Goal: Task Accomplishment & Management: Complete application form

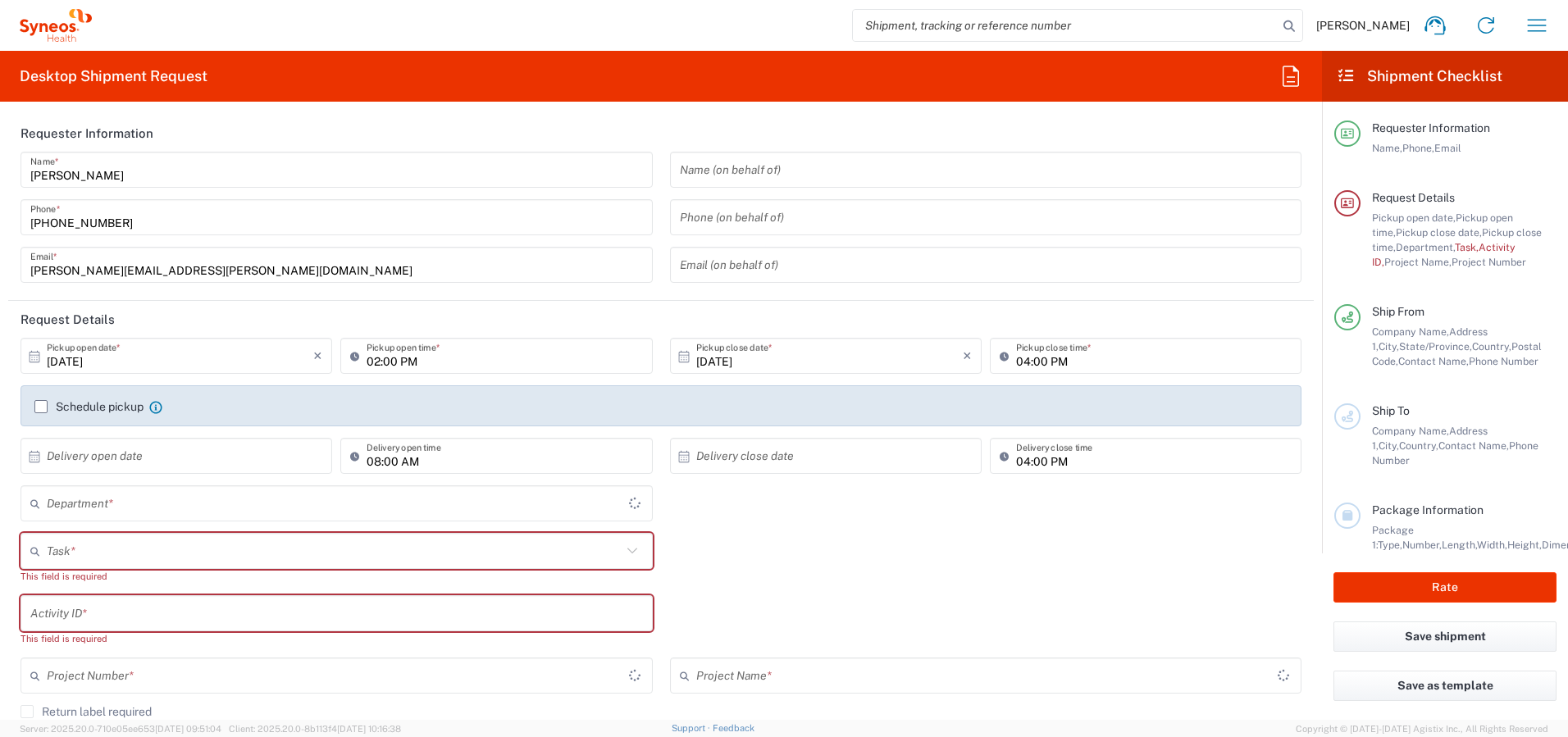
type input "Ontario"
type input "Canada"
type input "4510"
type input "Syneos Health Canada LP- Toronto"
click at [151, 365] on input "10/01/2025" at bounding box center [180, 356] width 266 height 29
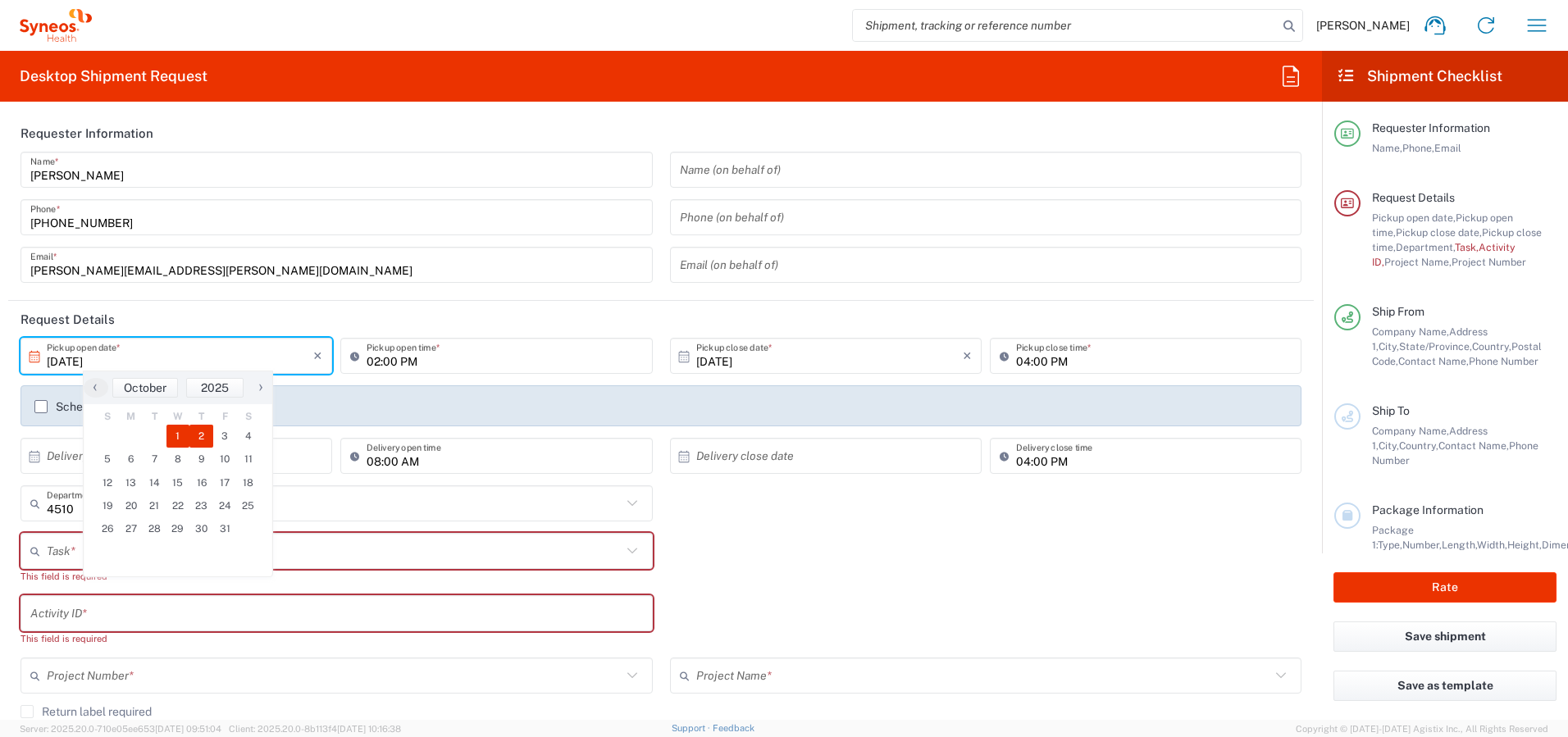
click at [199, 434] on span "2" at bounding box center [202, 436] width 24 height 23
type input "[DATE]"
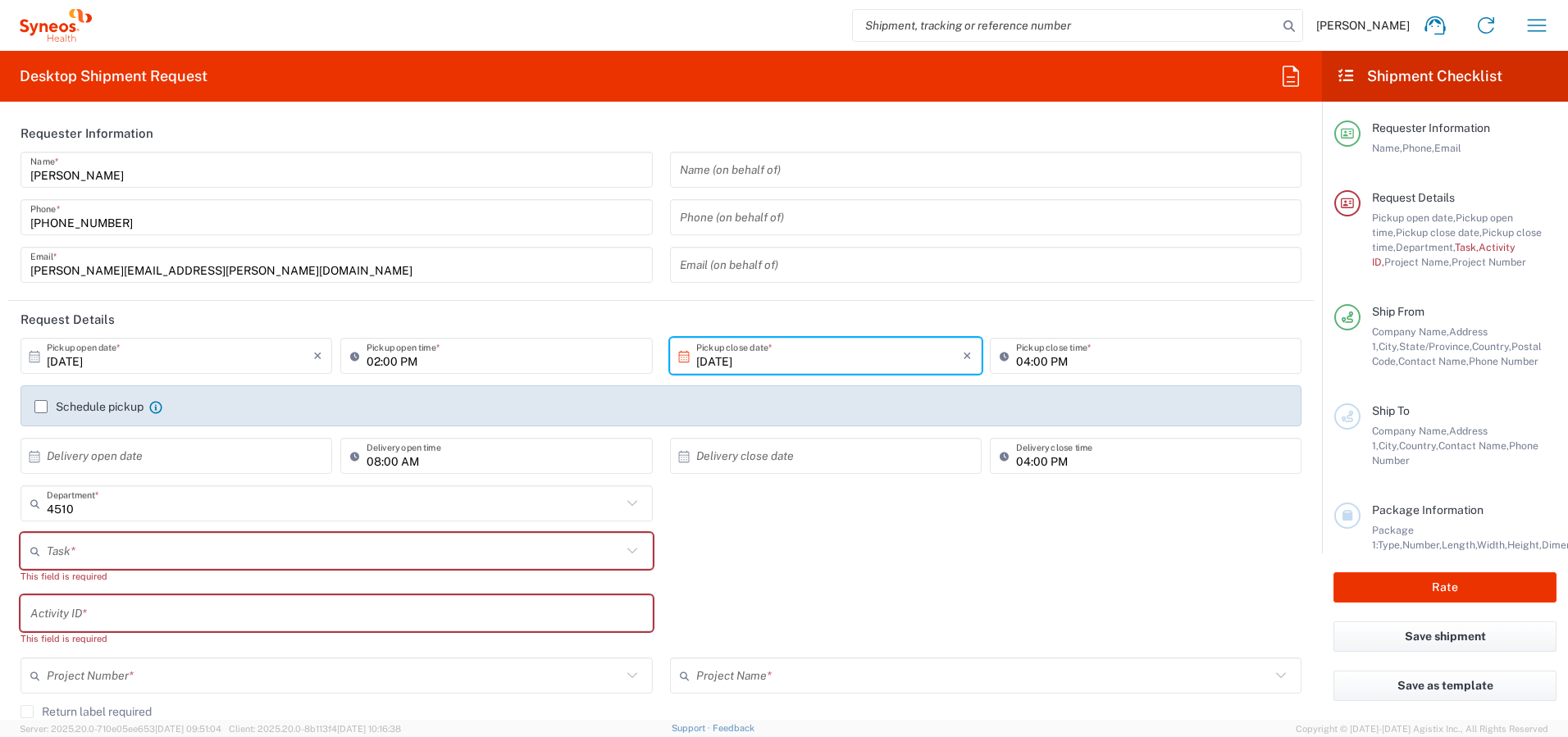
click at [370, 360] on input "02:00 PM" at bounding box center [504, 356] width 275 height 29
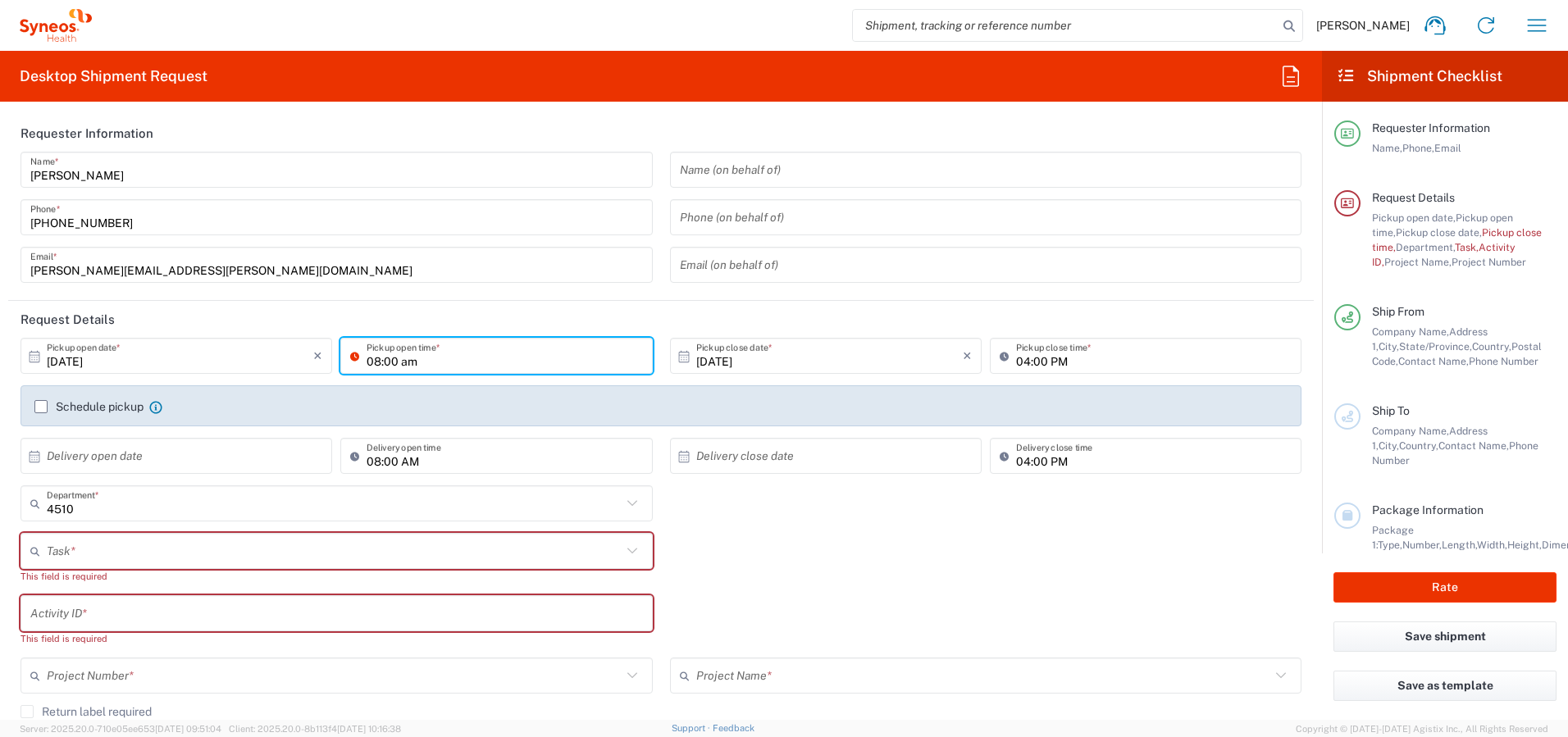
type input "08:00 AM"
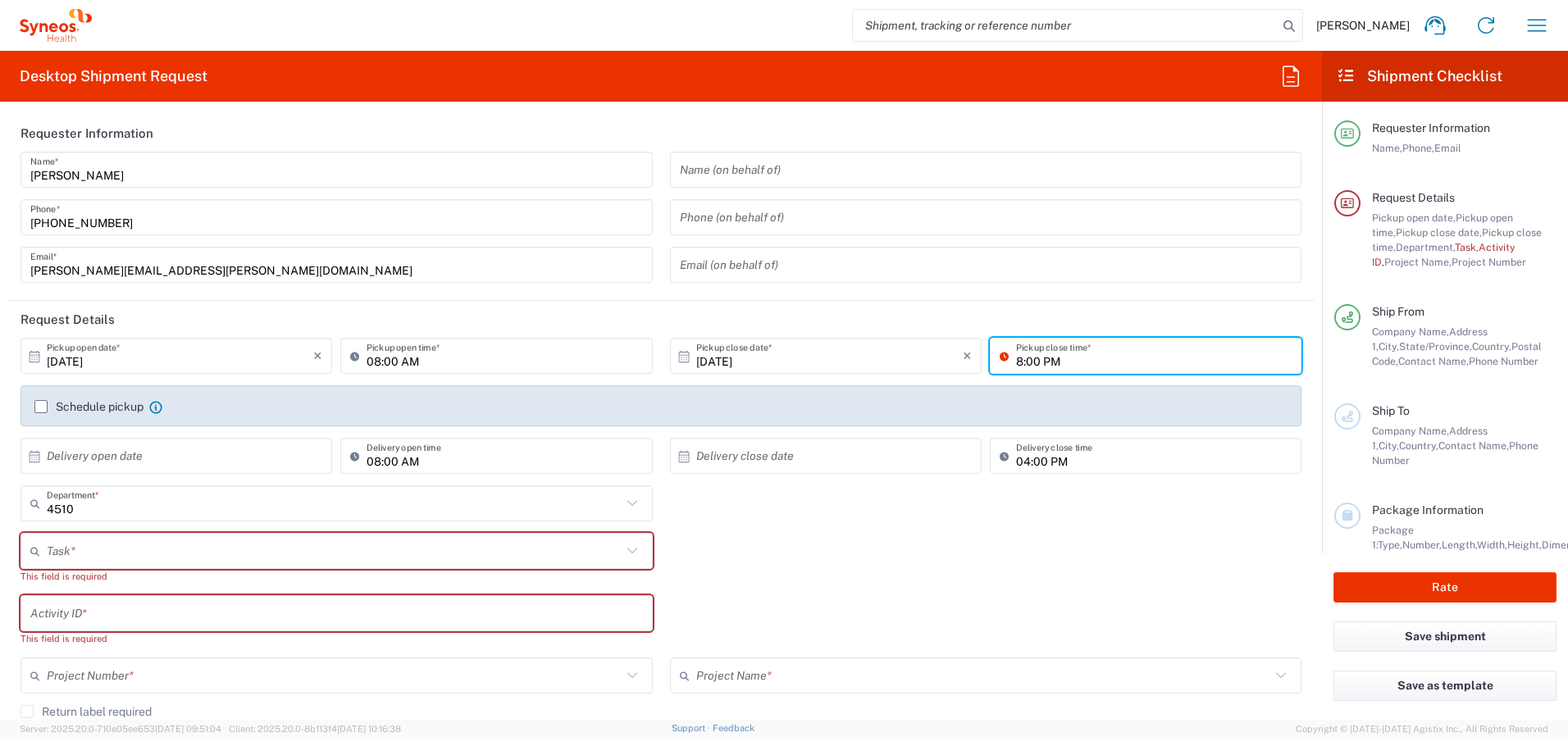
type input "08:00 PM"
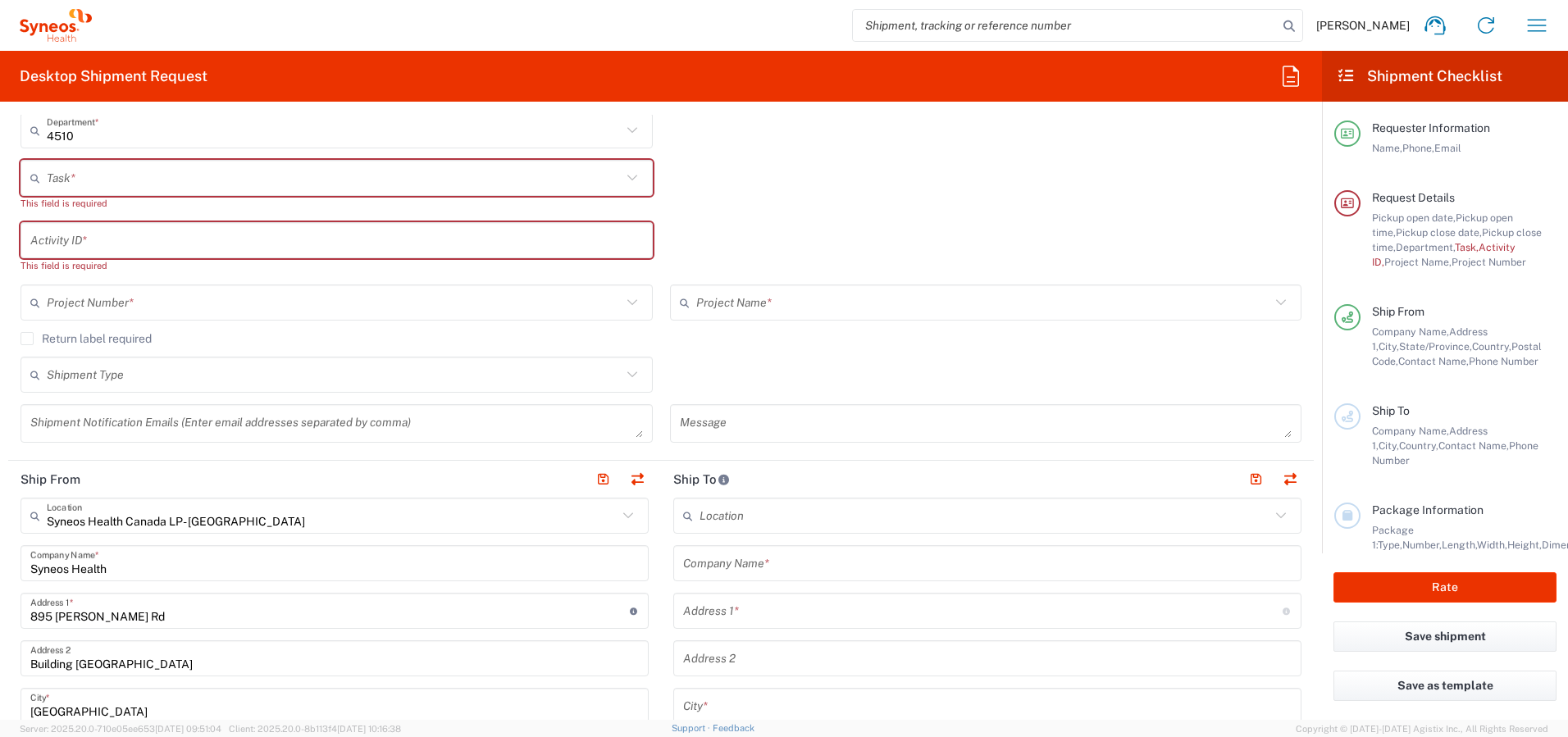
scroll to position [380, 0]
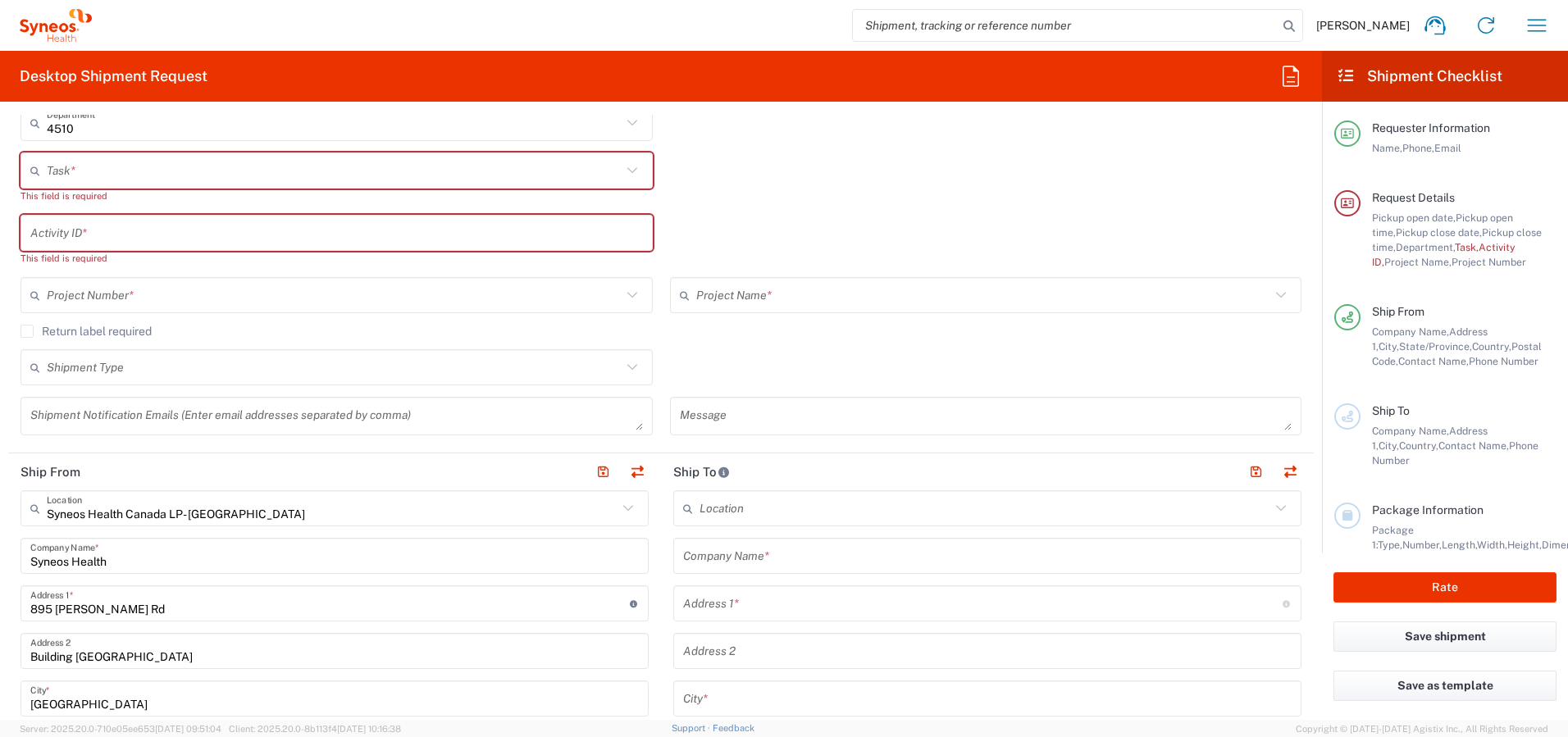
click at [378, 161] on input "text" at bounding box center [334, 170] width 575 height 29
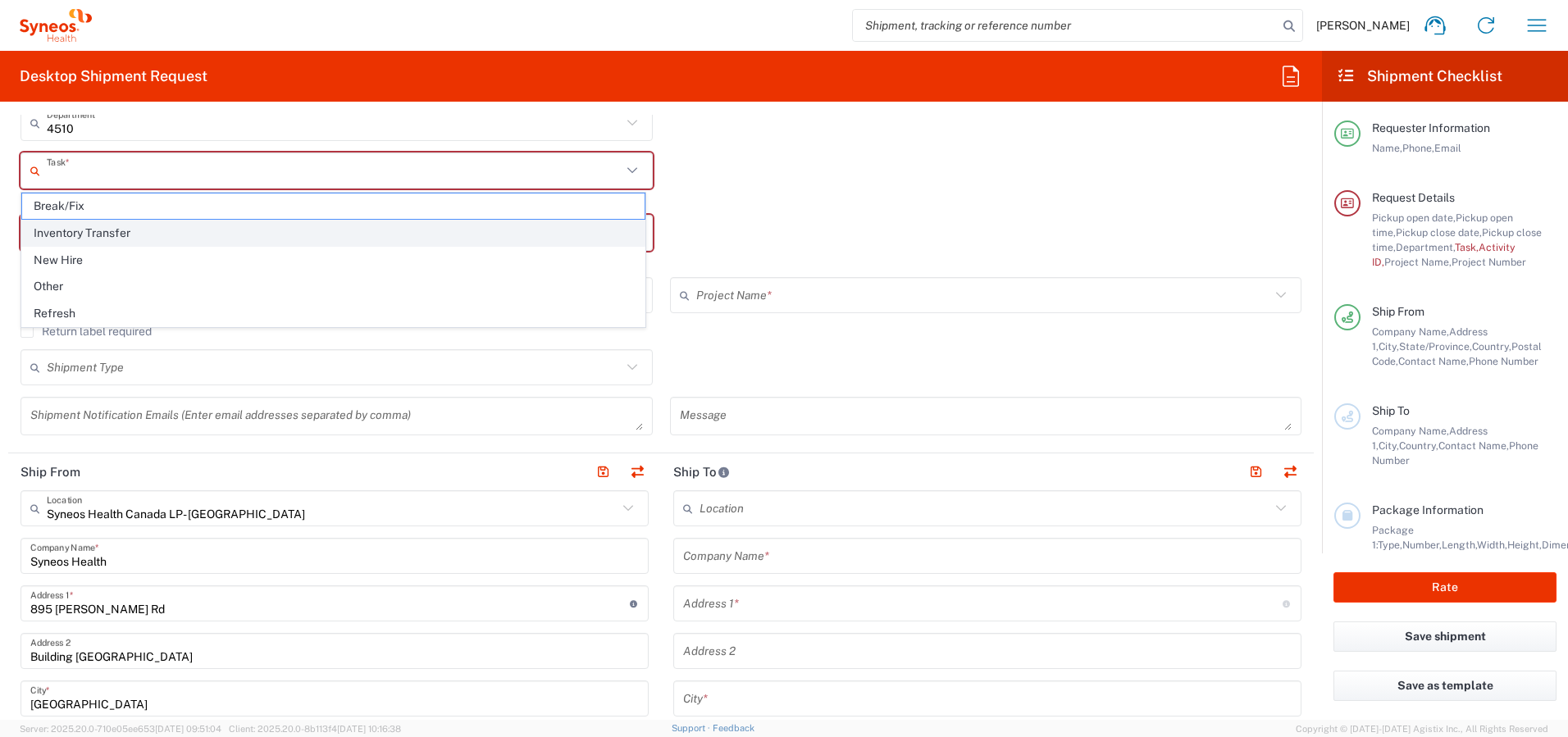
click at [246, 228] on span "Inventory Transfer" at bounding box center [333, 234] width 623 height 26
type input "Inventory Transfer"
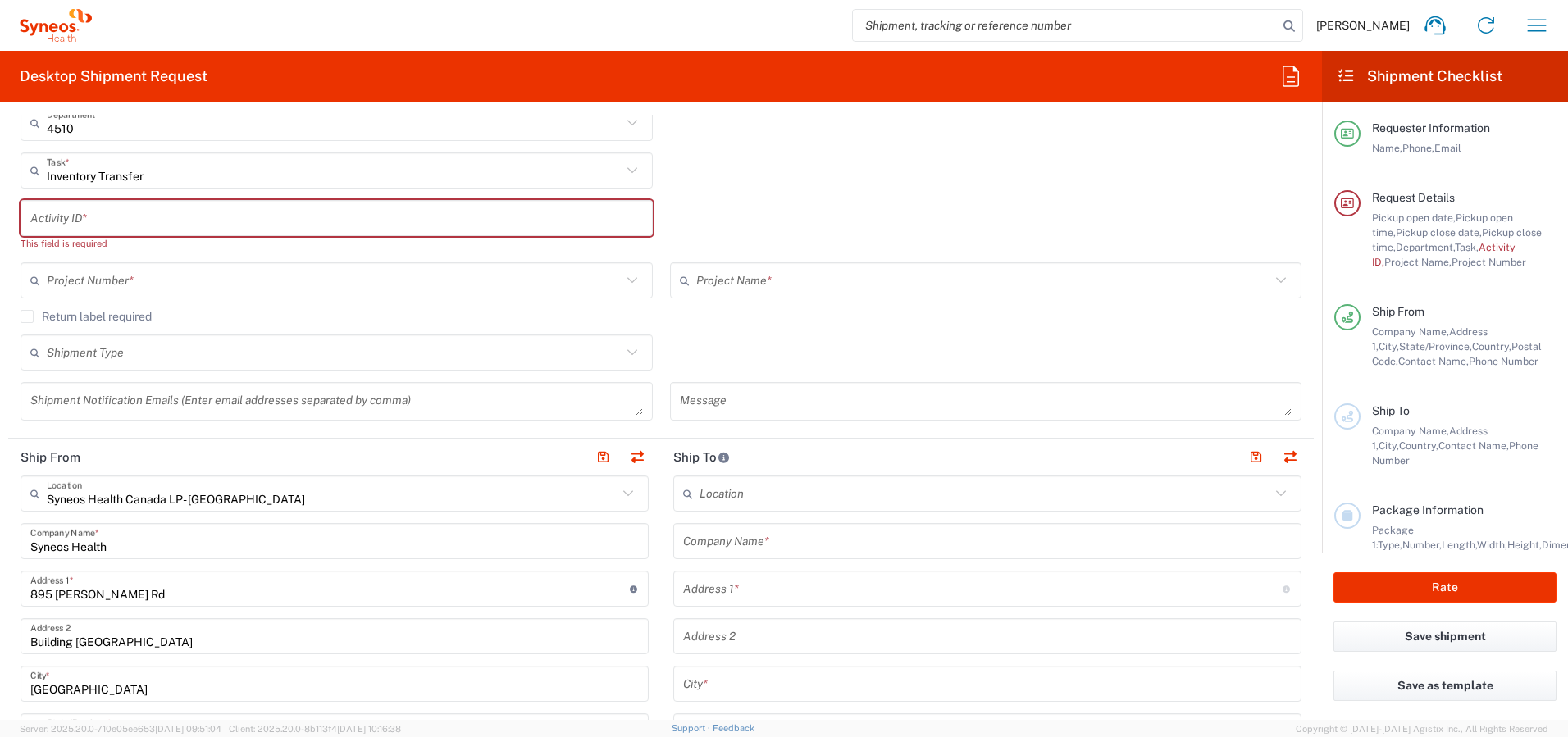
click at [247, 221] on input "text" at bounding box center [336, 218] width 613 height 29
paste input "INC2663604"
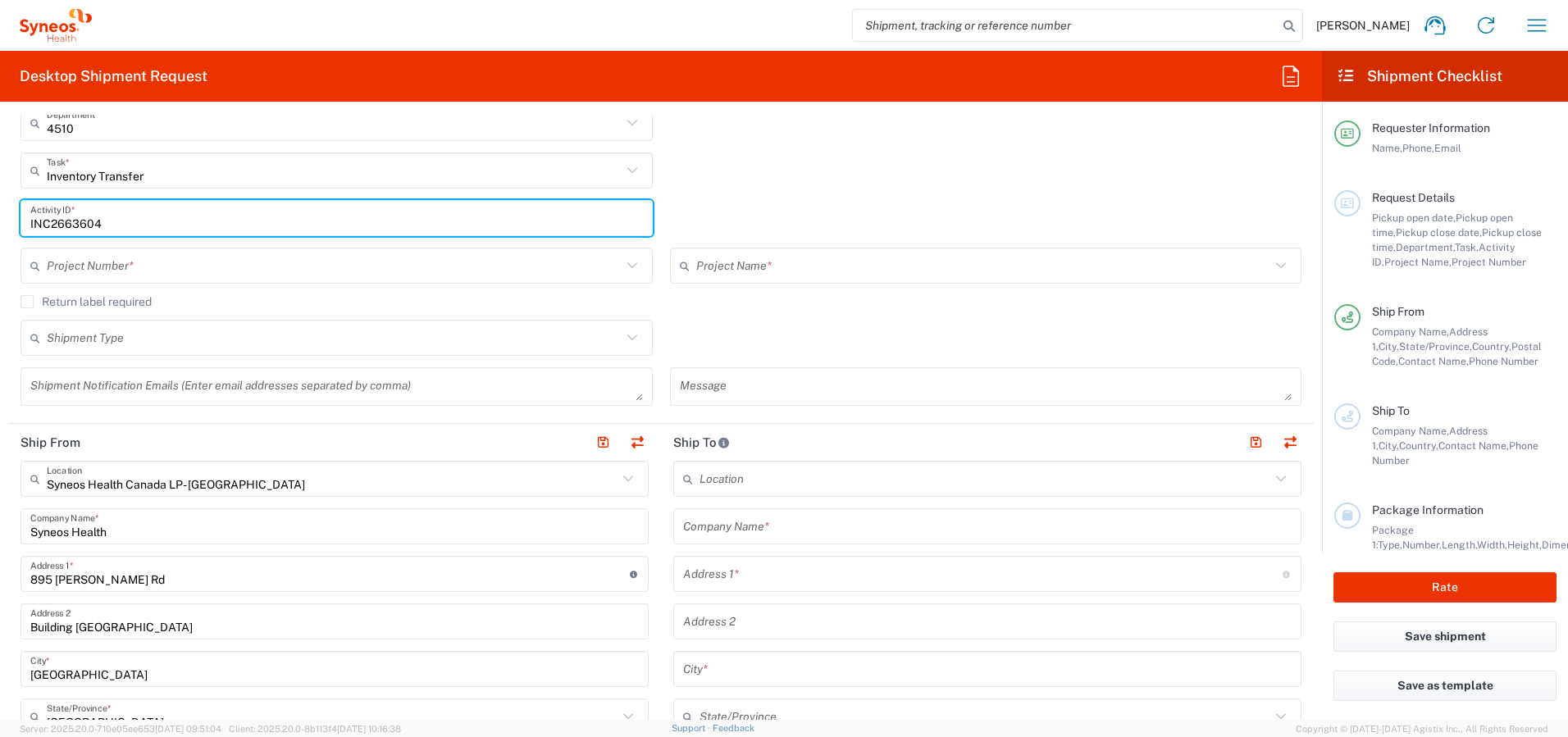
type input "INC2663604"
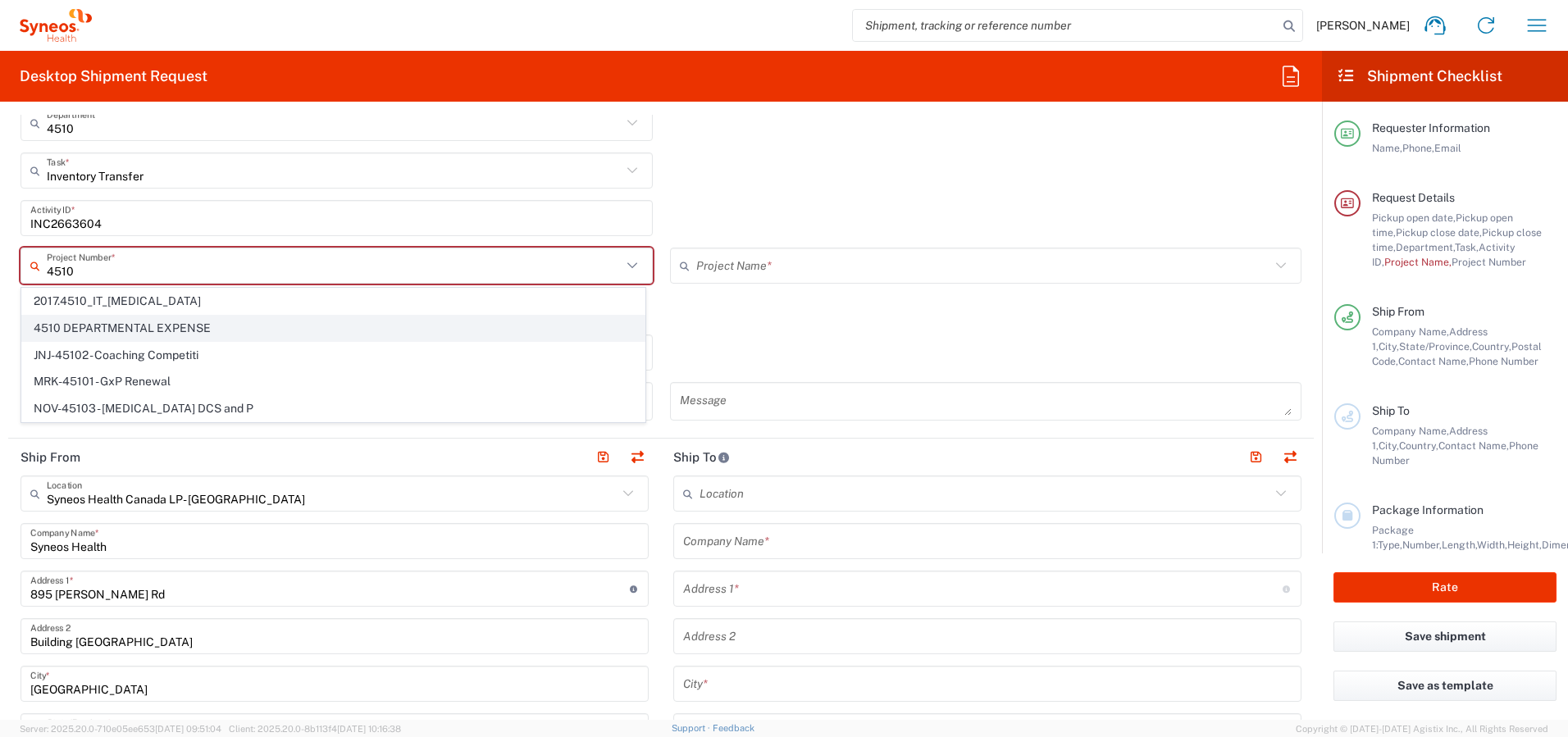
click at [245, 326] on span "4510 DEPARTMENTAL EXPENSE" at bounding box center [333, 329] width 623 height 26
type input "4510 DEPARTMENTAL EXPENSE"
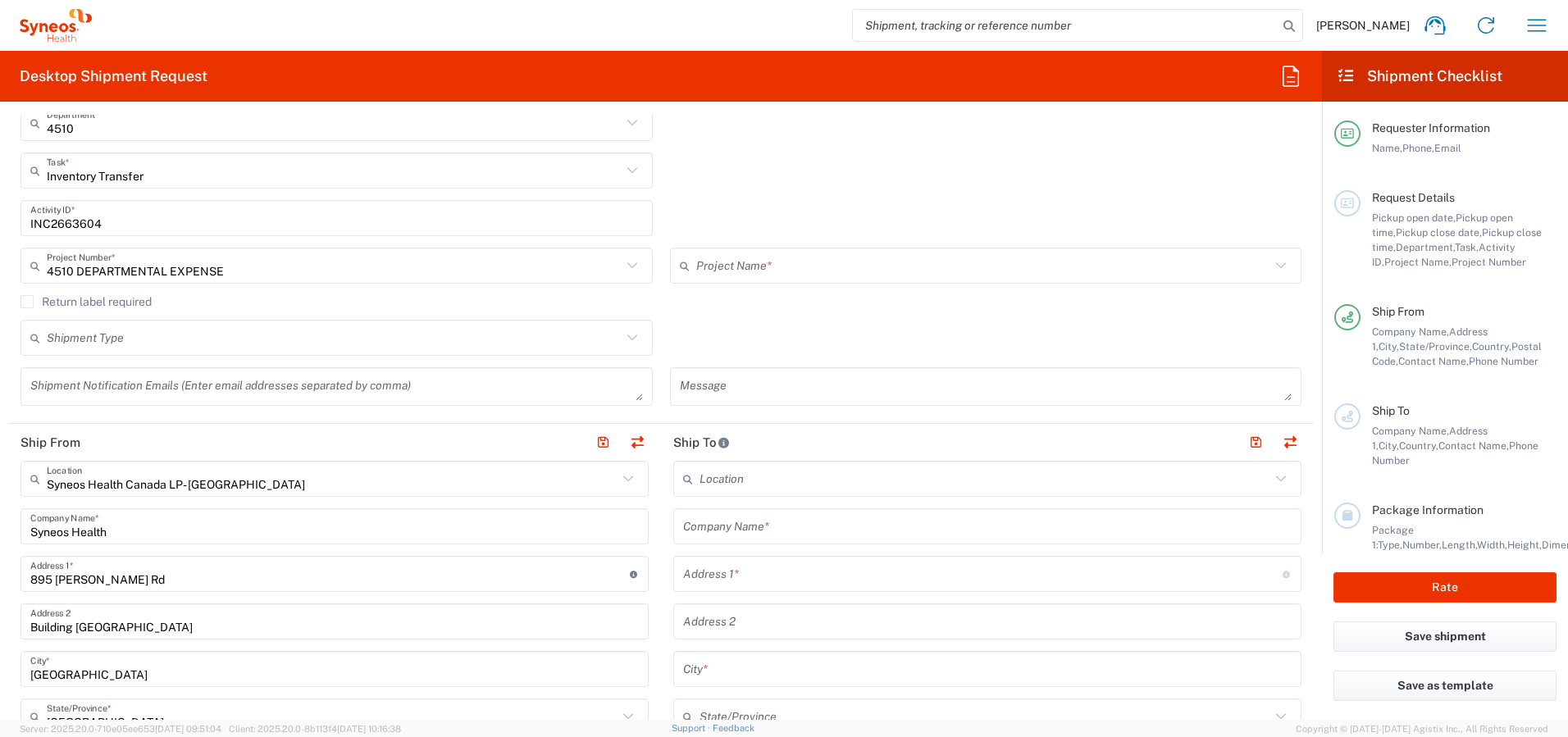
type input "4510 DEPARTMENTAL EXPENSE"
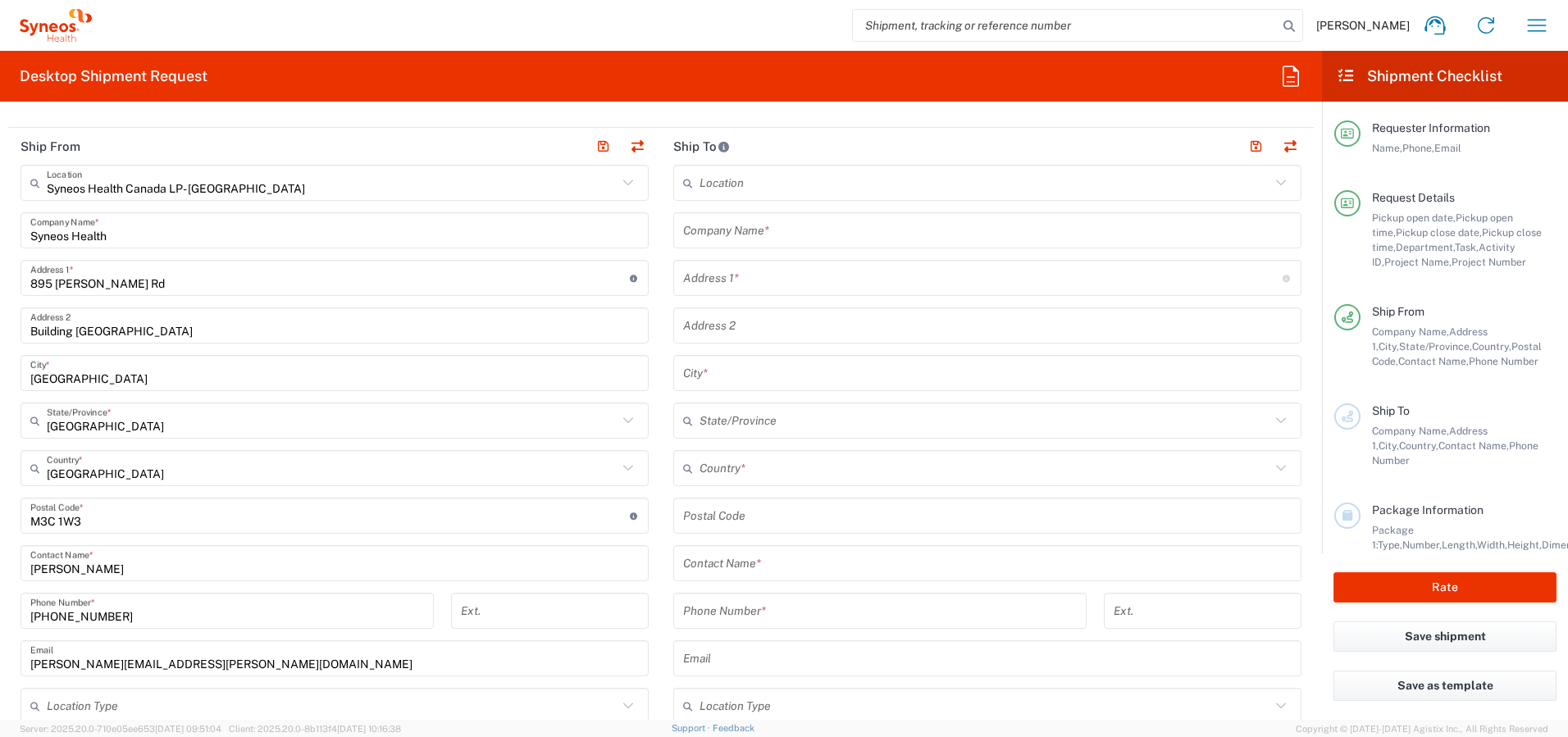
scroll to position [688, 0]
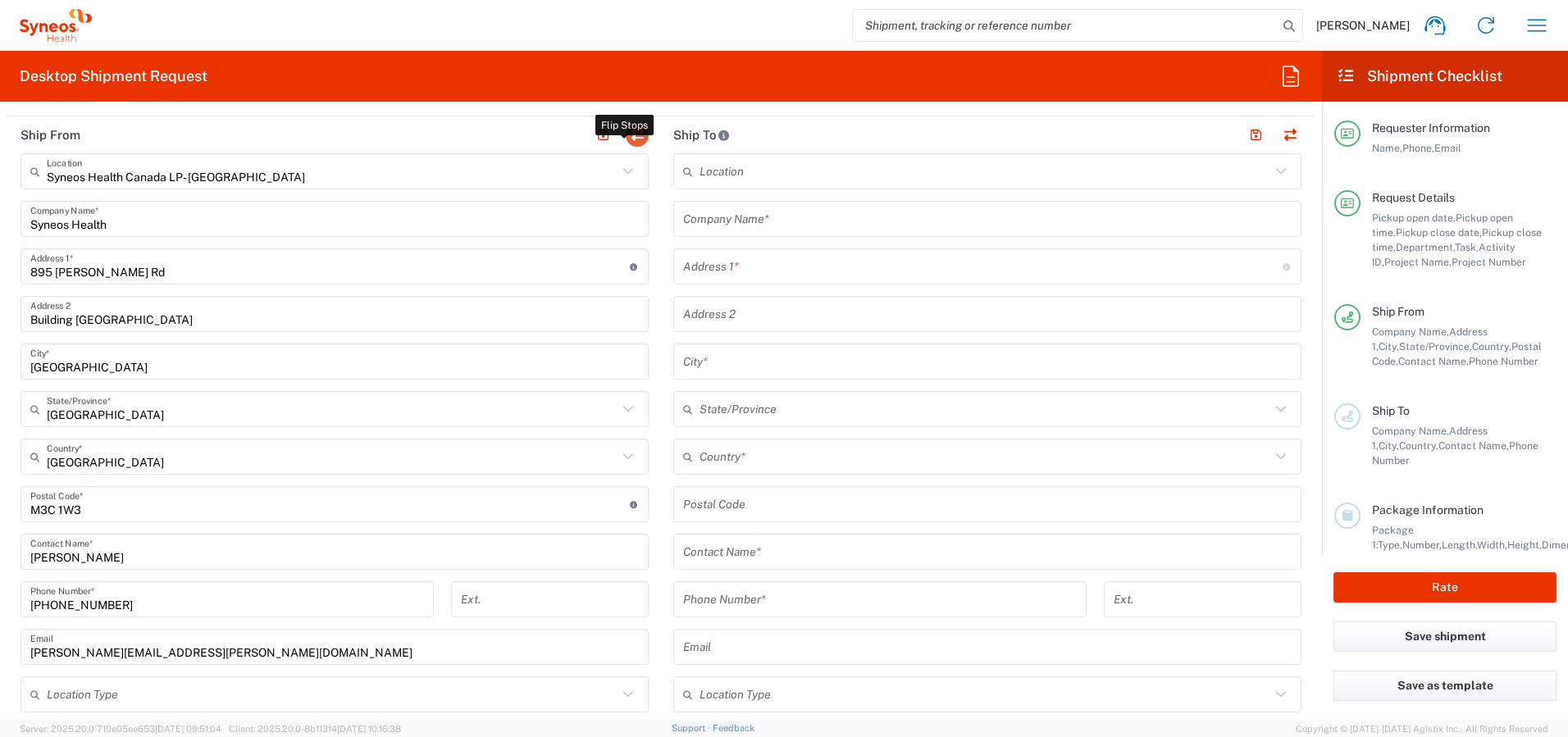
click at [626, 137] on button "button" at bounding box center [637, 135] width 23 height 23
type input "EORI"
type input "Syneos Health Canada LP- [GEOGRAPHIC_DATA]"
type input "Syneos Health"
type input "895 [PERSON_NAME] Rd"
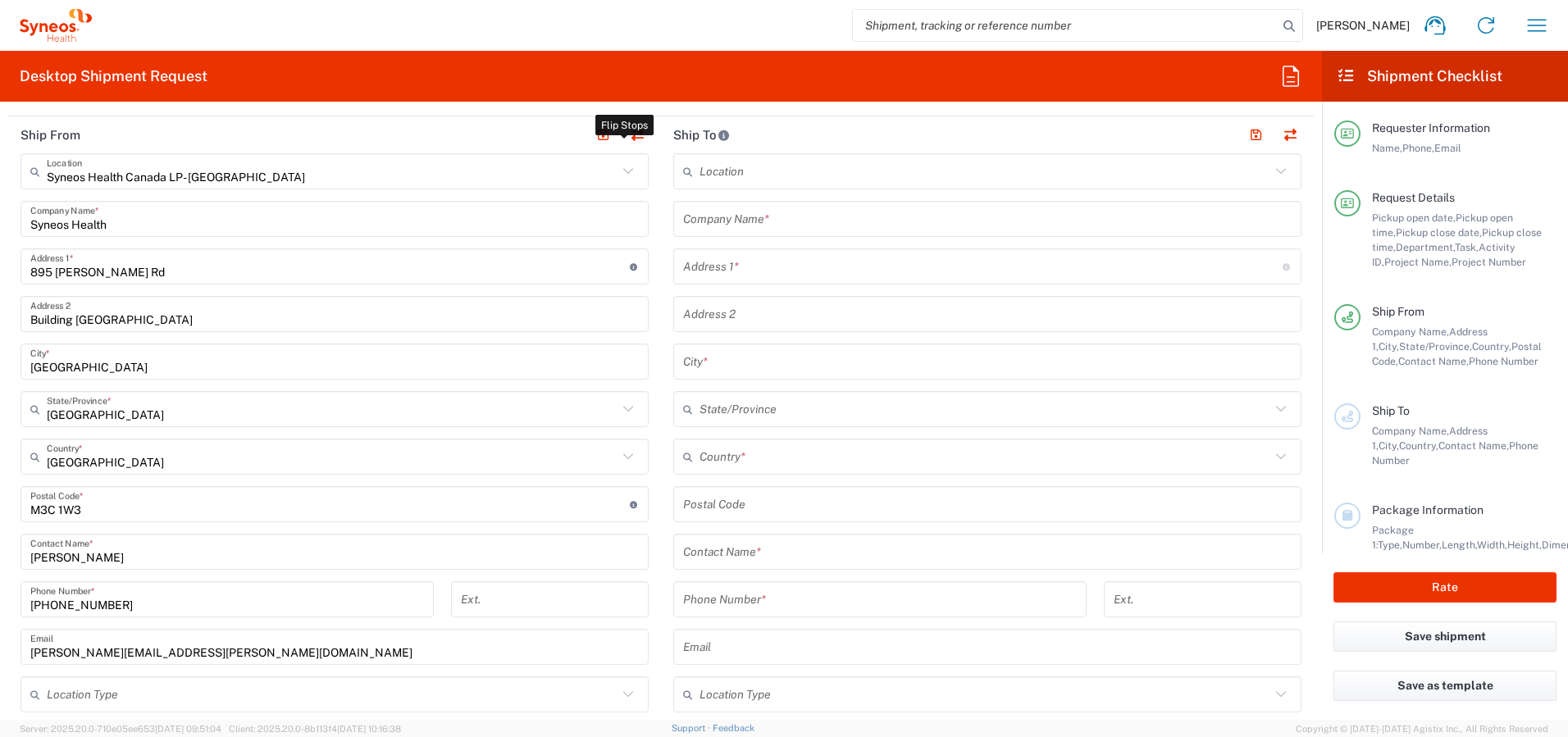
type input "Building [GEOGRAPHIC_DATA]"
type input "[GEOGRAPHIC_DATA]"
type input "M3C 1W3"
type input "[PERSON_NAME]"
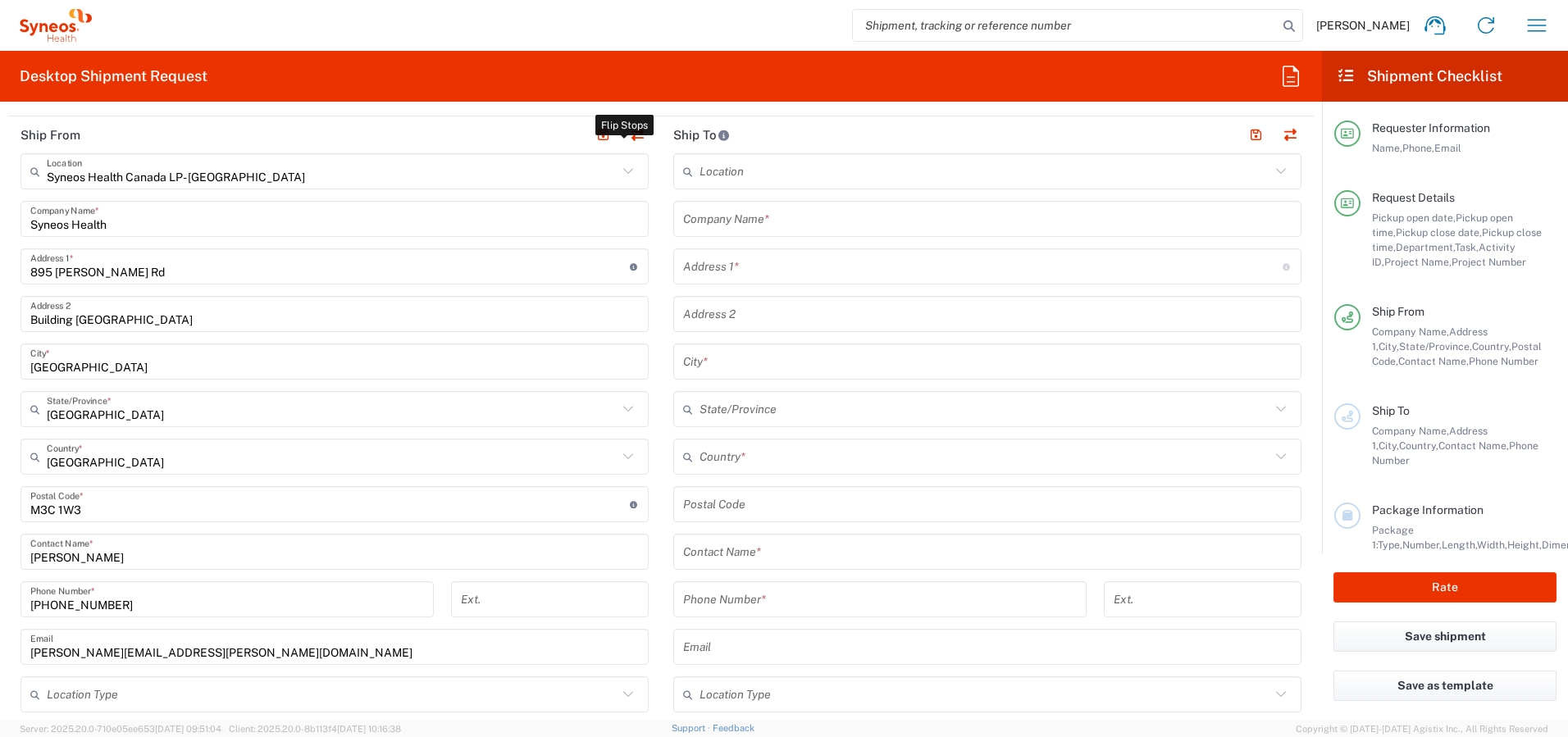
type input "[PHONE_NUMBER]"
type input "[PERSON_NAME][EMAIL_ADDRESS][PERSON_NAME][DOMAIN_NAME]"
type input "Other"
type input "834751141"
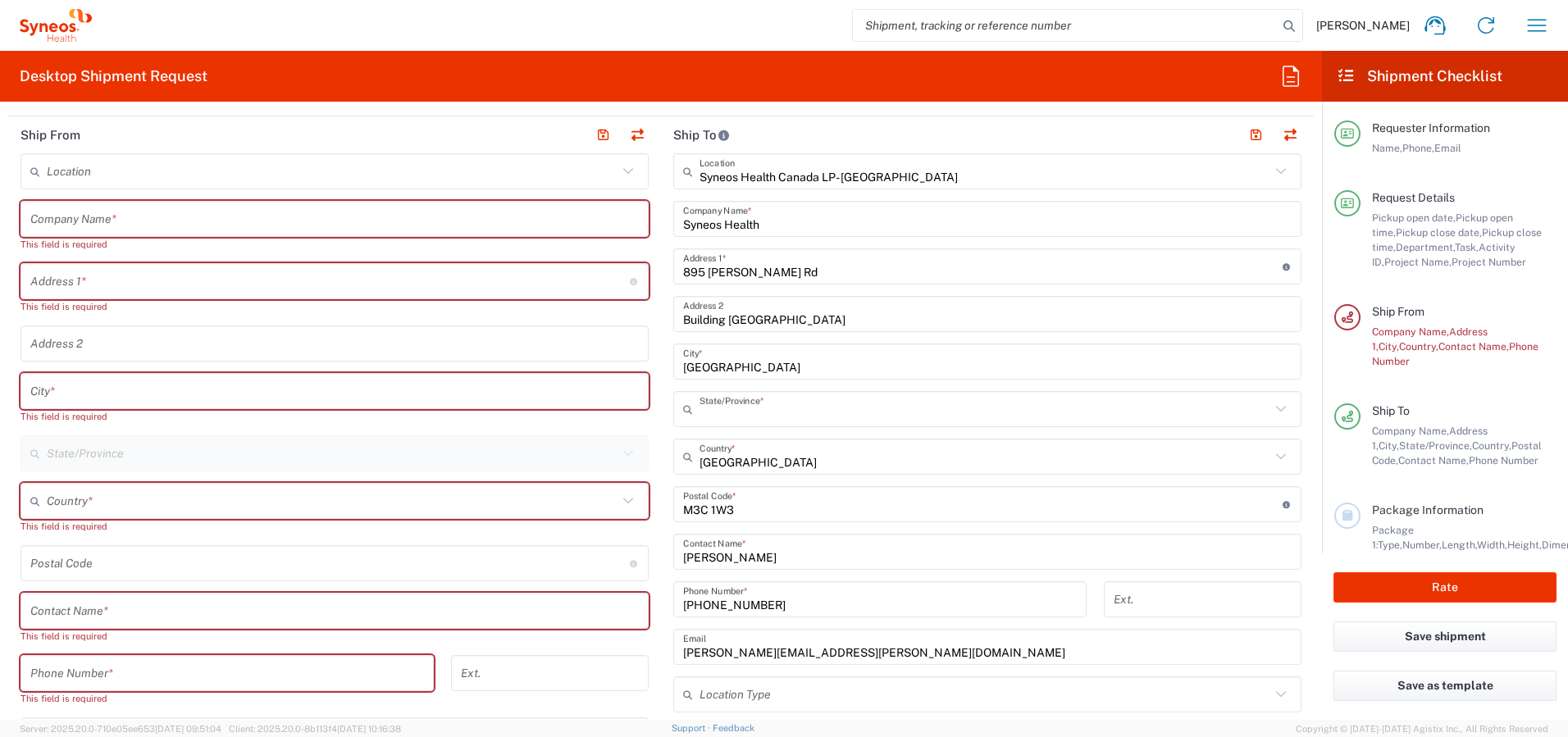
type input "[GEOGRAPHIC_DATA]"
click at [67, 498] on input "text" at bounding box center [333, 501] width 571 height 29
click at [52, 465] on span "[GEOGRAPHIC_DATA]" at bounding box center [332, 469] width 619 height 26
type input "[GEOGRAPHIC_DATA]"
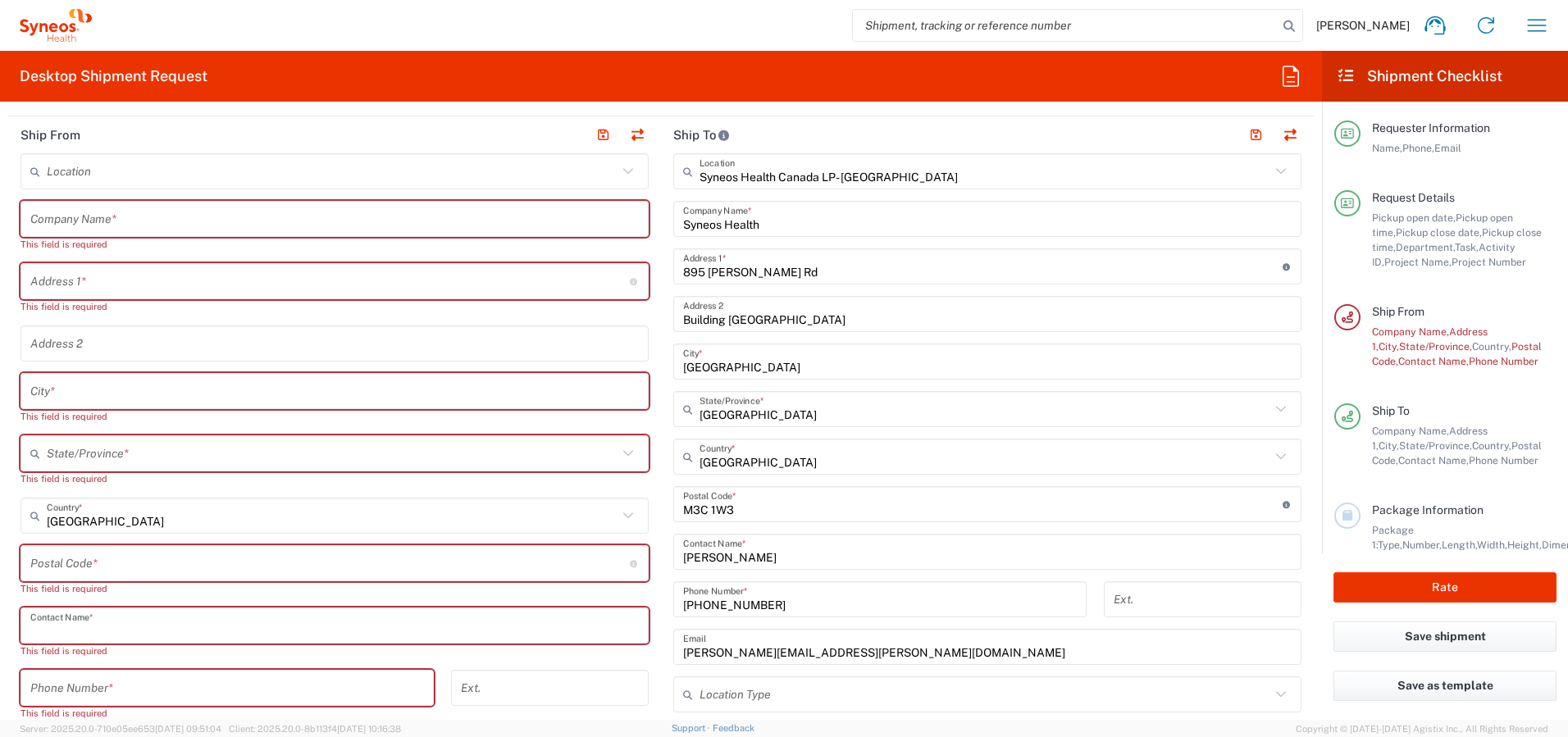
click at [120, 628] on input "text" at bounding box center [334, 626] width 609 height 29
paste input "[PERSON_NAME]"
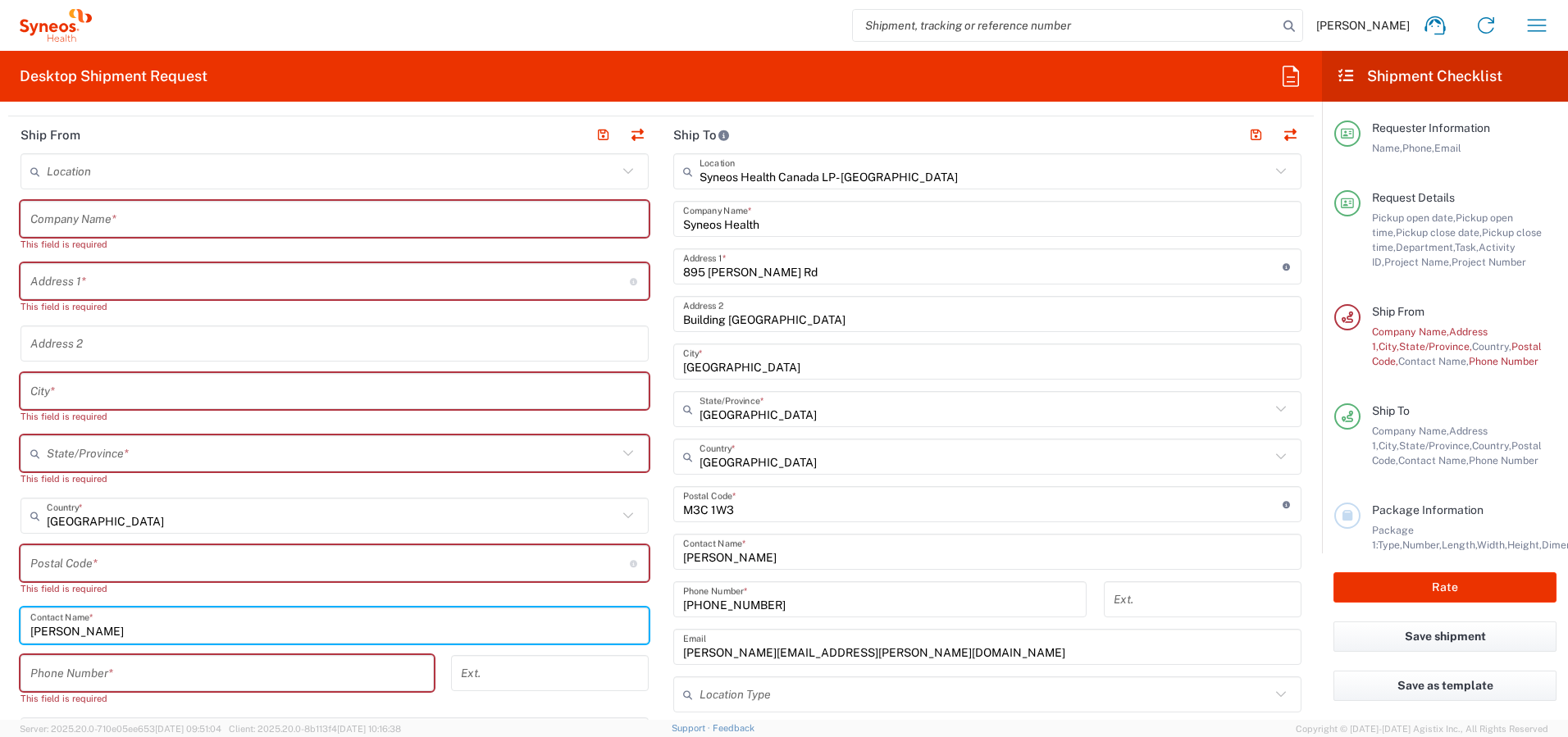
type input "[PERSON_NAME]"
click at [143, 223] on input "text" at bounding box center [334, 219] width 609 height 29
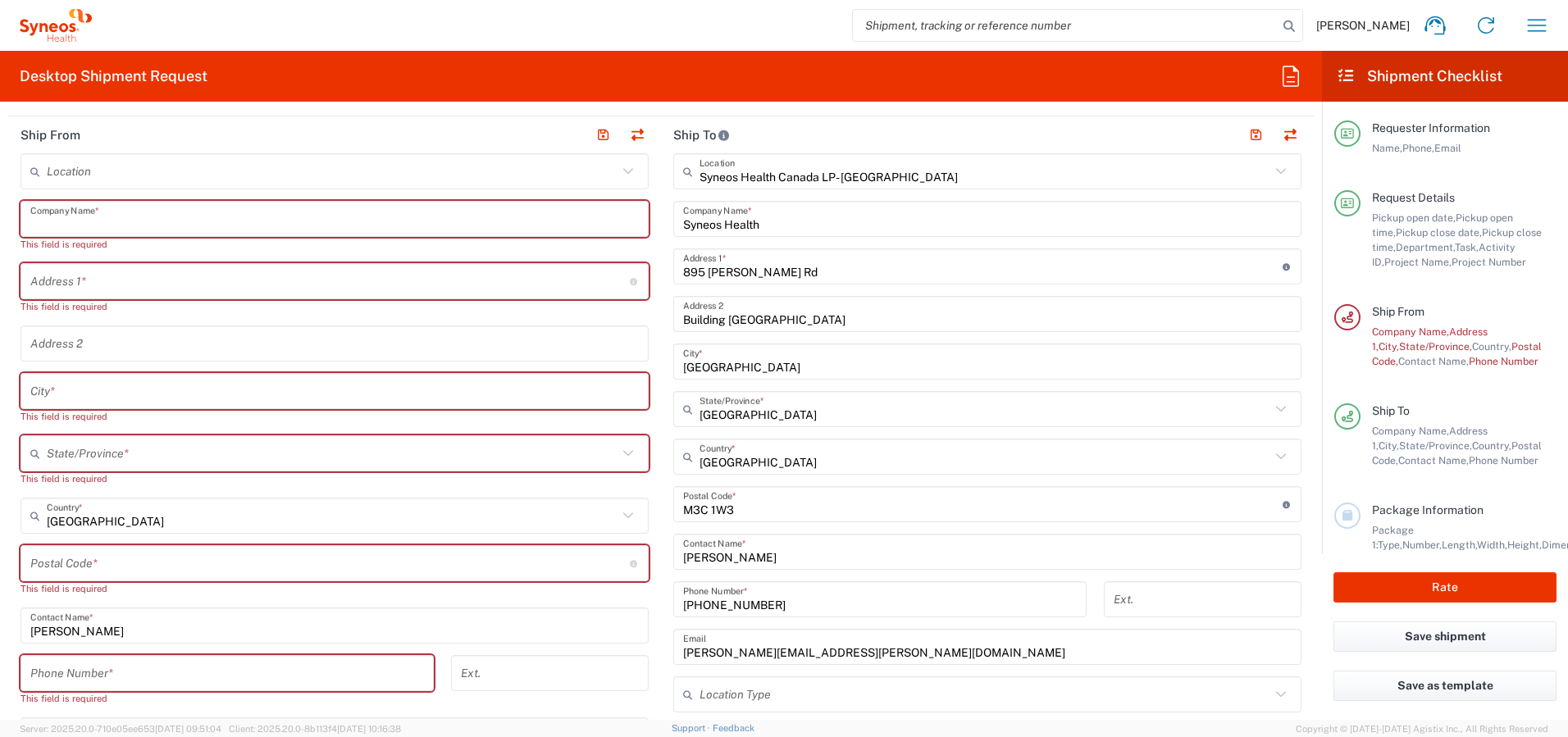
paste input "[PERSON_NAME]"
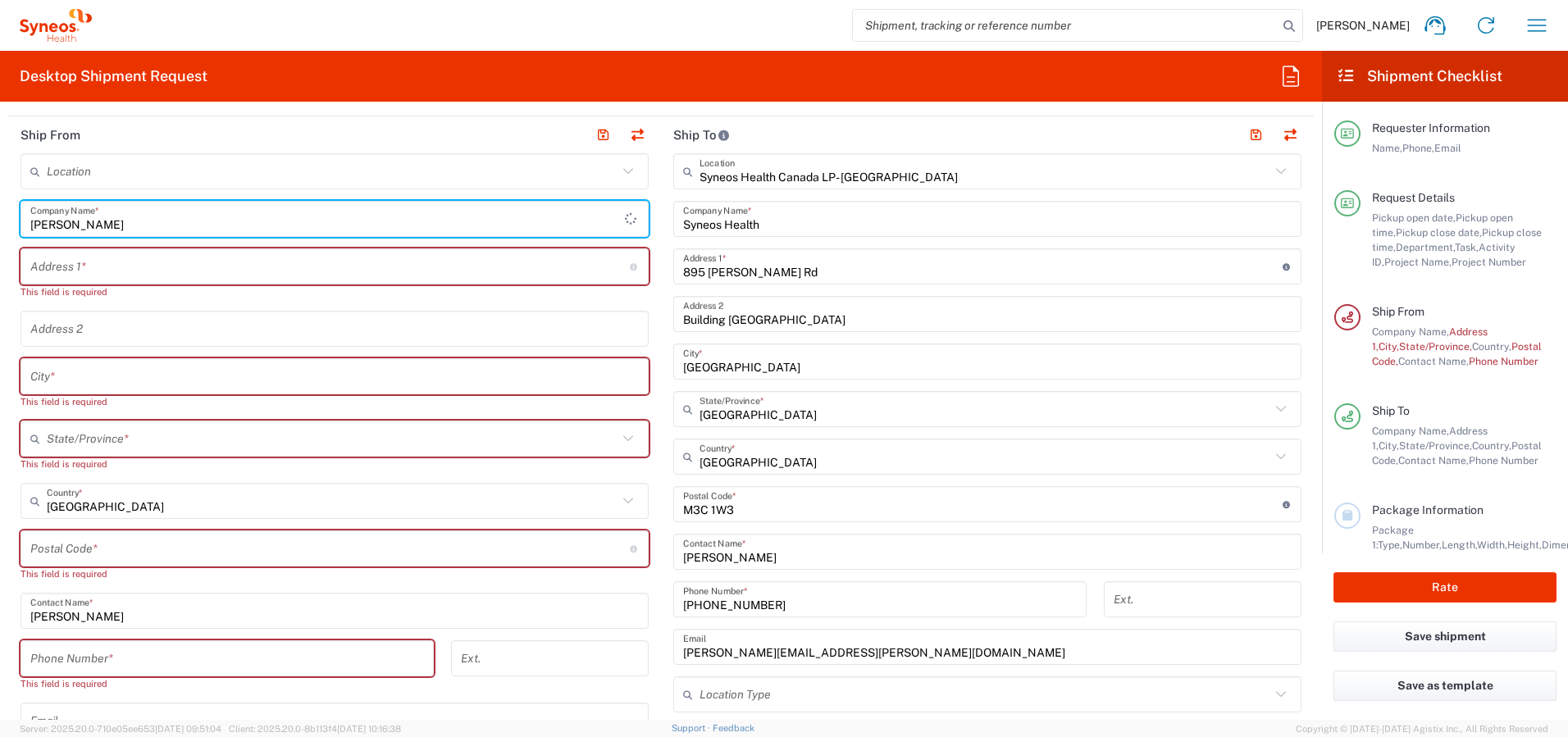
type input "[PERSON_NAME]"
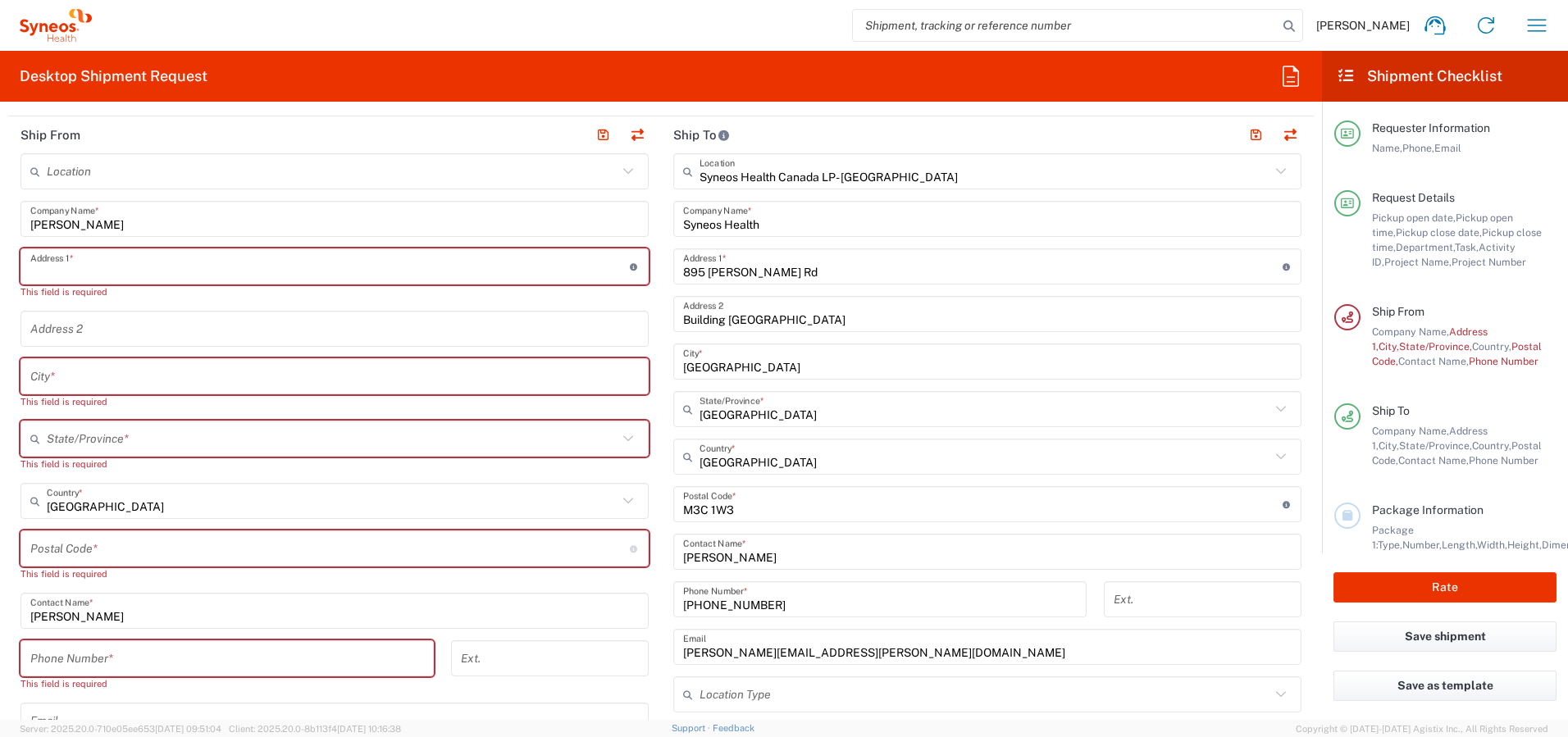
paste input "72, Gardiner Dr"
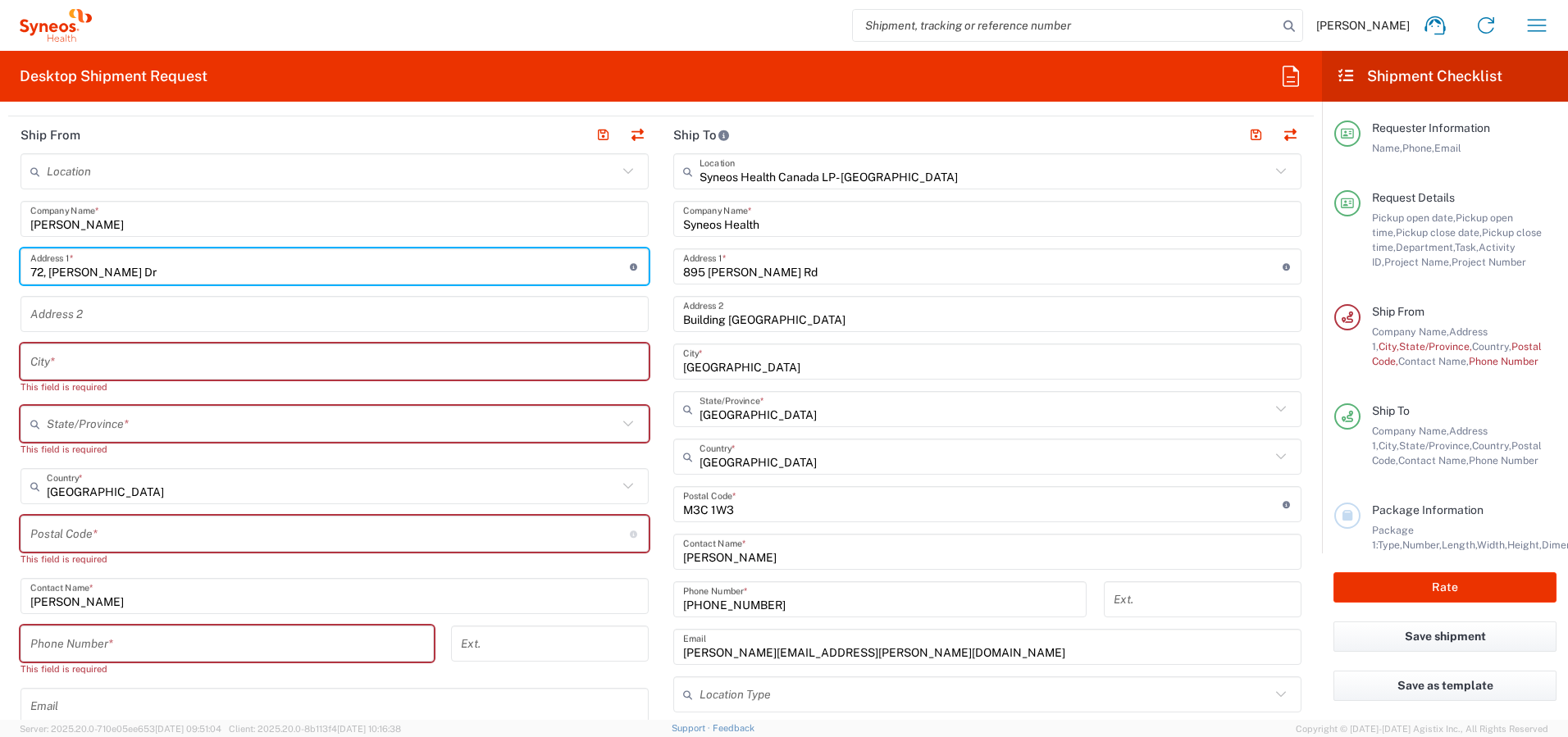
type input "72, Gardiner Dr"
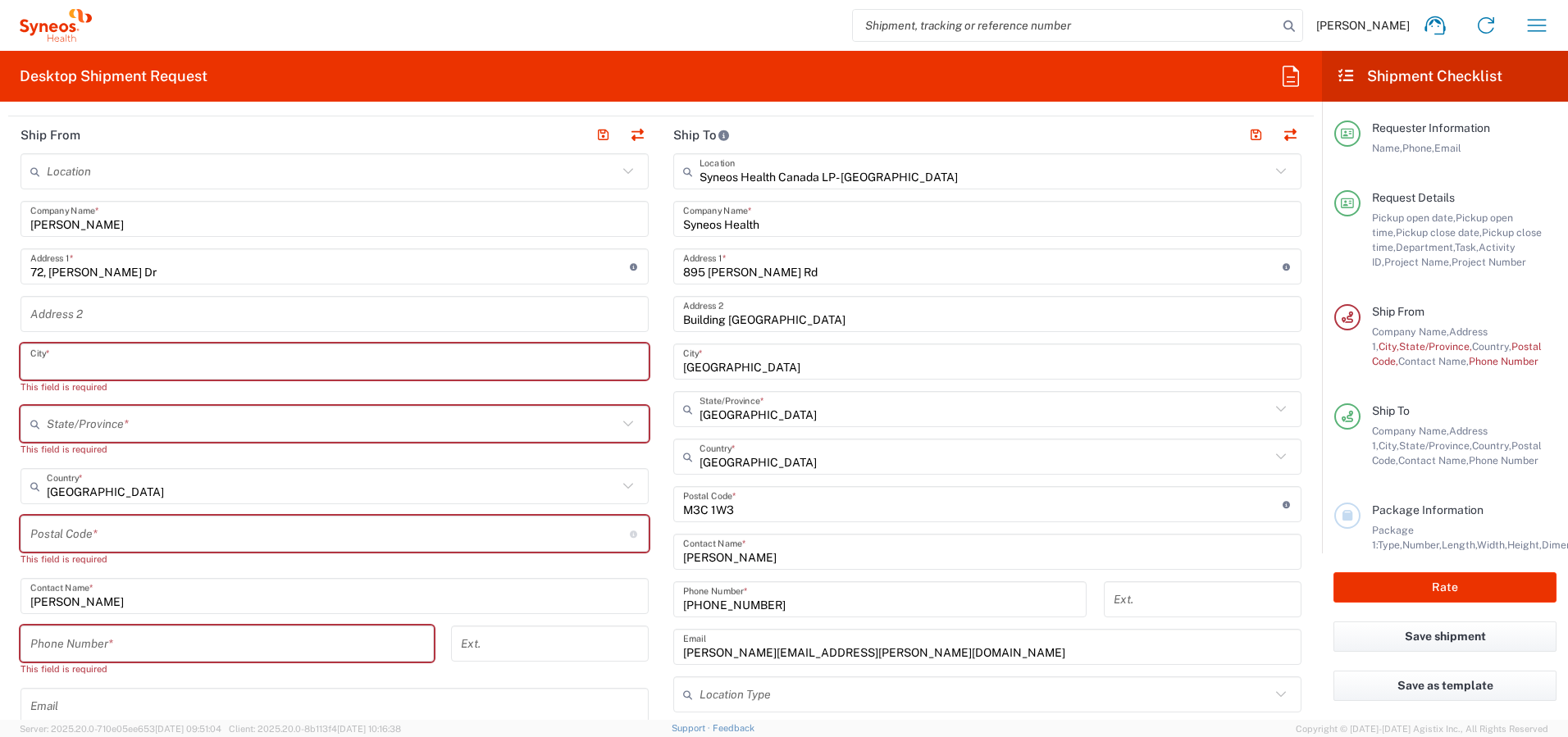
paste input "Bradford"
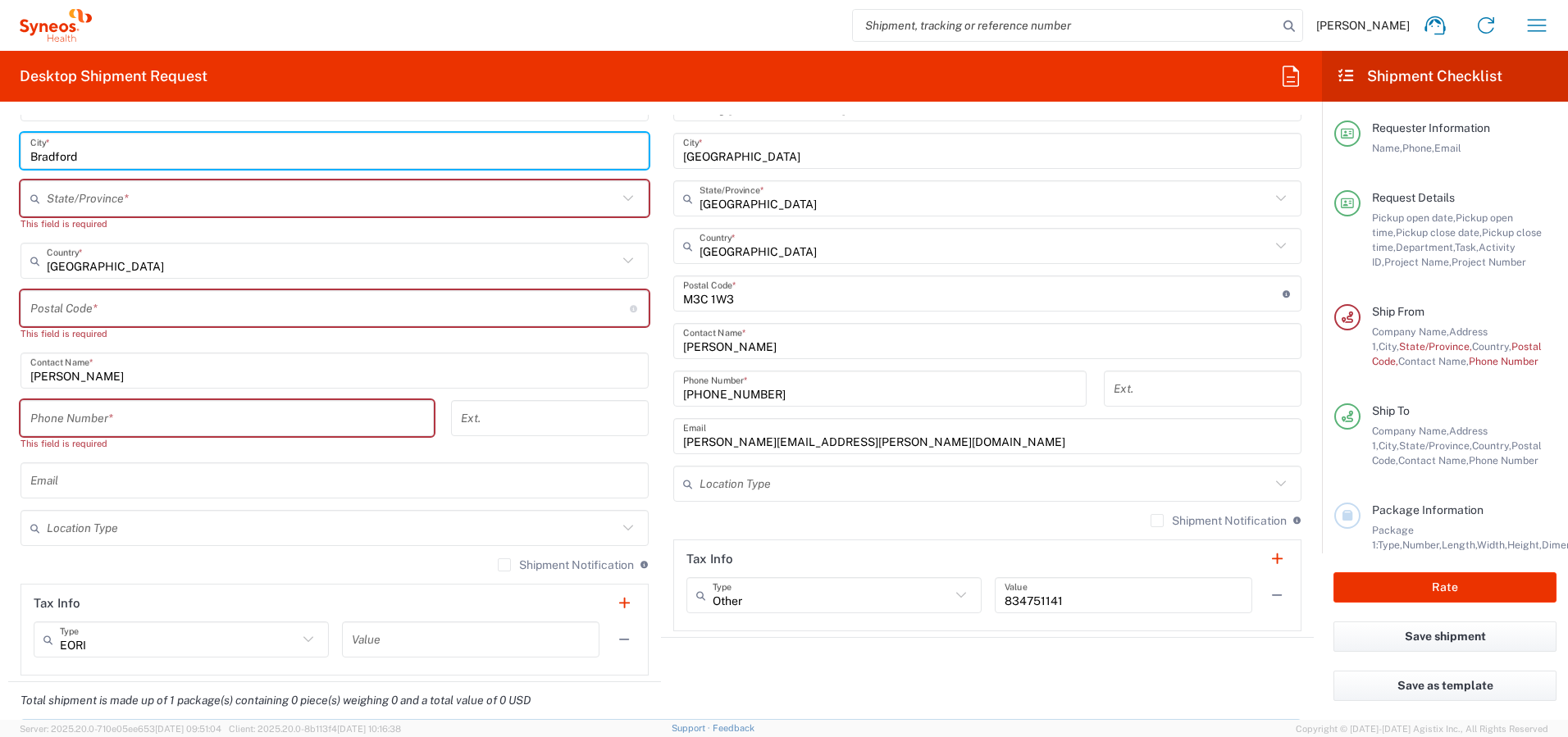
scroll to position [911, 0]
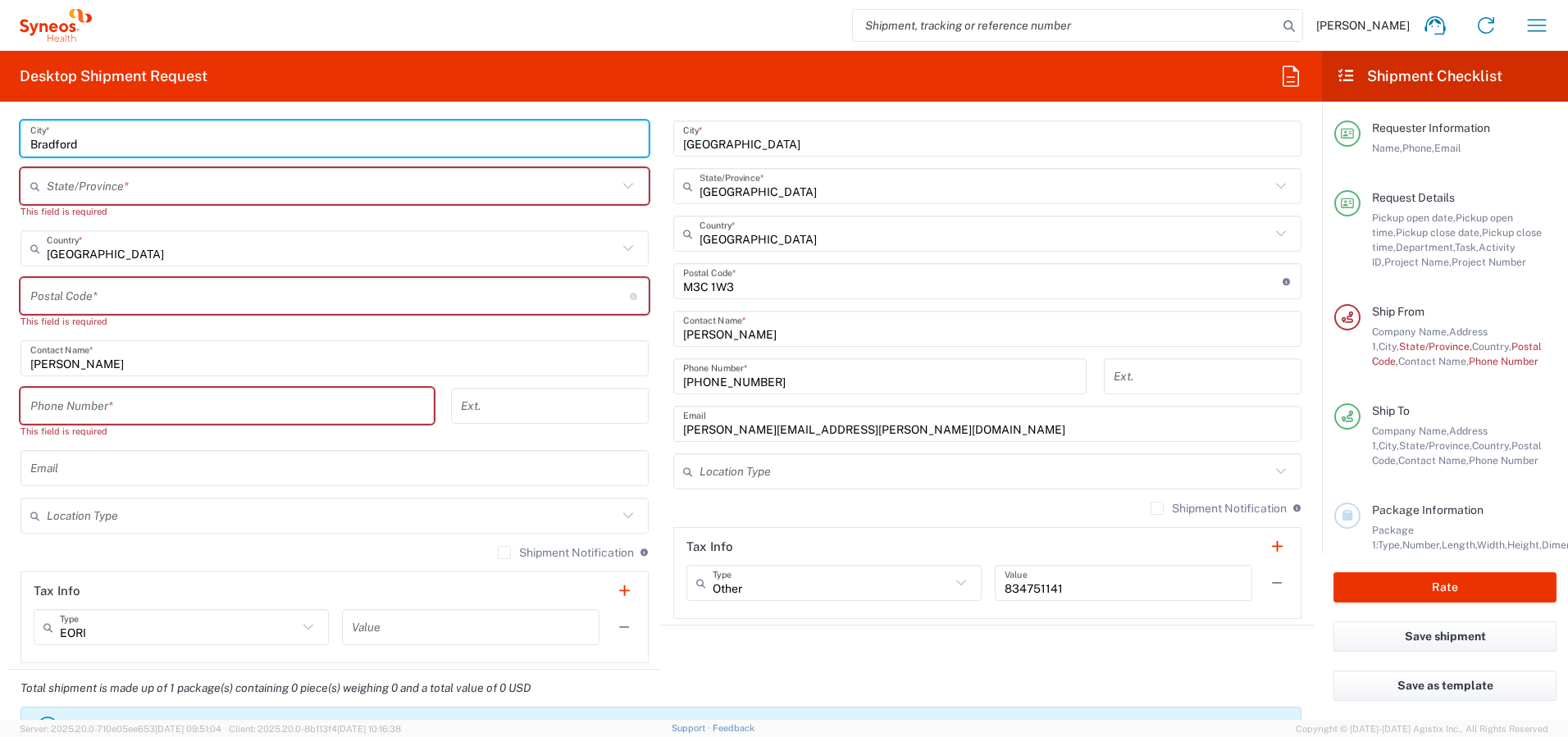
type input "Bradford"
click at [320, 176] on input "text" at bounding box center [333, 186] width 571 height 29
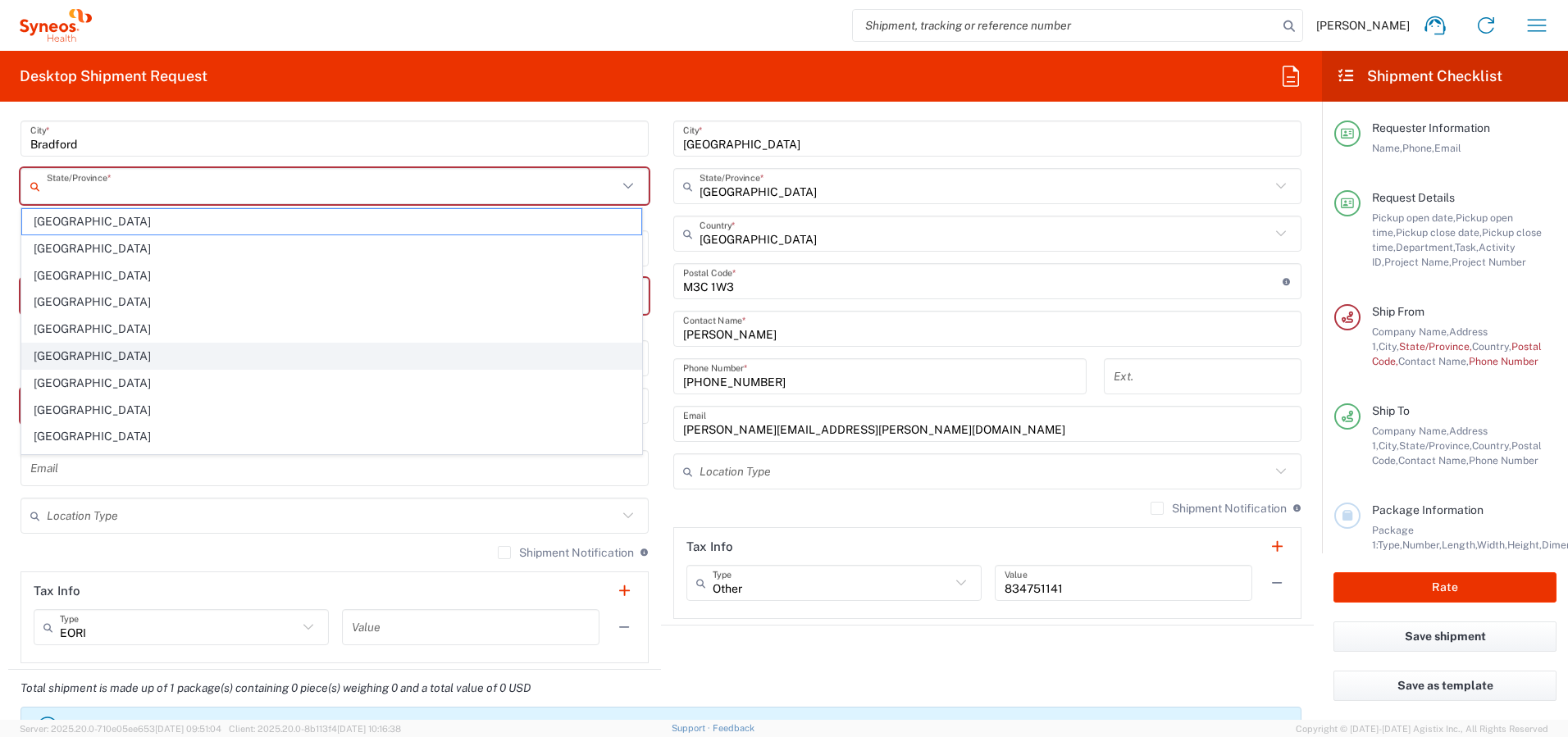
scroll to position [103, 0]
click at [59, 337] on span "[GEOGRAPHIC_DATA]" at bounding box center [332, 333] width 619 height 26
type input "[GEOGRAPHIC_DATA]"
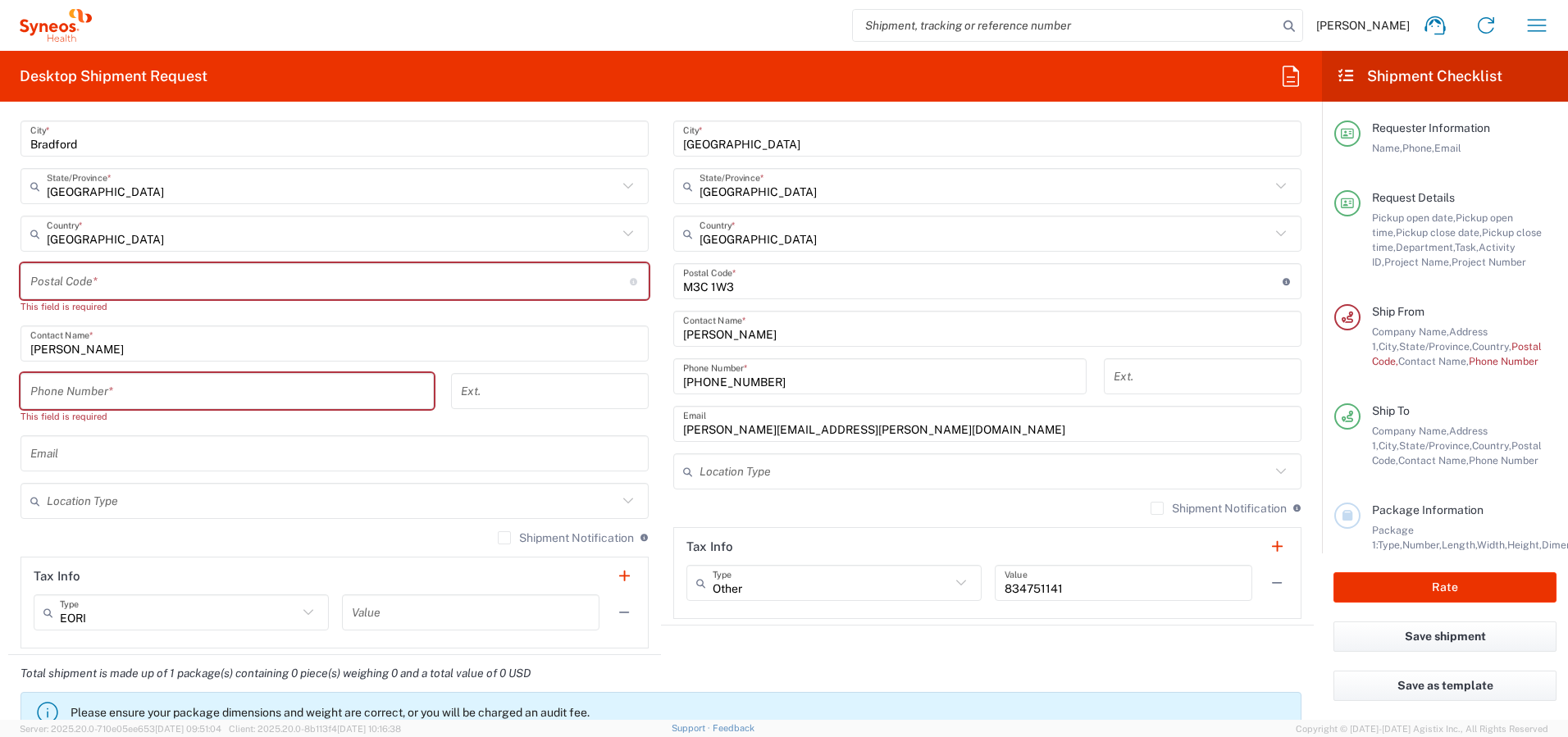
type input "[GEOGRAPHIC_DATA]"
paste input "L3Z 3E9"
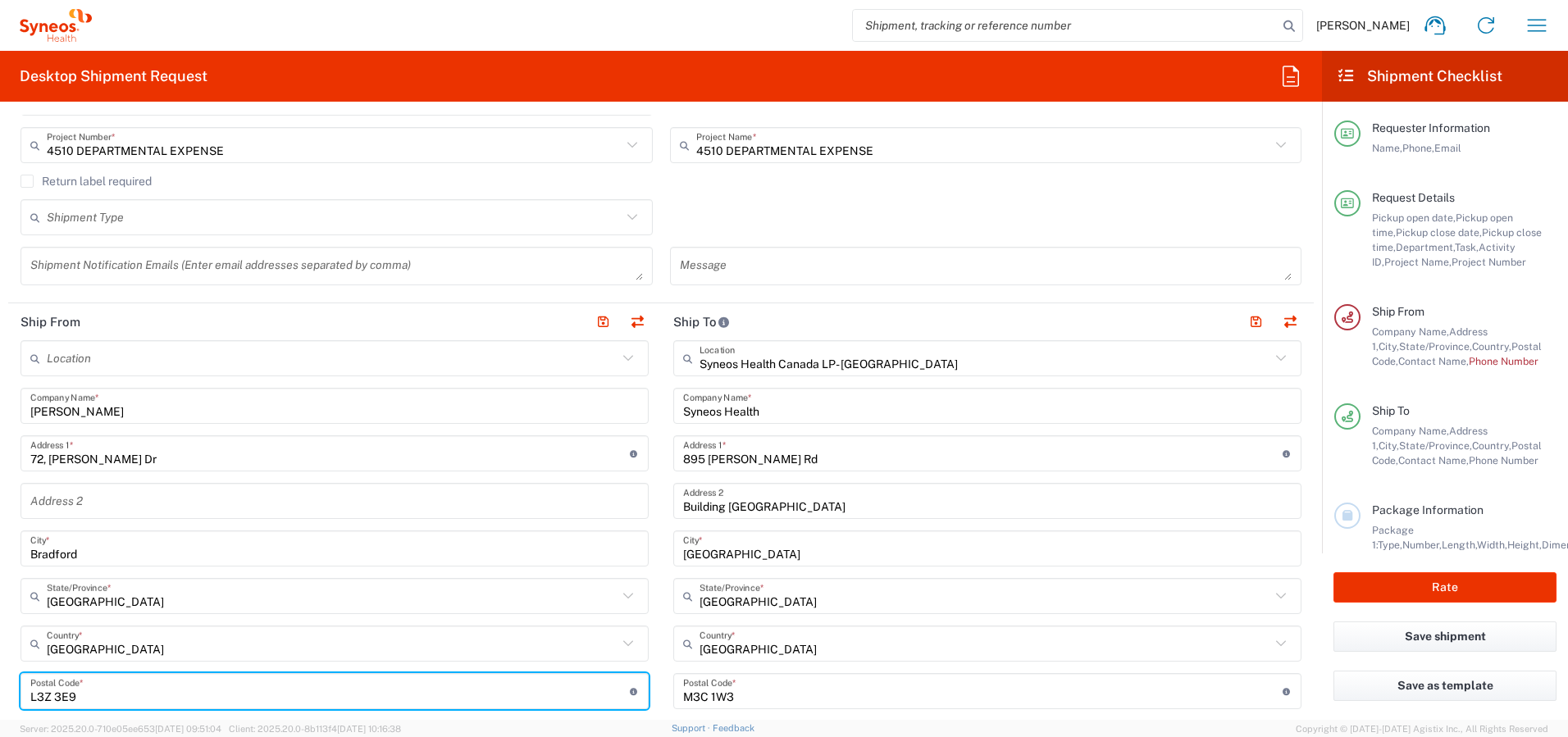
scroll to position [497, 0]
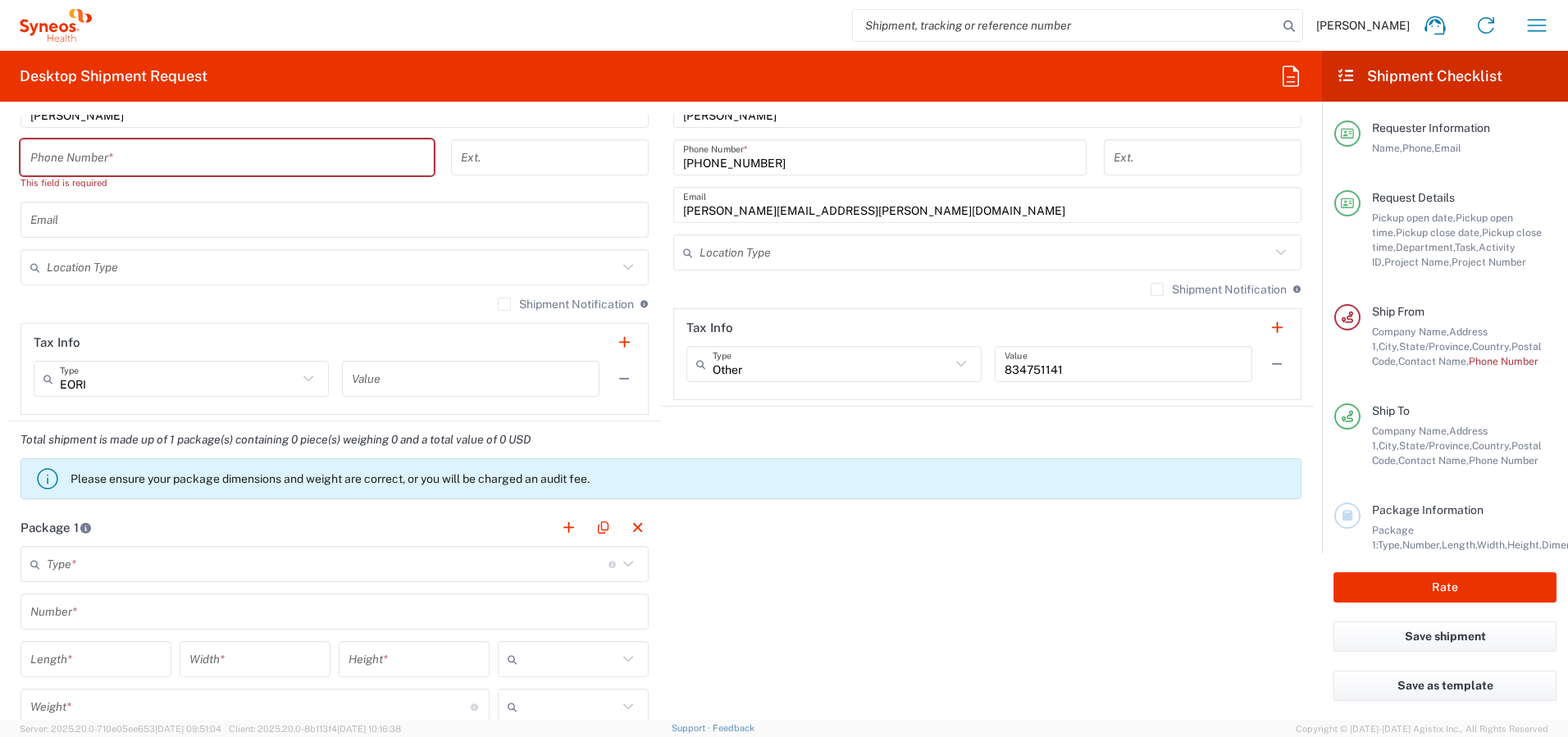
type input "L3Z 3E9"
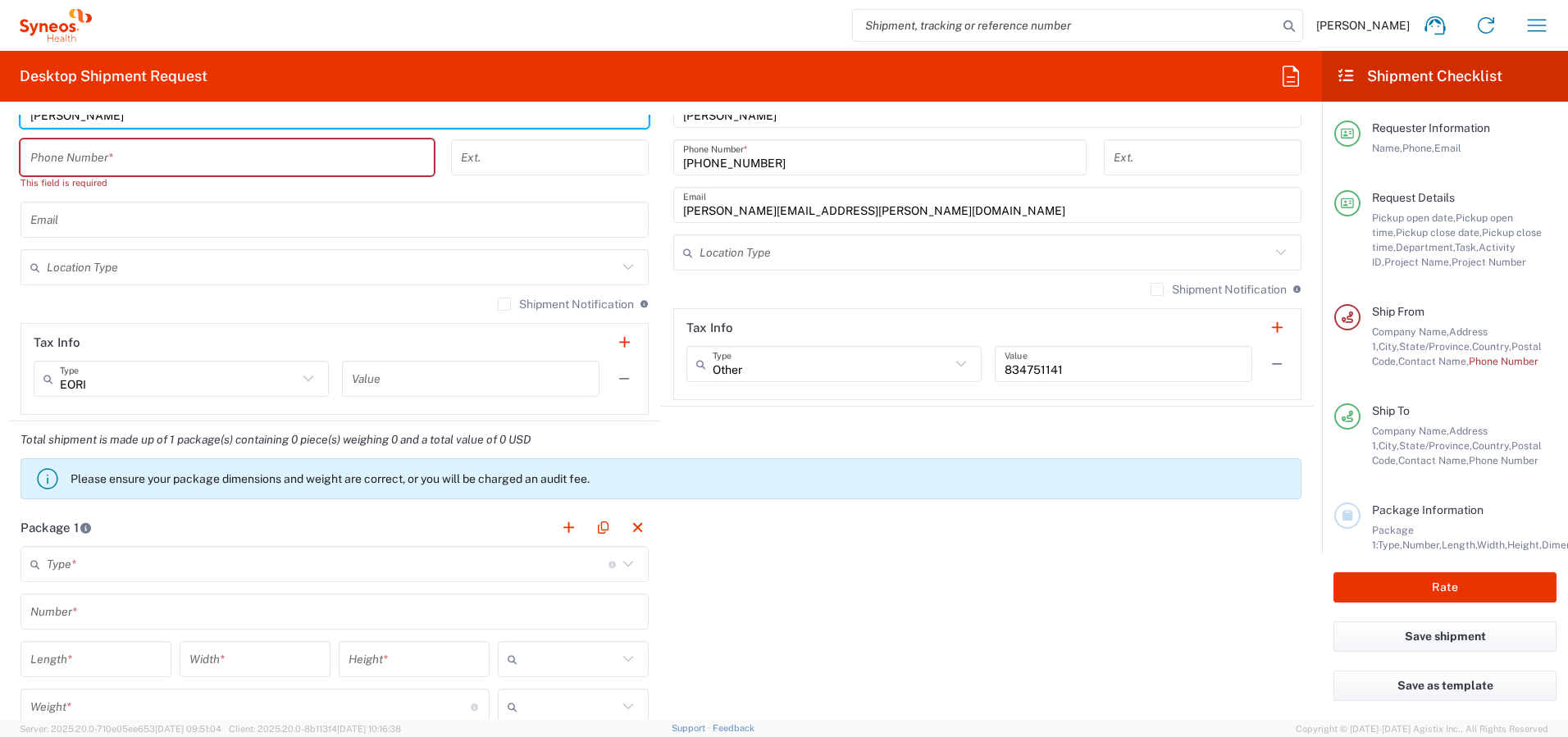
scroll to position [1111, 0]
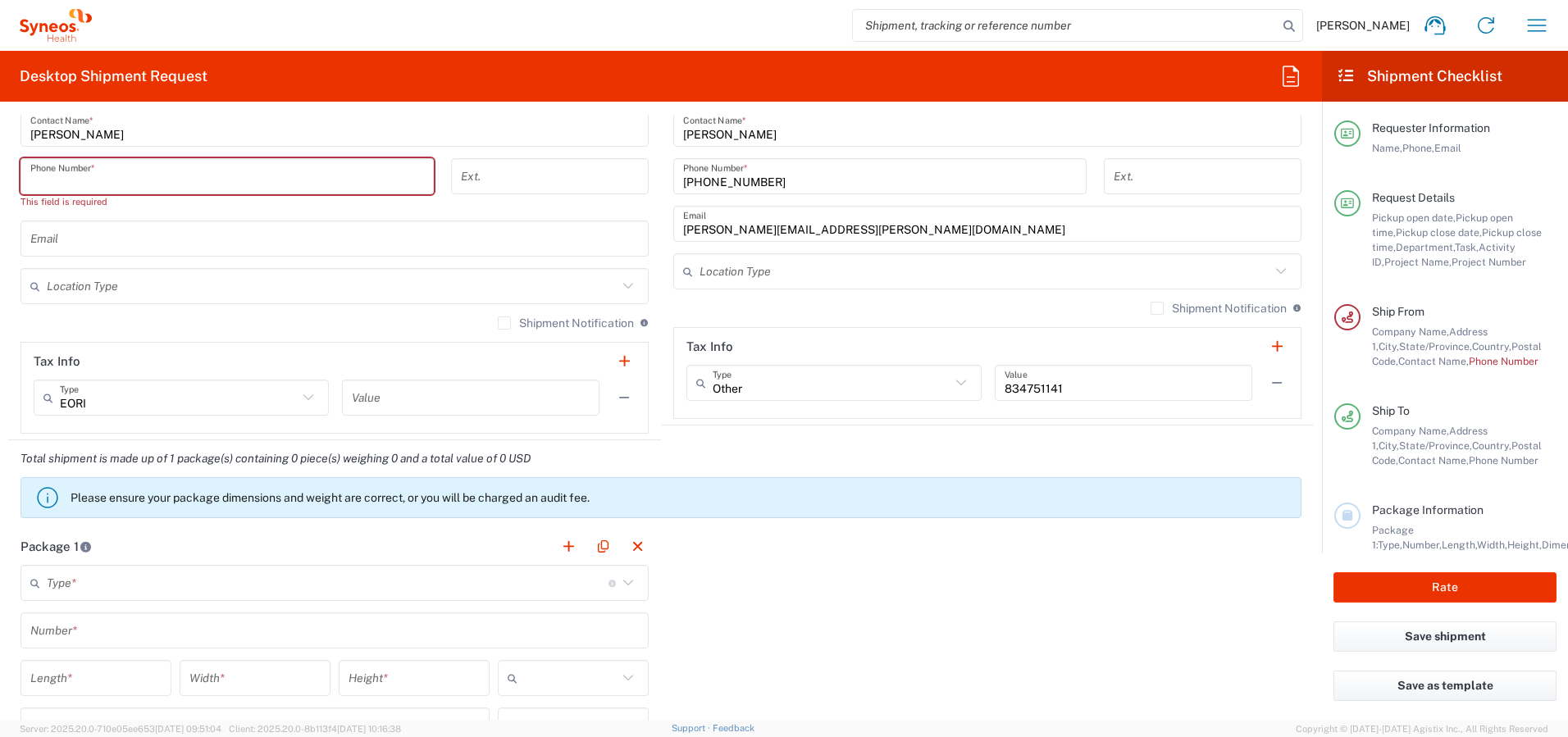
paste input "16474721954"
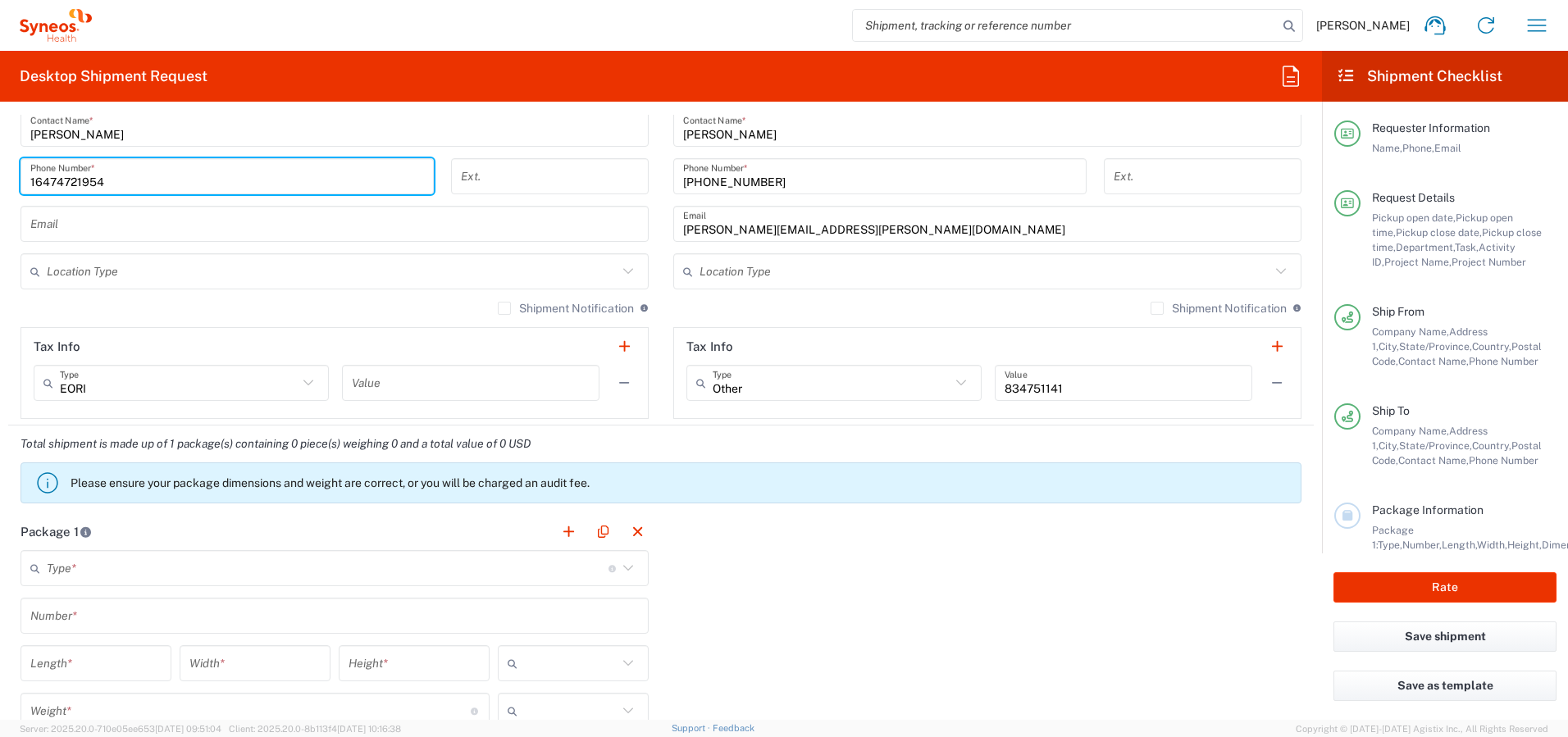
type input "16474721954"
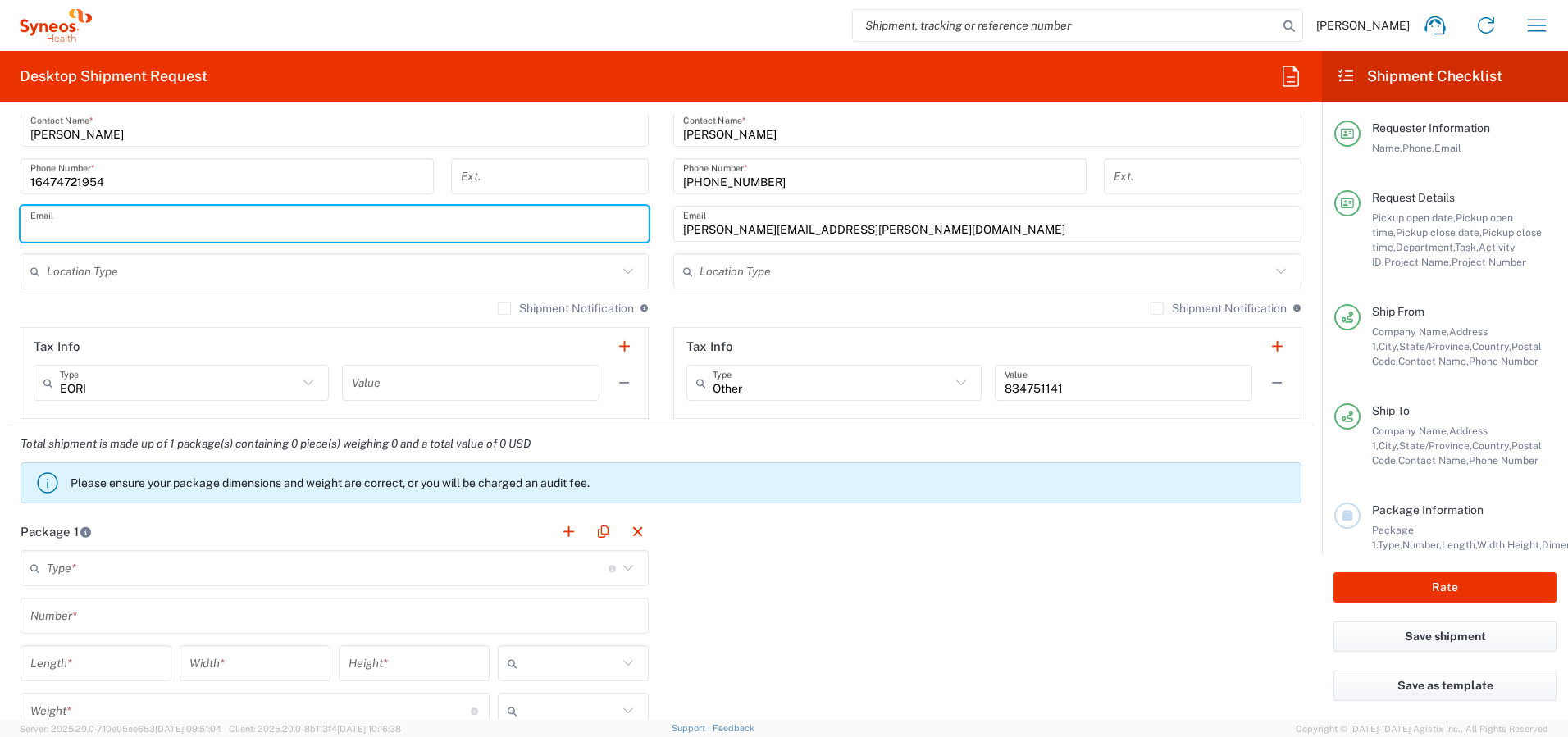
paste input "rachel.venma@gmail.com"
type input "rachel.venma@gmail.com"
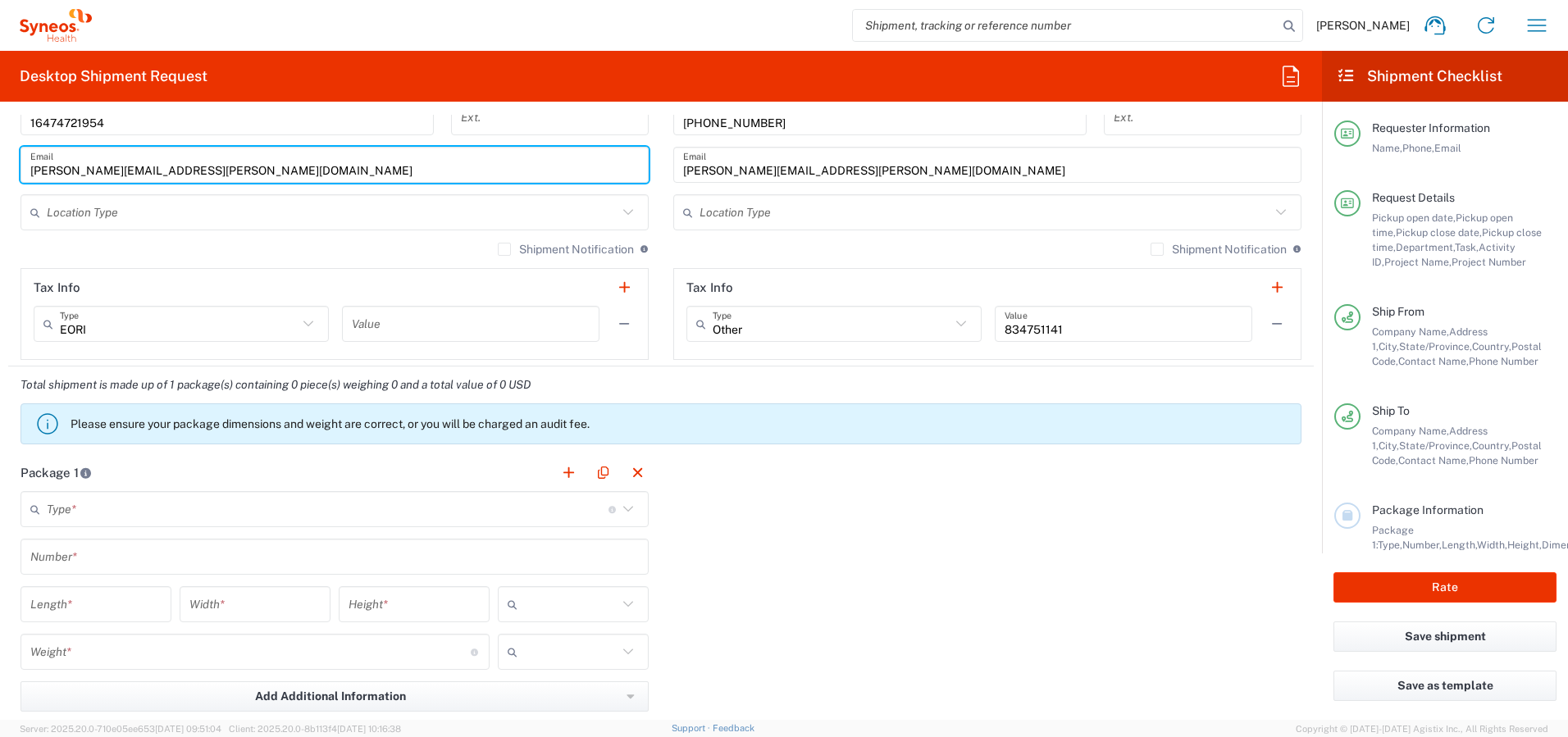
scroll to position [1175, 0]
click at [573, 203] on input "text" at bounding box center [333, 208] width 571 height 29
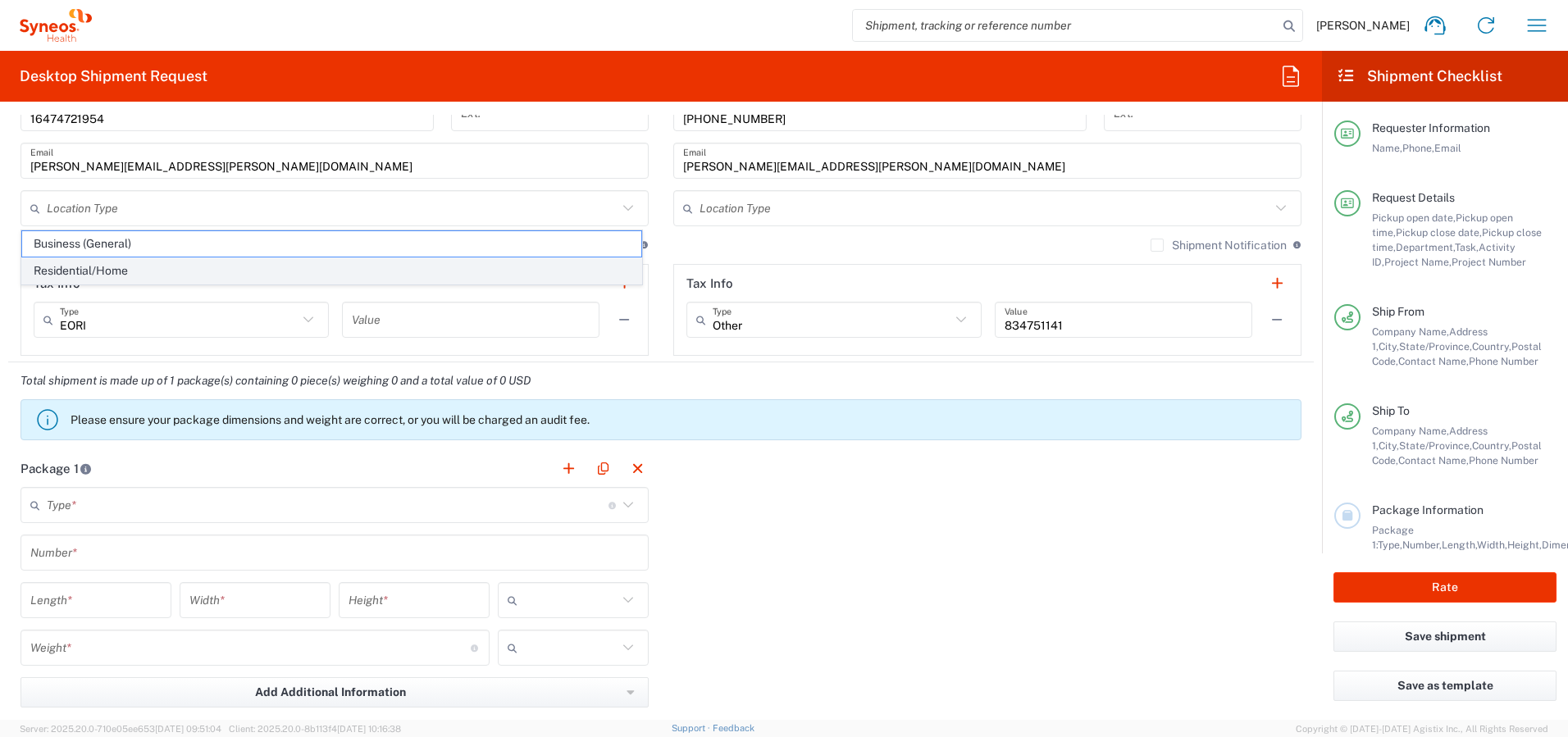
click at [444, 270] on span "Residential/Home" at bounding box center [332, 271] width 619 height 26
type input "Residential/Home"
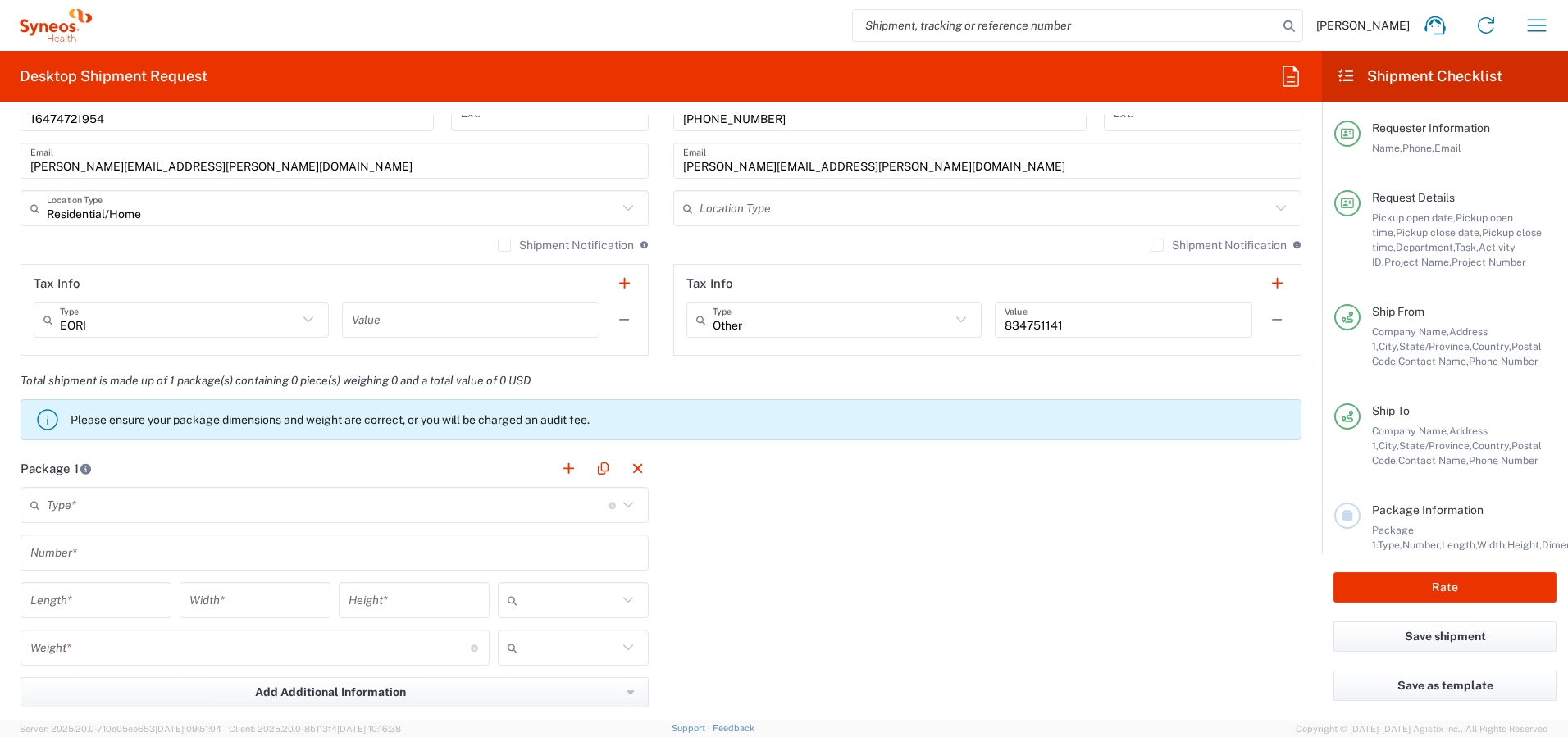
click at [497, 244] on label "Shipment Notification" at bounding box center [566, 245] width 136 height 13
click at [505, 245] on input "Shipment Notification" at bounding box center [505, 245] width 0 height 0
click at [744, 212] on input "text" at bounding box center [985, 208] width 571 height 29
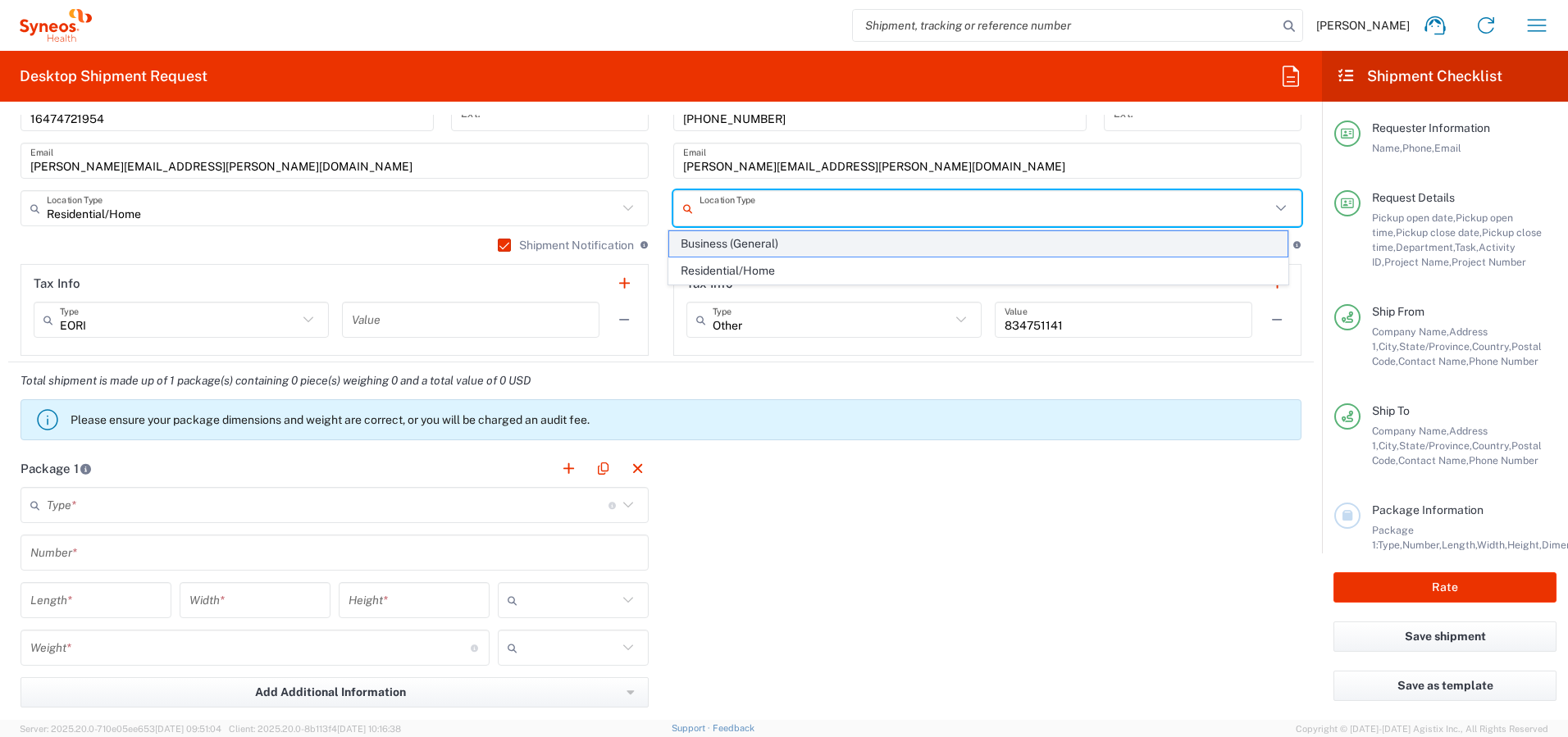
click at [720, 247] on span "Business (General)" at bounding box center [979, 244] width 619 height 26
type input "Business (General)"
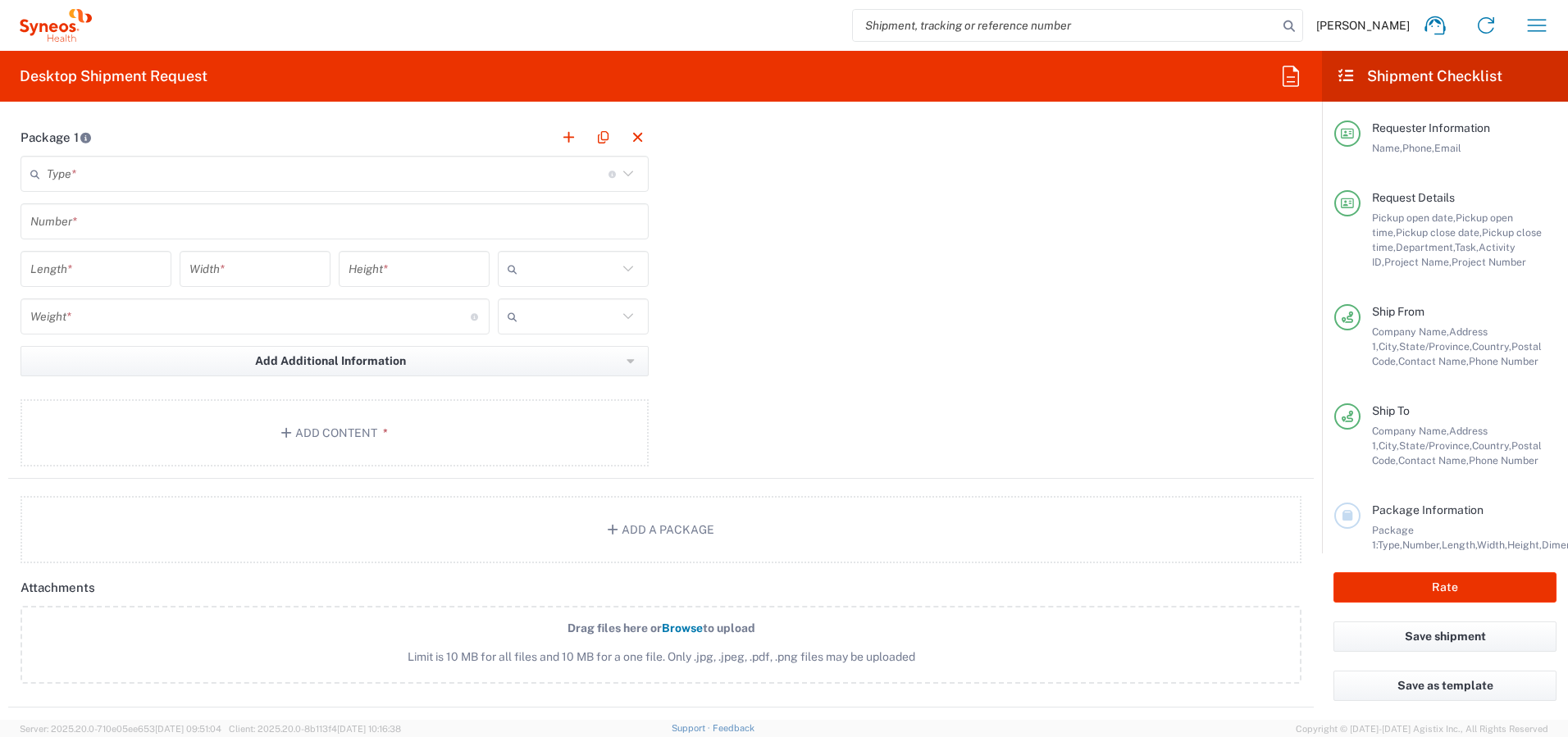
scroll to position [1508, 0]
click at [376, 421] on button "Add Content *" at bounding box center [334, 430] width 628 height 67
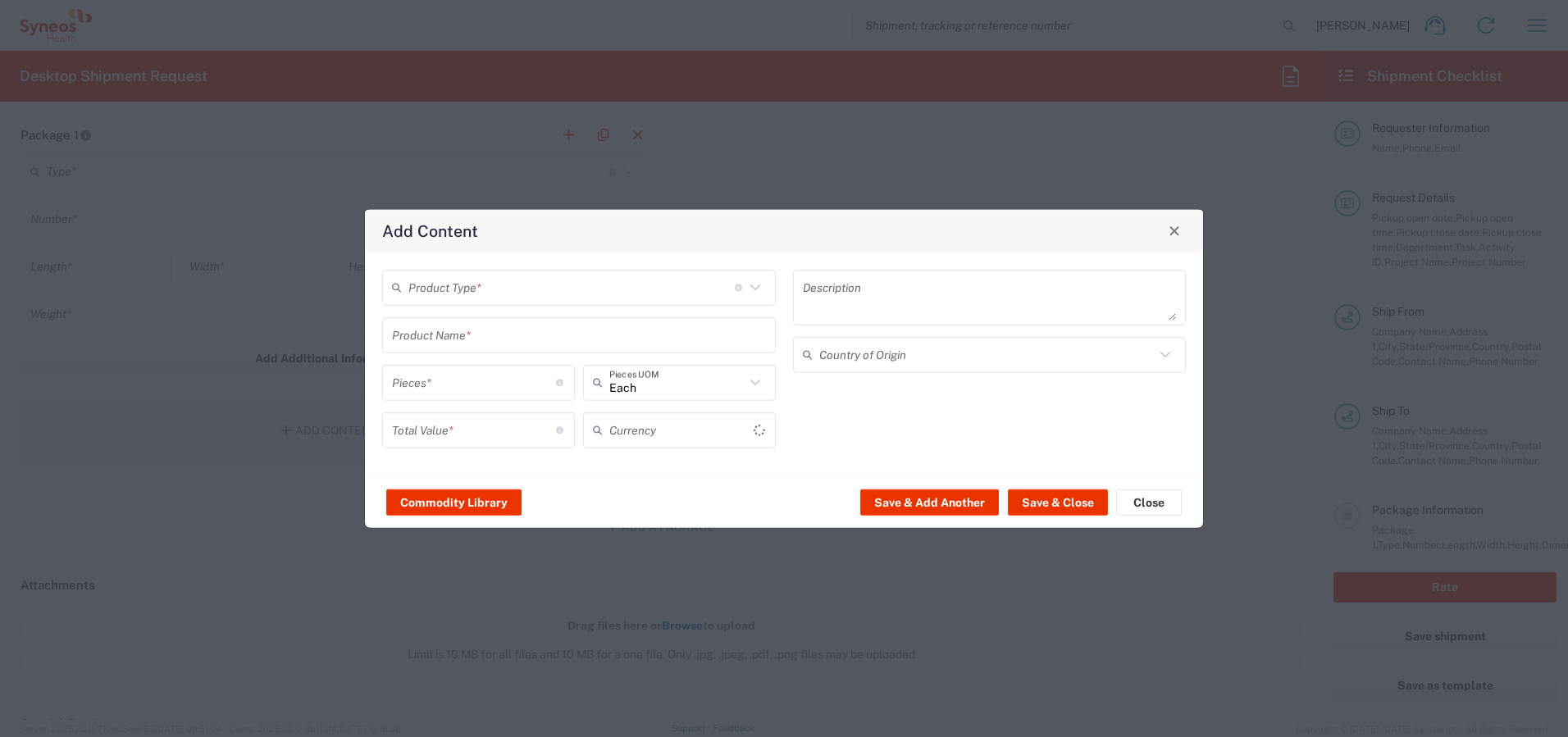
type input "US Dollar"
click at [455, 500] on button "Commodity Library" at bounding box center [453, 503] width 135 height 26
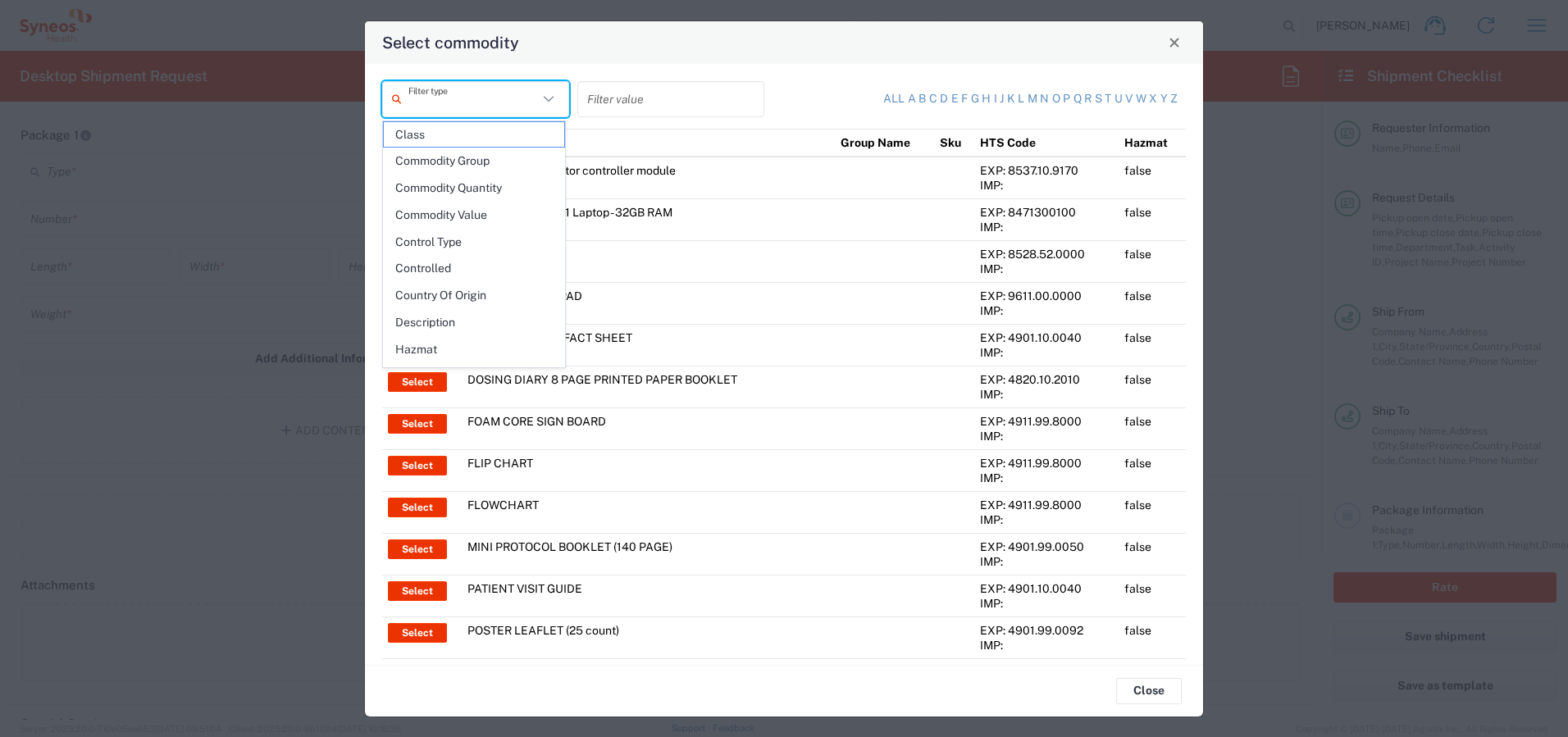
click at [488, 100] on input "text" at bounding box center [473, 99] width 130 height 29
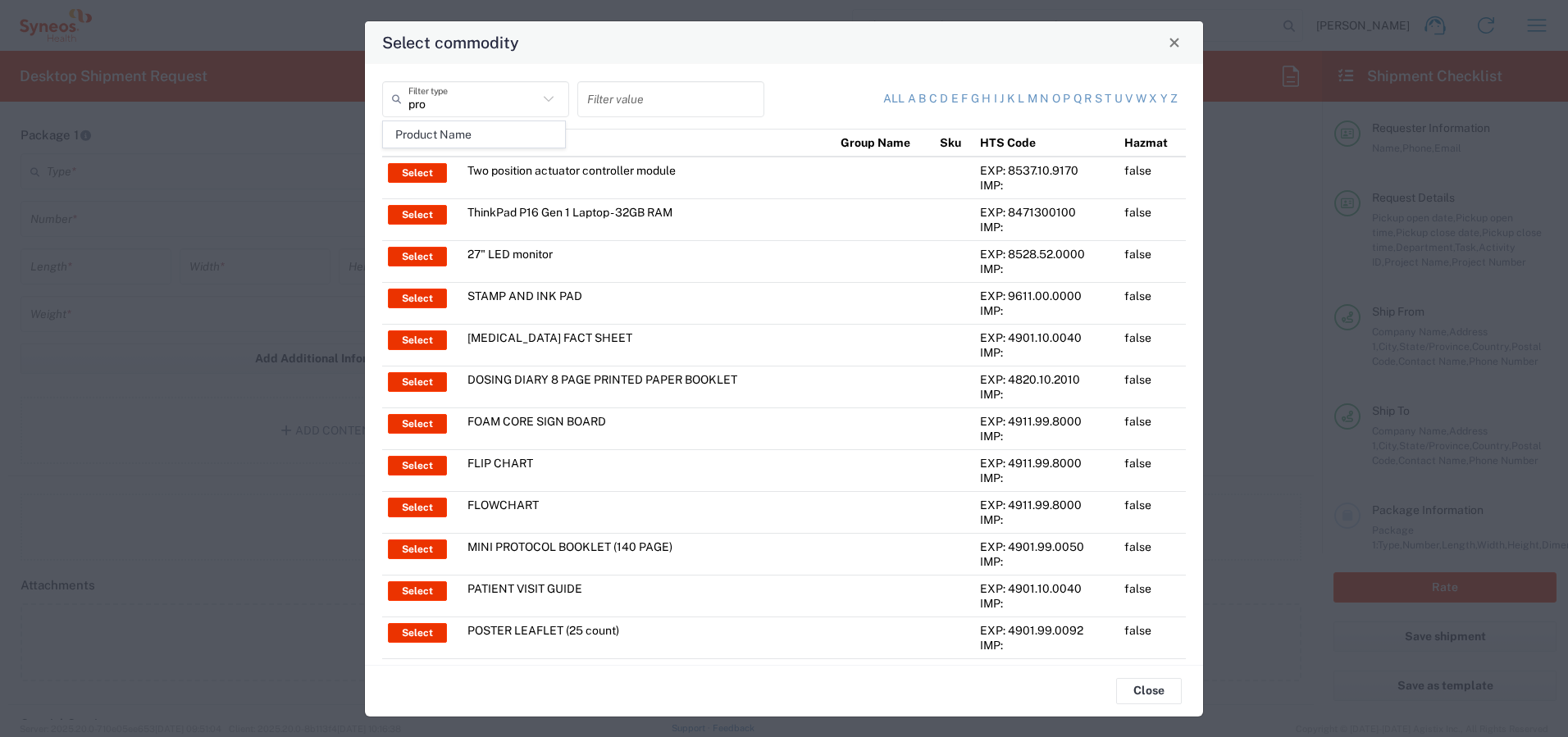
click at [478, 137] on span "Product Name" at bounding box center [474, 135] width 181 height 26
type input "Product Name"
click at [624, 99] on input "text" at bounding box center [671, 99] width 168 height 29
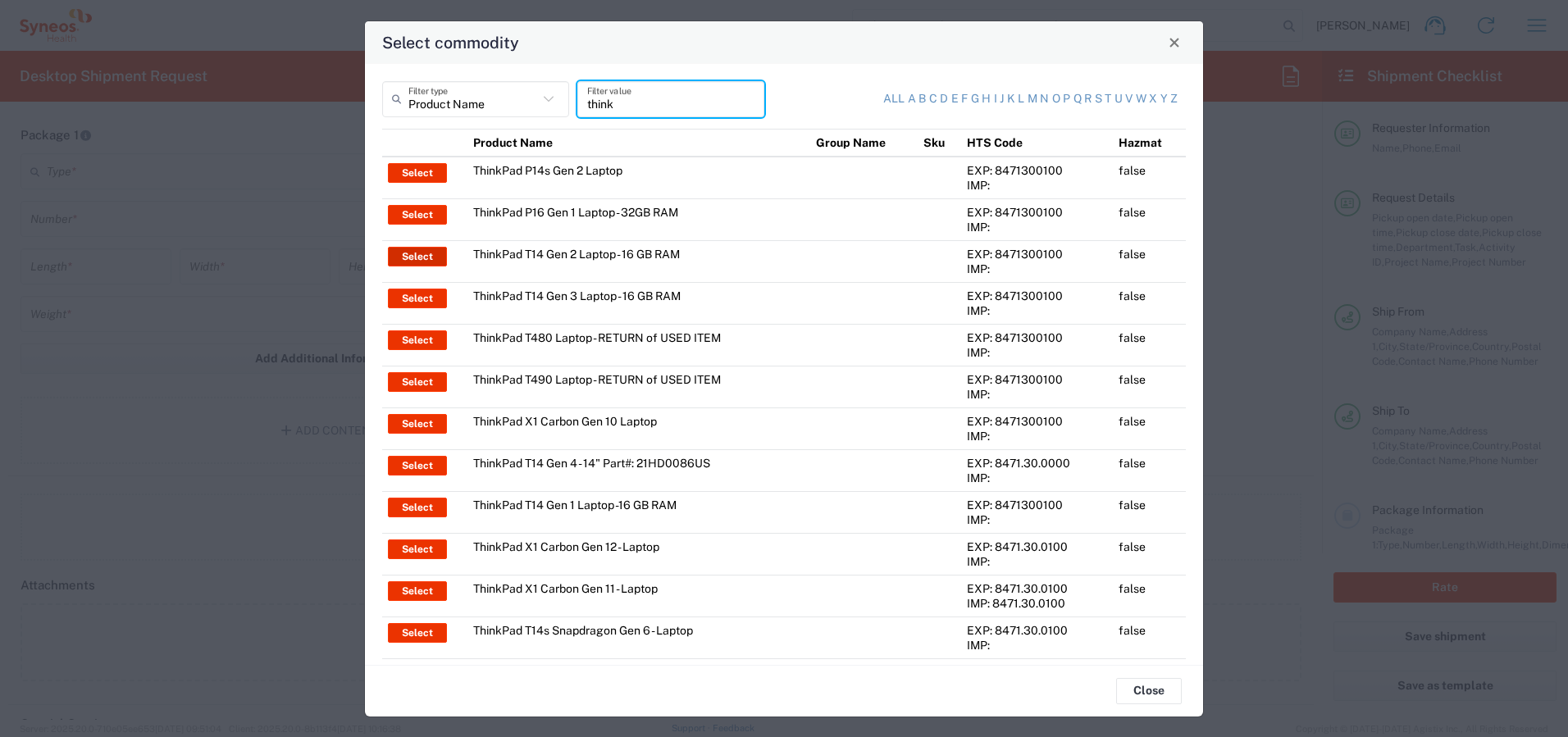
type input "think"
click at [406, 252] on button "Select" at bounding box center [417, 256] width 59 height 19
type input "ThinkPad T14 Gen 2 Laptop - 16 GB RAM"
type input "1"
type textarea "Intel Core i7-1156G7 vProÂ® Processor - 14"- 16 GB RAM - 512 GB SSD"
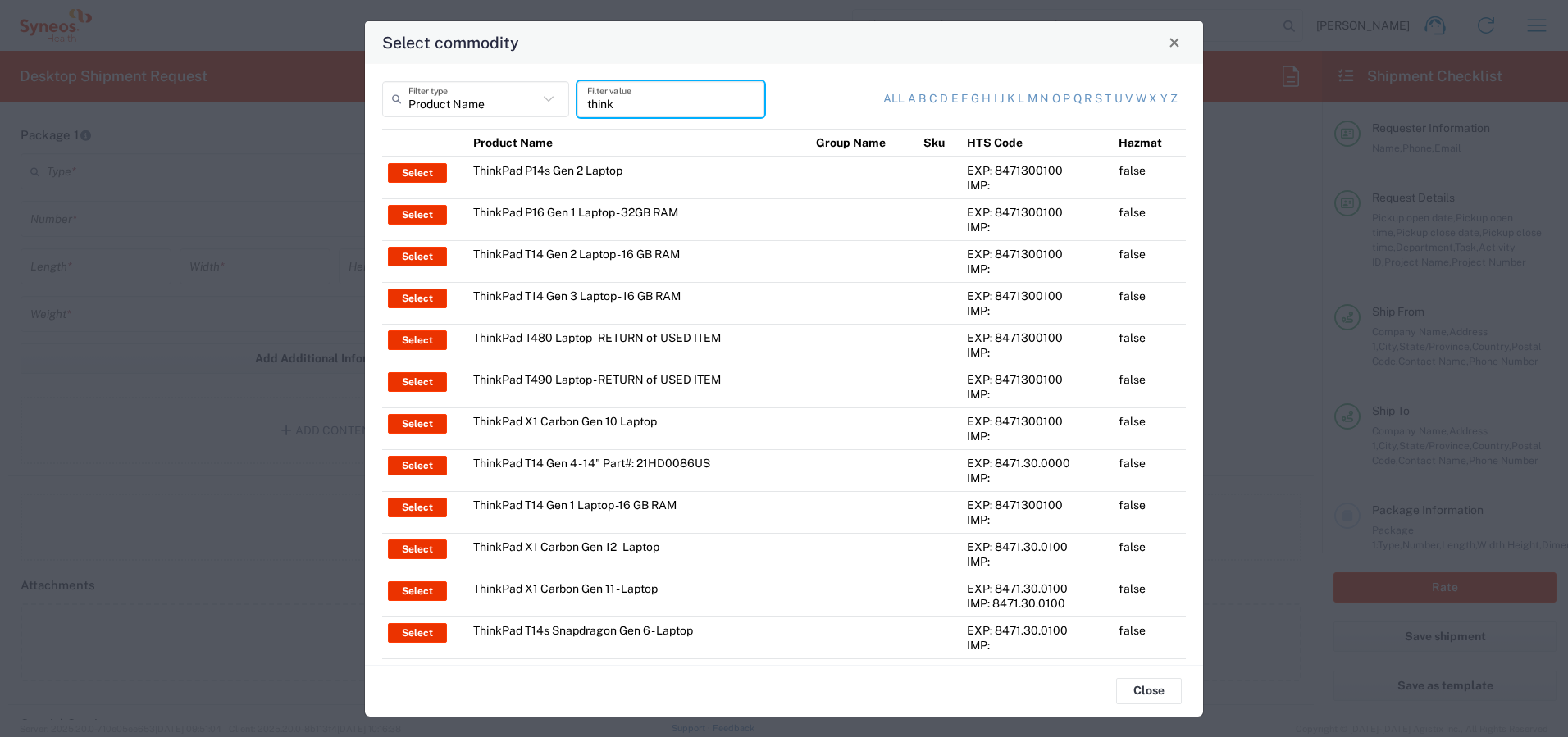
type input "[GEOGRAPHIC_DATA]"
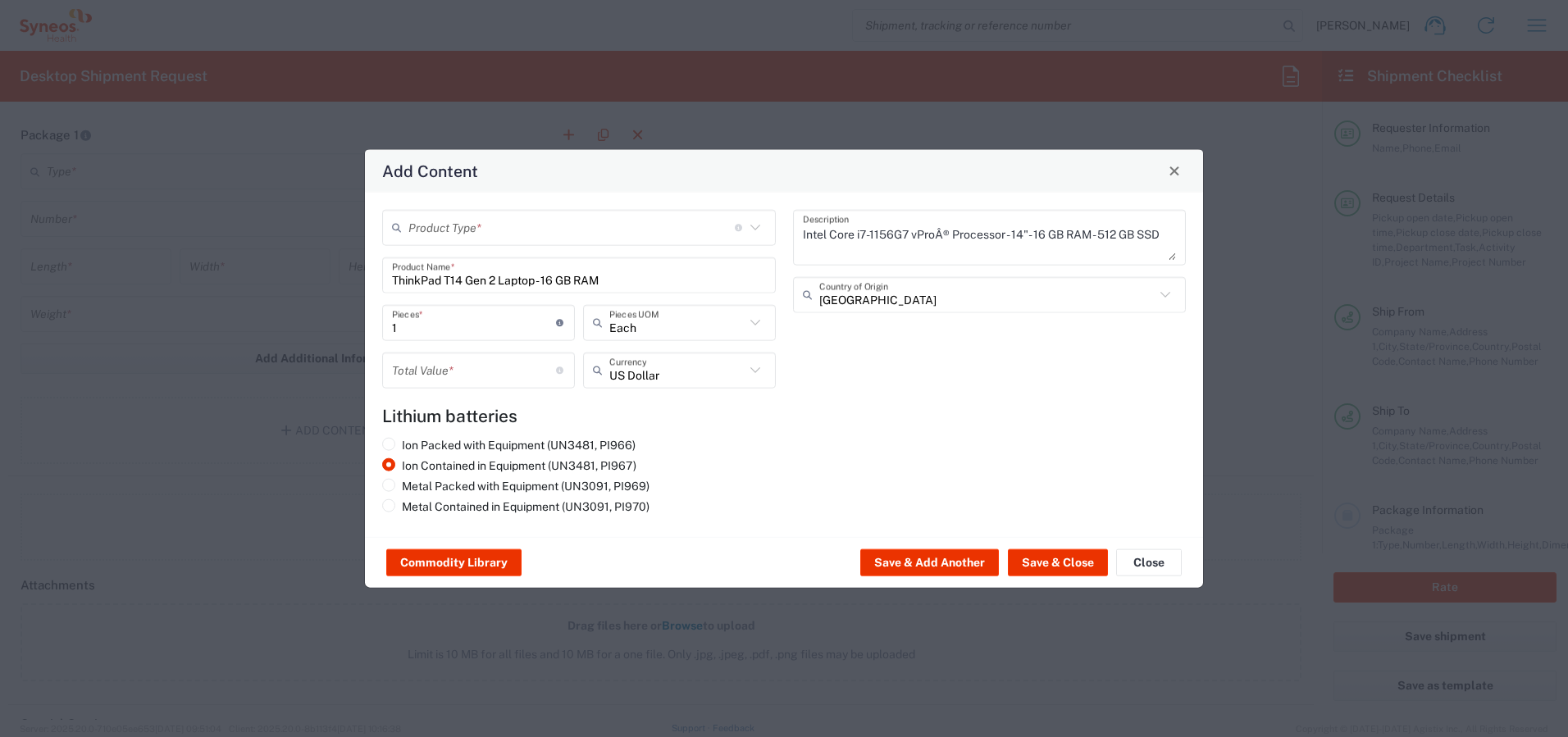
click at [460, 225] on input "text" at bounding box center [571, 227] width 326 height 29
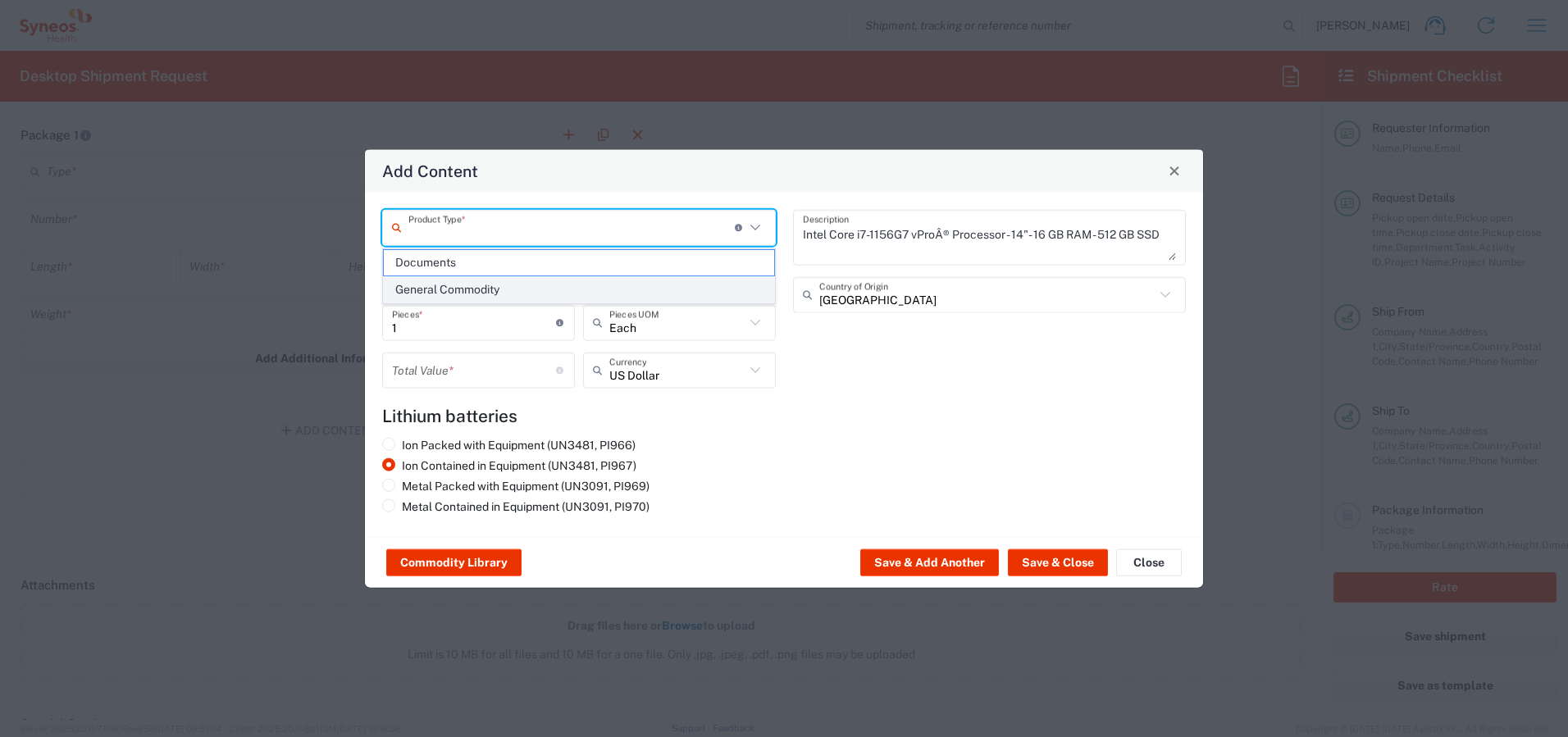
click at [449, 288] on span "General Commodity" at bounding box center [579, 290] width 391 height 26
type input "General Commodity"
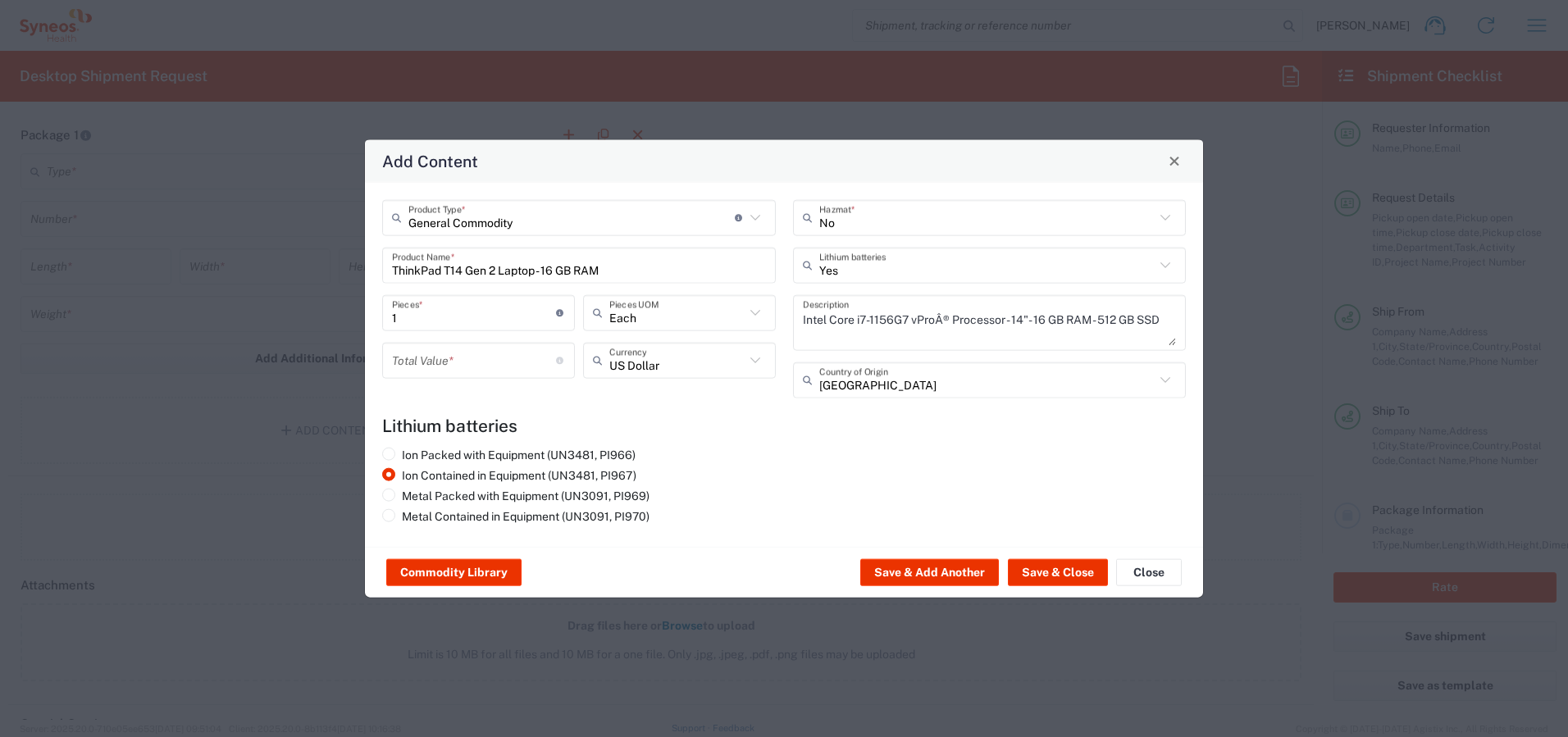
click at [462, 363] on input "number" at bounding box center [474, 360] width 164 height 29
type input "500"
click at [1055, 572] on button "Save & Close" at bounding box center [1058, 572] width 100 height 26
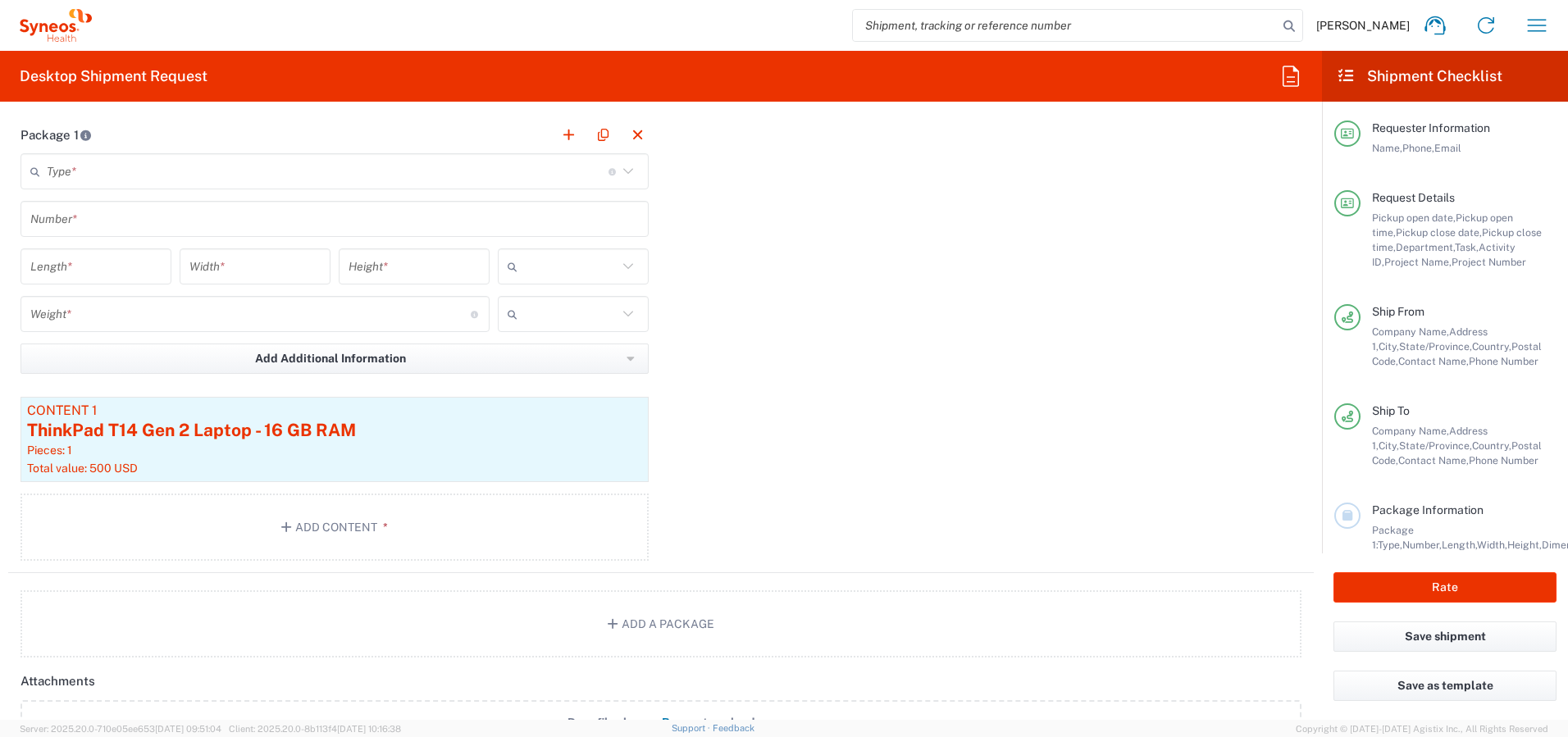
click at [167, 172] on input "text" at bounding box center [328, 171] width 562 height 29
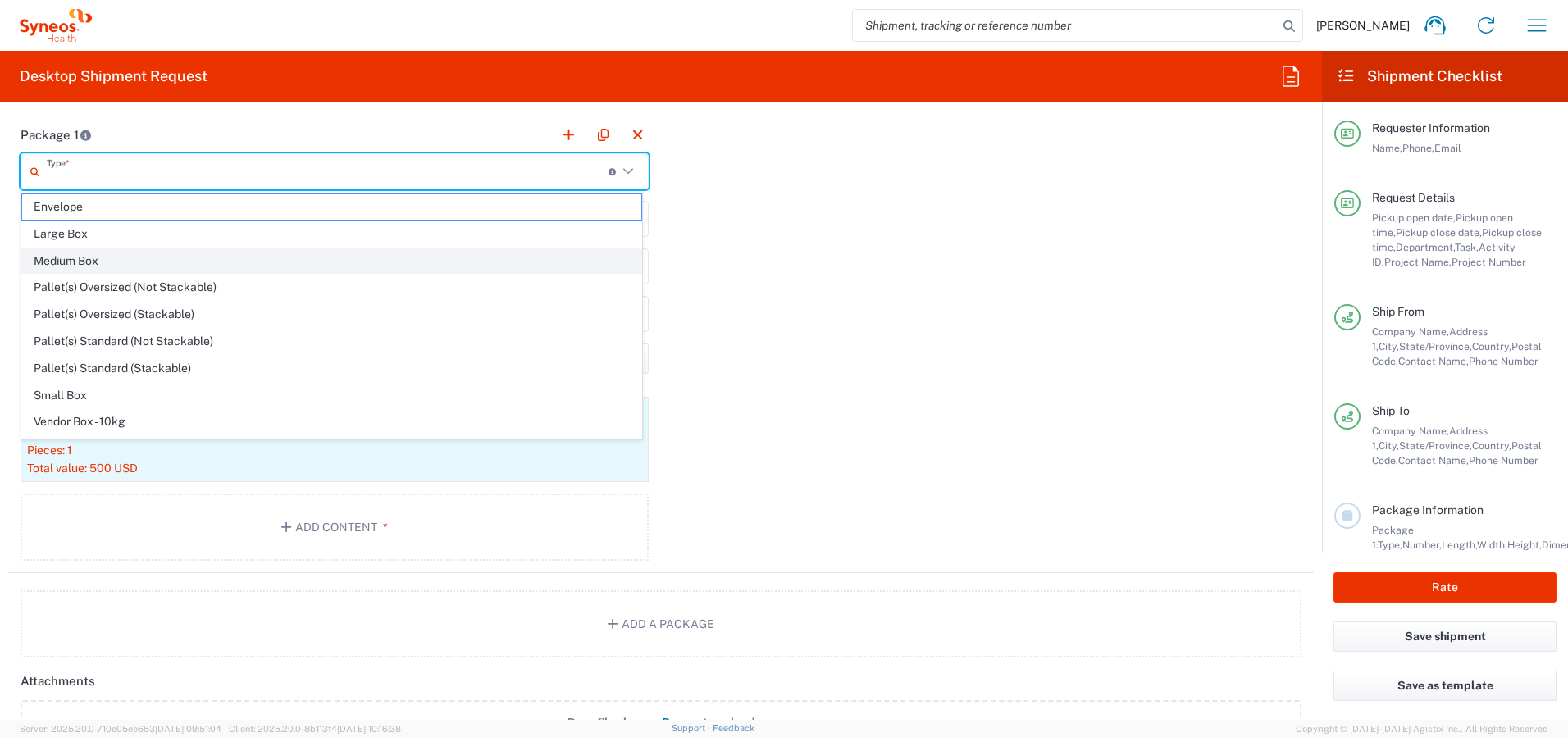
click at [160, 257] on span "Medium Box" at bounding box center [332, 262] width 619 height 26
type input "Medium Box"
type input "13"
type input "11.5"
type input "2.5"
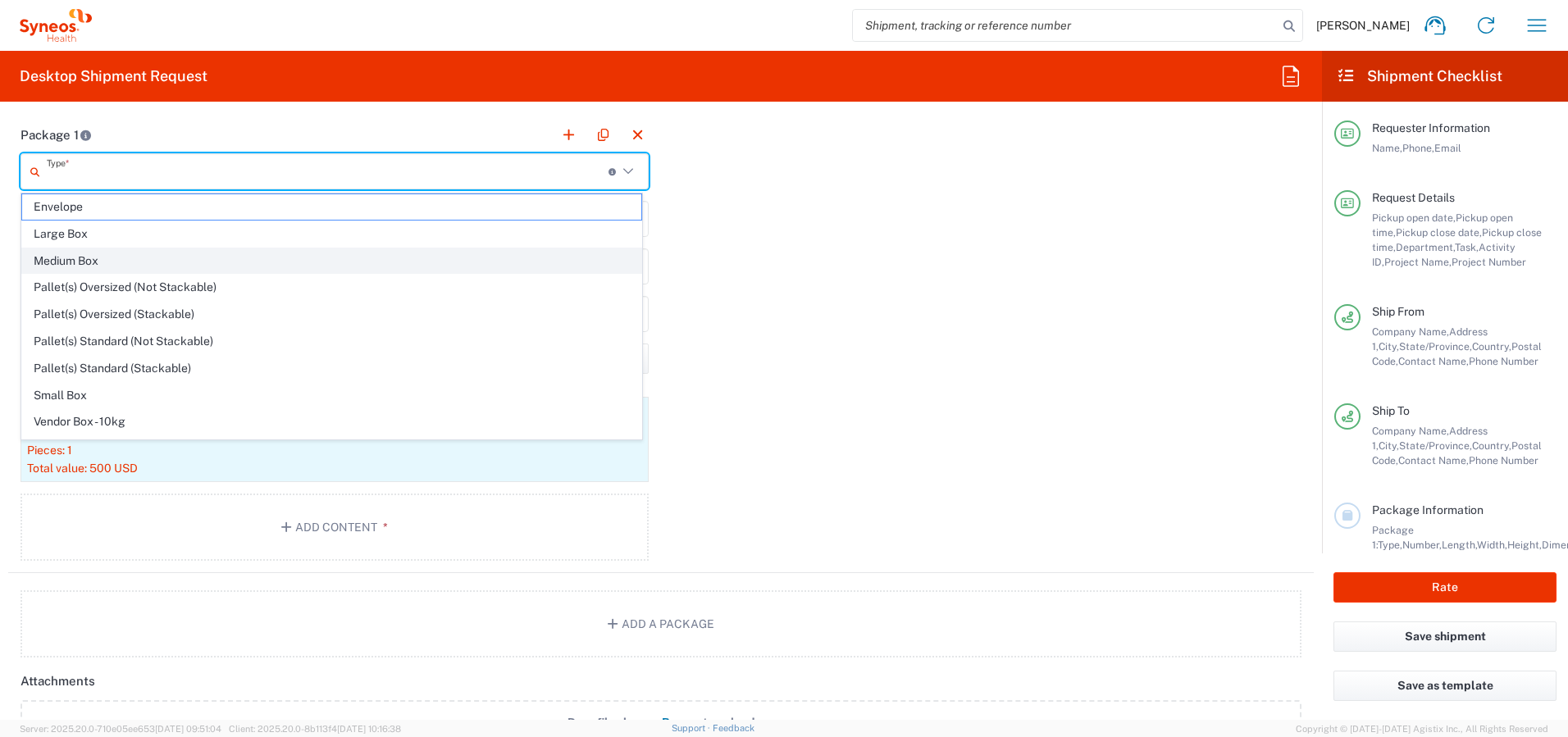
type input "in"
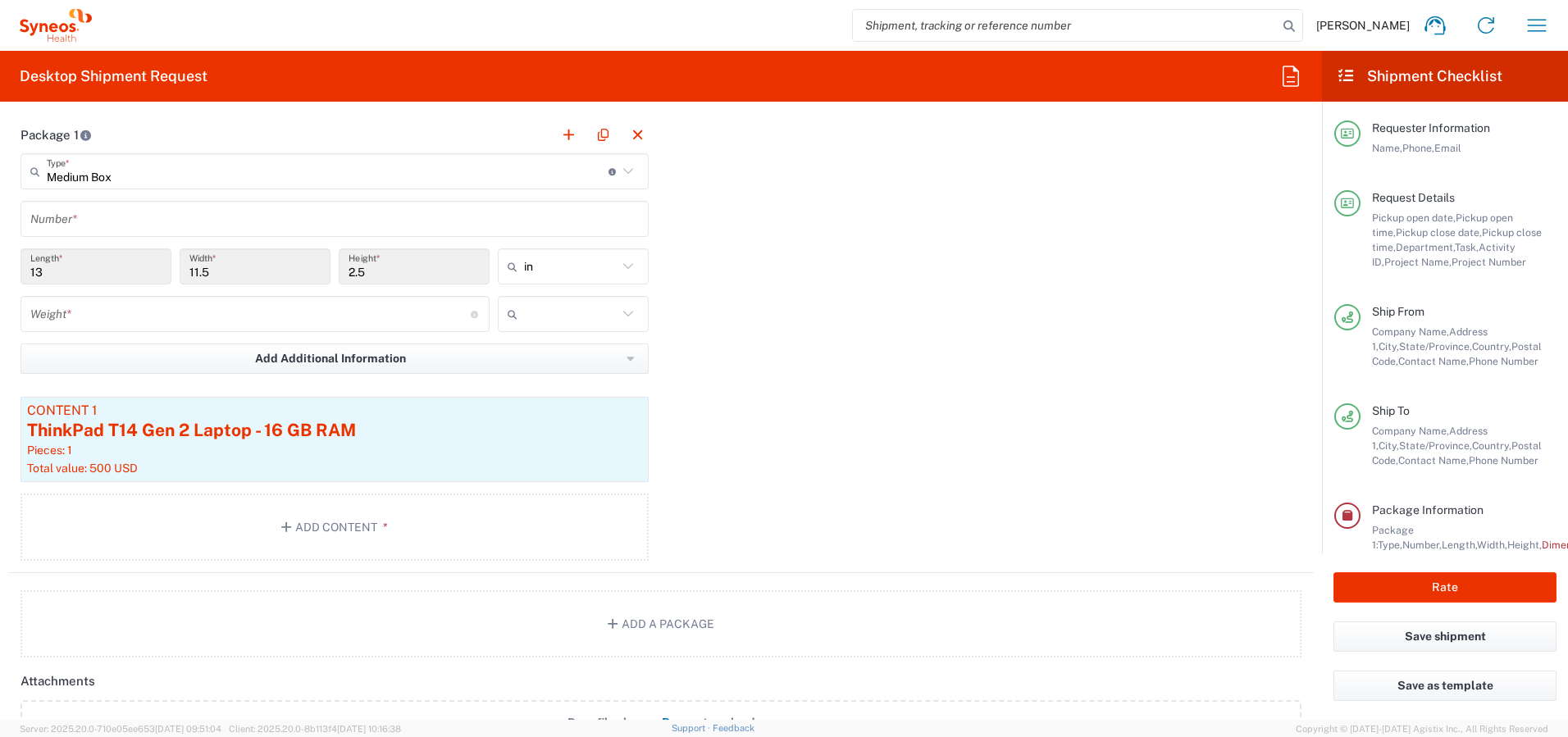
click at [153, 213] on input "text" at bounding box center [334, 219] width 609 height 29
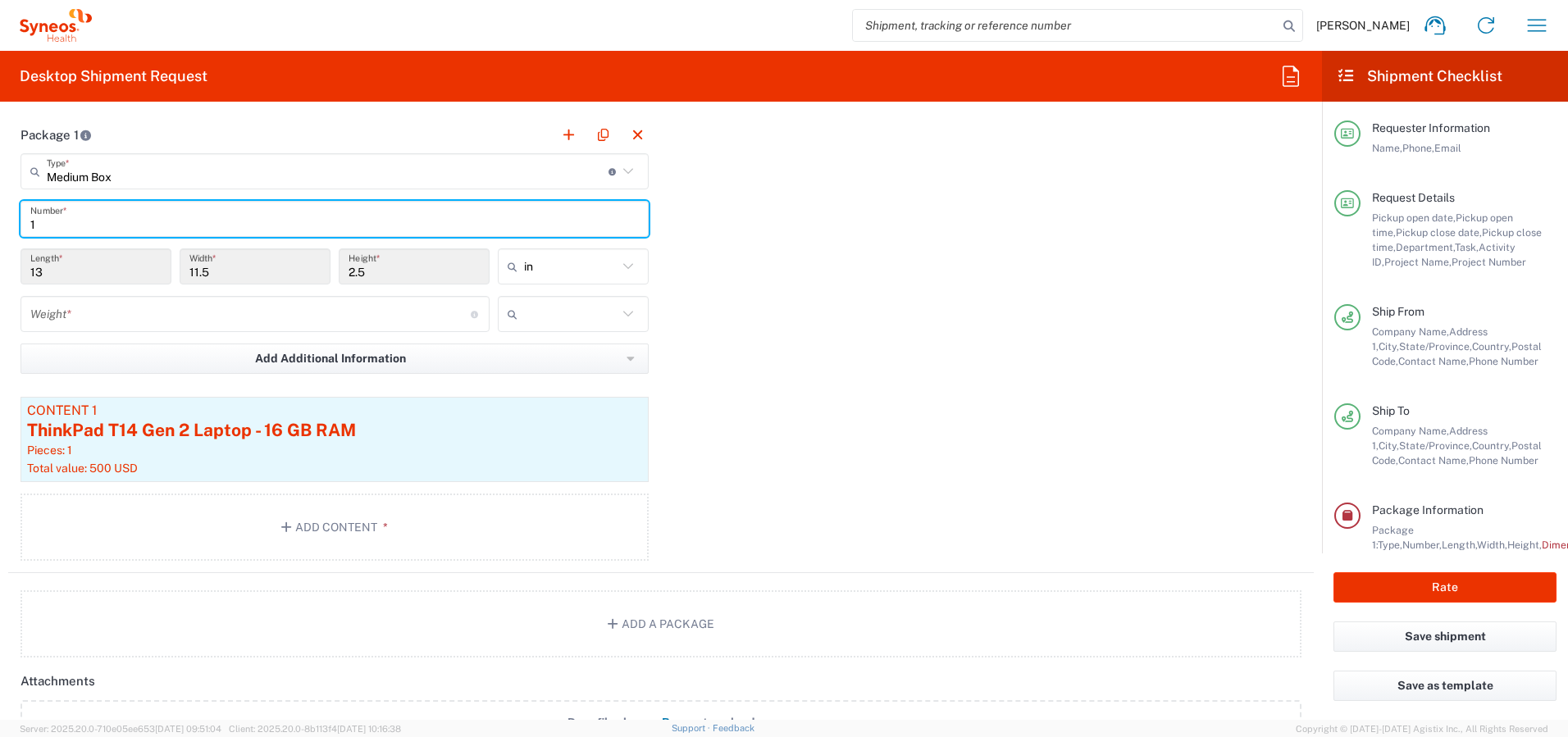
type input "1"
click at [162, 312] on input "number" at bounding box center [251, 314] width 440 height 29
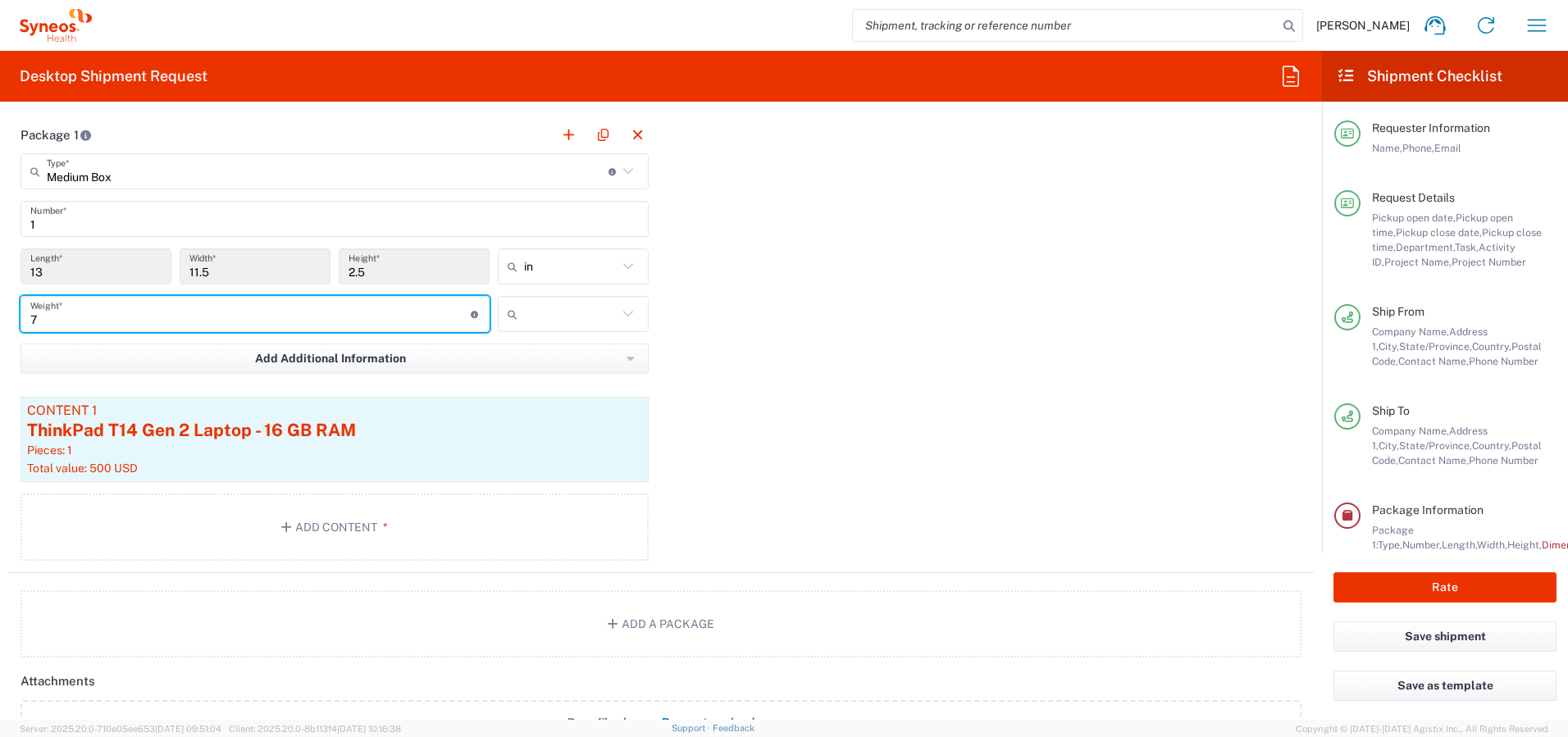
type input "7"
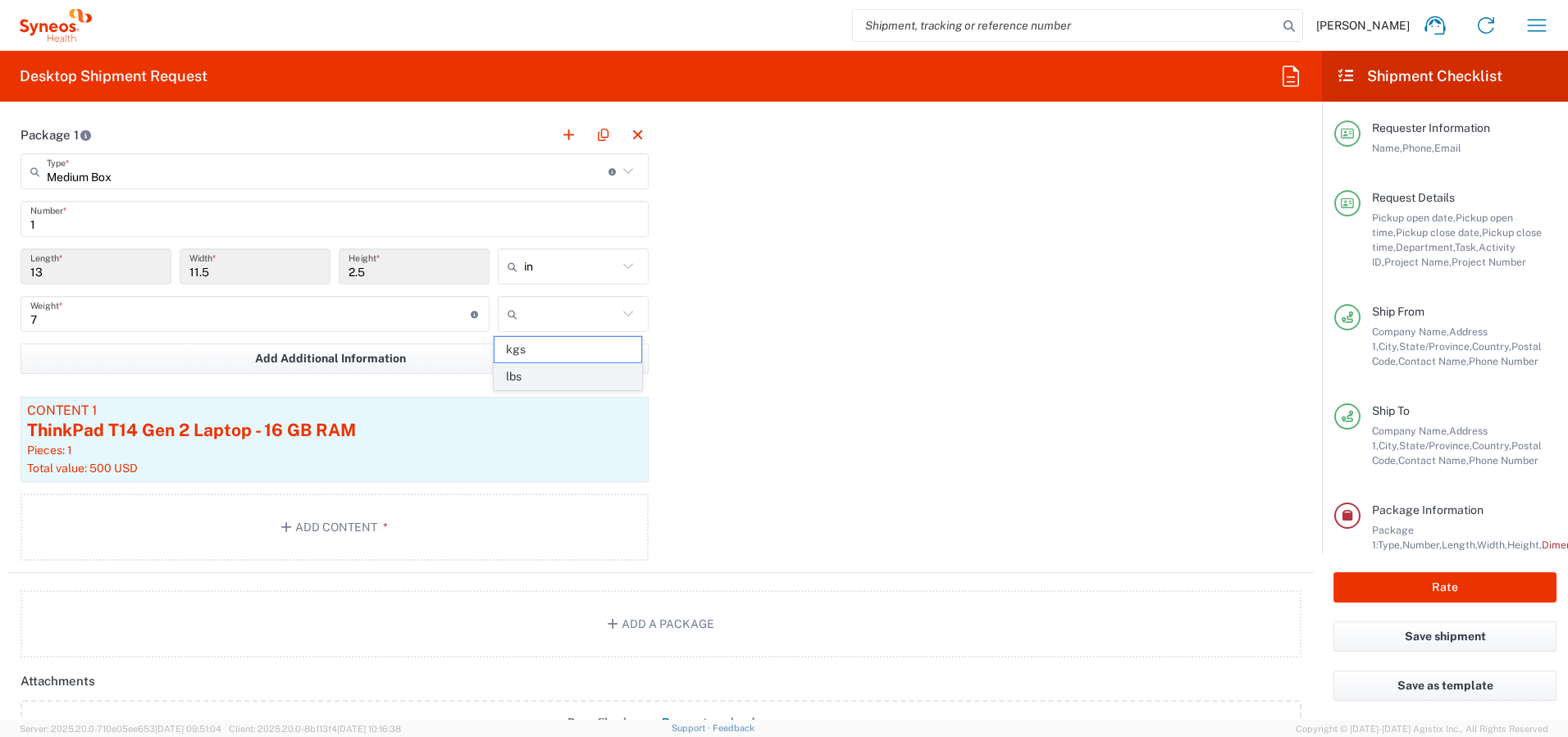
click at [519, 378] on span "lbs" at bounding box center [568, 377] width 146 height 26
type input "lbs"
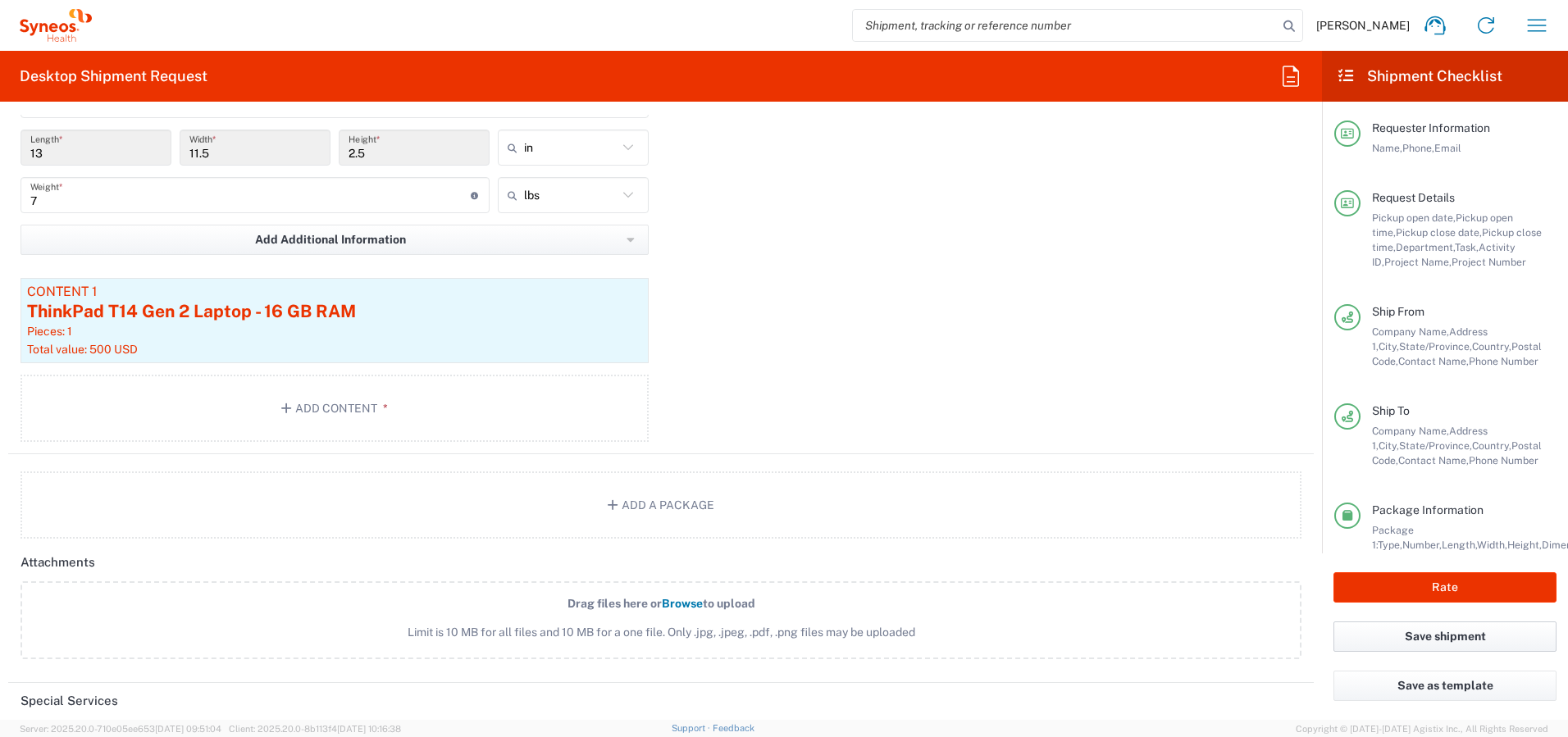
scroll to position [1630, 0]
click at [1437, 589] on button "Rate" at bounding box center [1445, 587] width 223 height 30
type input "4510 DEPARTMENTAL EXPENSE"
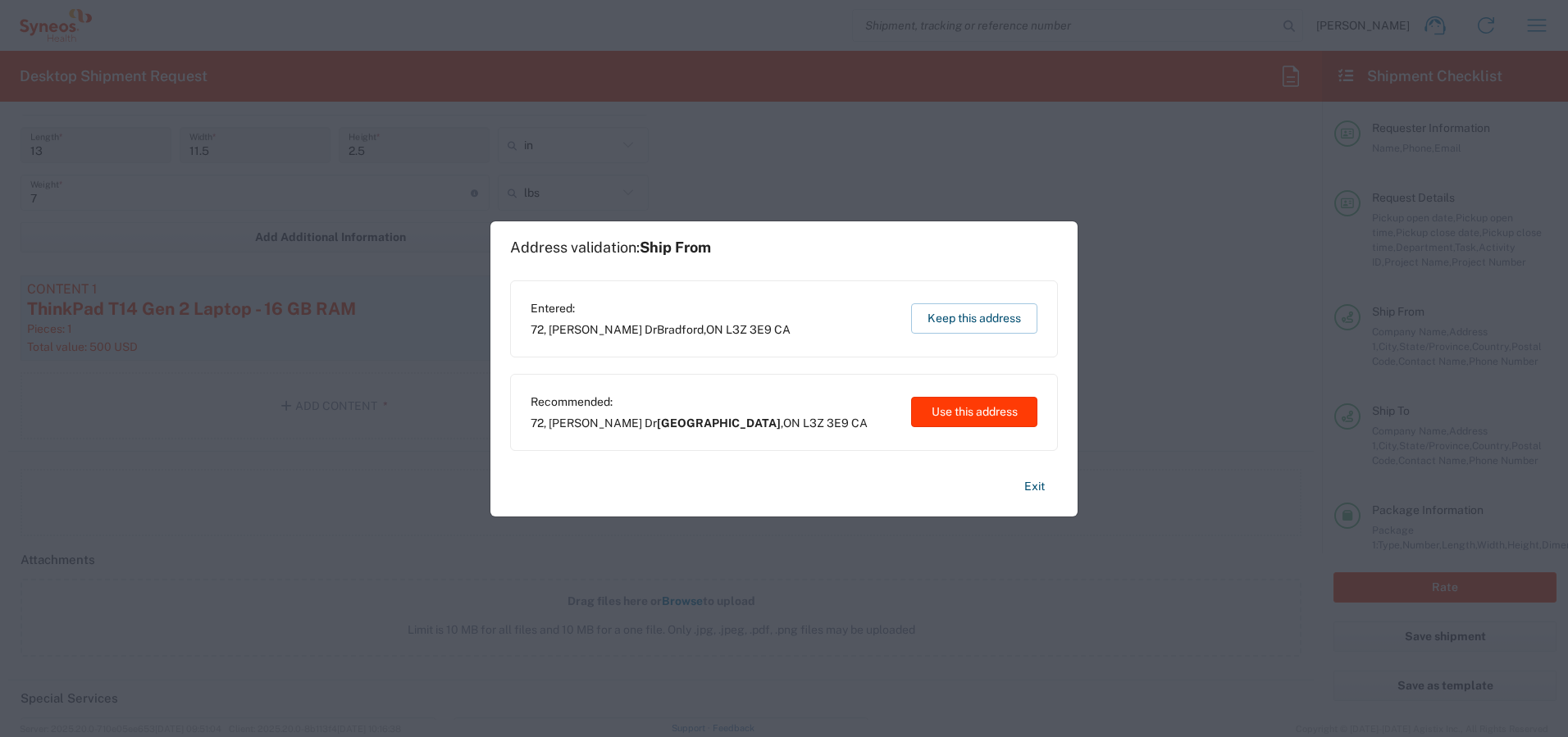
click at [939, 407] on button "Use this address" at bounding box center [974, 412] width 126 height 30
type input "Bradford West Gwillimbury"
type input "[GEOGRAPHIC_DATA]"
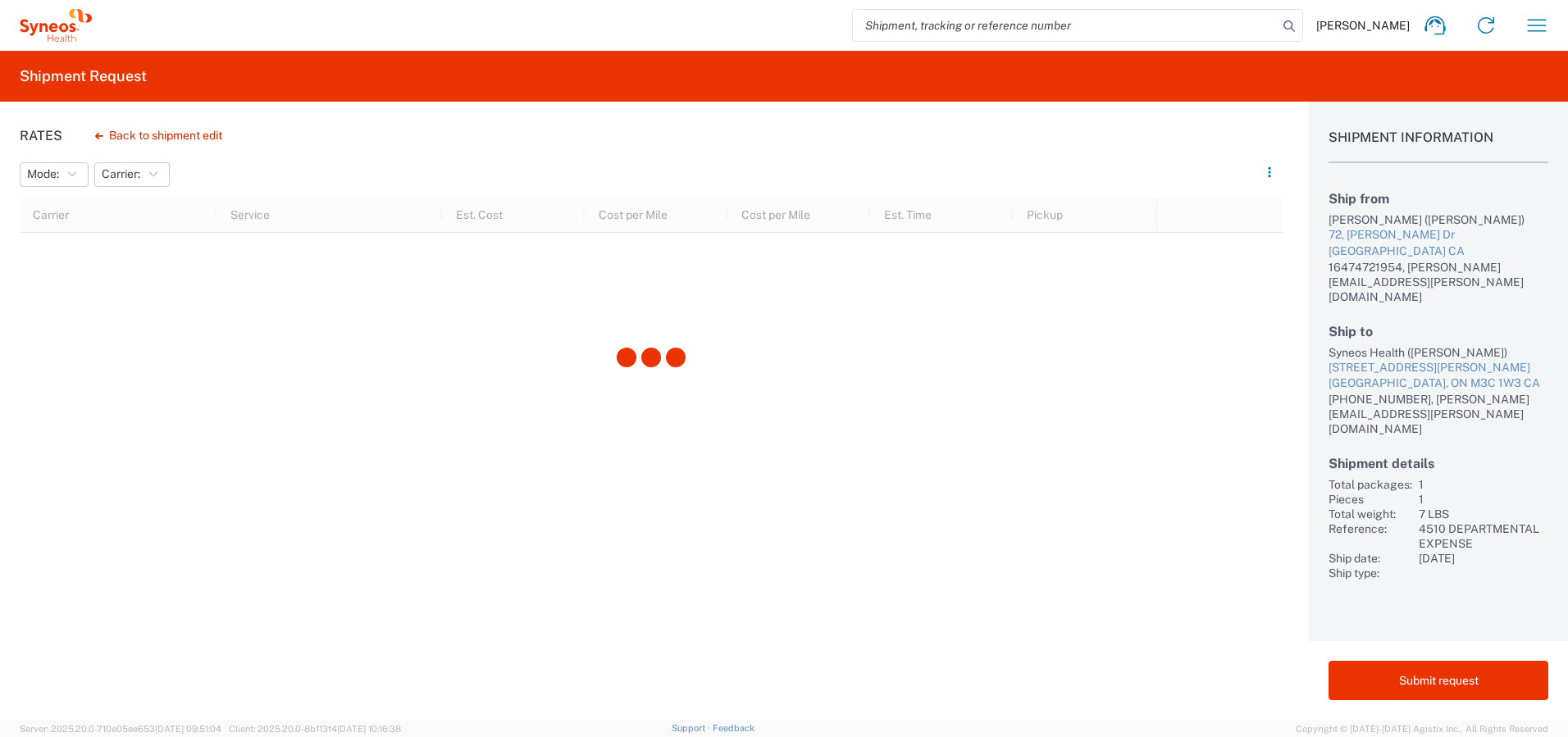
click at [1341, 219] on div "Venma Thomas (Venma Thomas)" at bounding box center [1438, 220] width 220 height 15
drag, startPoint x: 1342, startPoint y: 219, endPoint x: 1386, endPoint y: 220, distance: 44.0
click at [1342, 219] on div "Venma Thomas (Venma Thomas)" at bounding box center [1438, 220] width 220 height 15
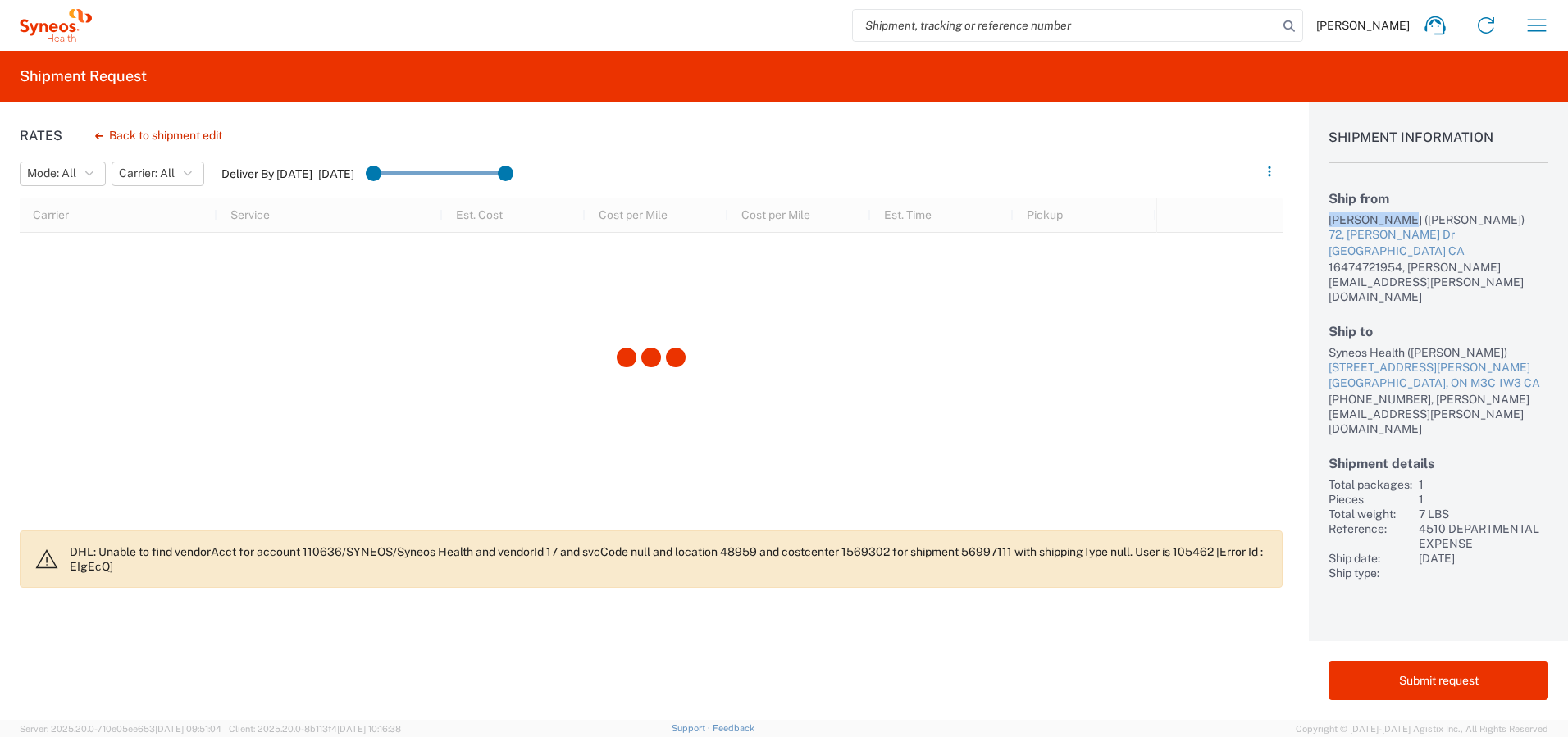
click at [1396, 219] on div "Venma Thomas (Venma Thomas)" at bounding box center [1438, 220] width 220 height 15
copy div "[PERSON_NAME]"
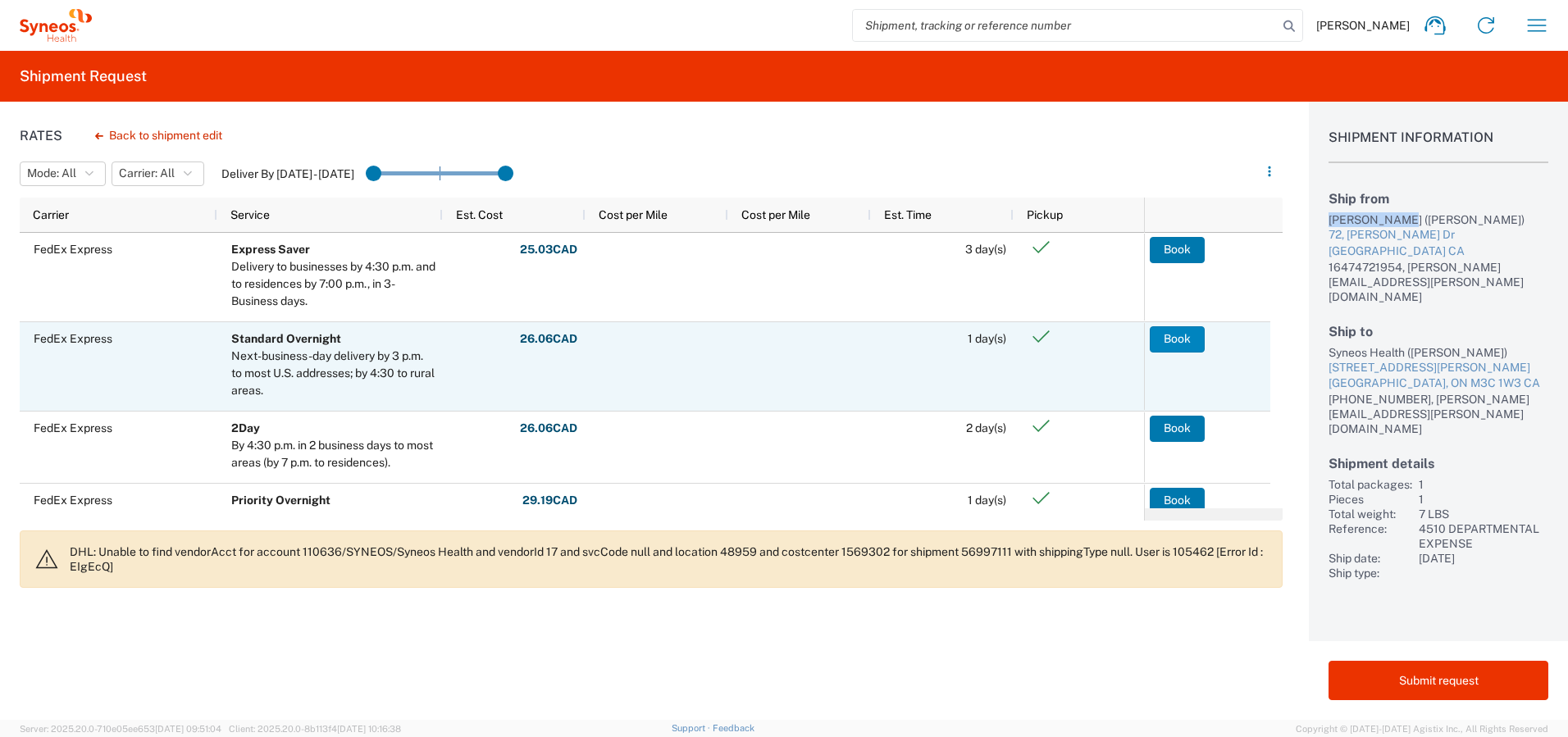
click at [1178, 335] on button "Book" at bounding box center [1177, 339] width 55 height 26
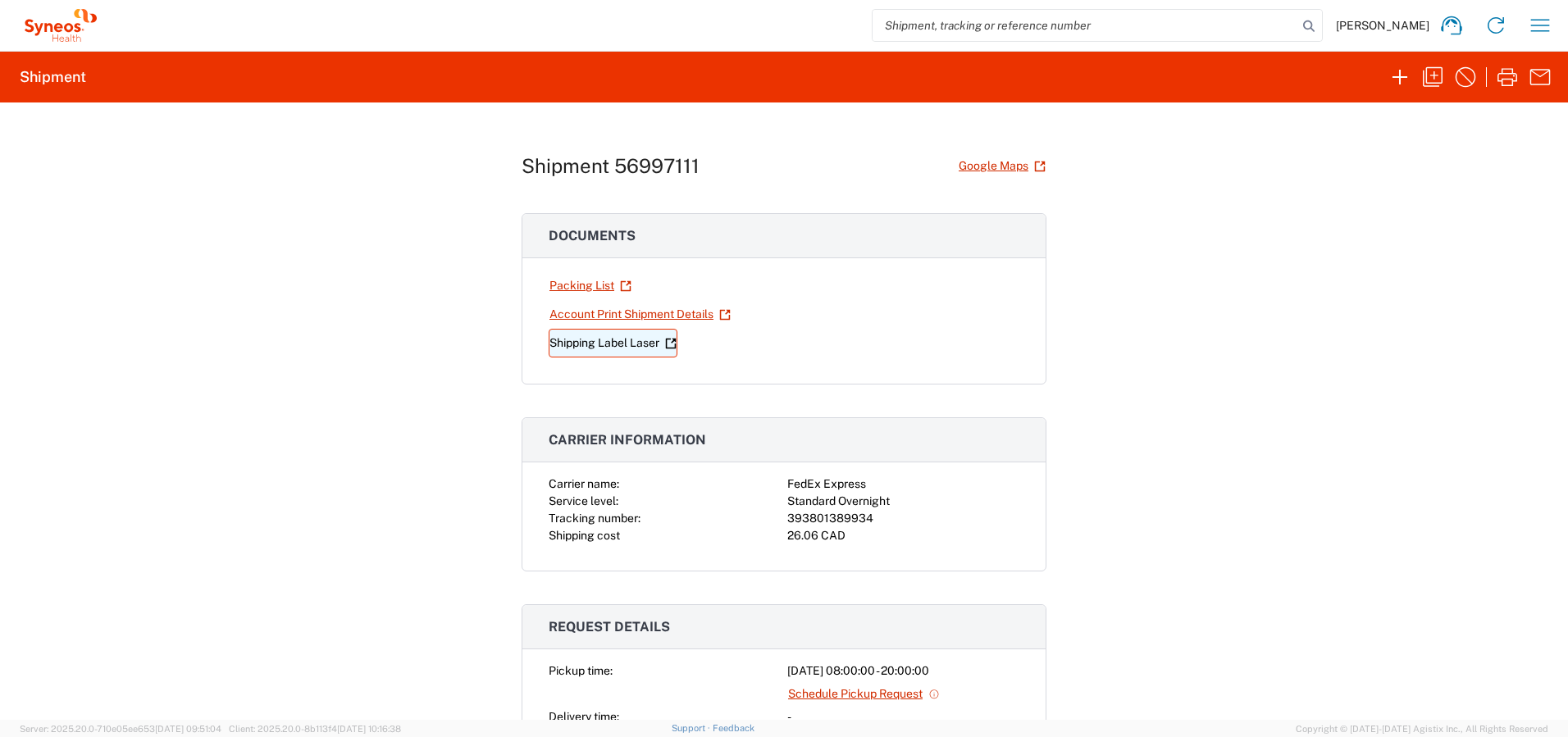
click at [570, 343] on link "Shipping Label Laser" at bounding box center [614, 343] width 129 height 29
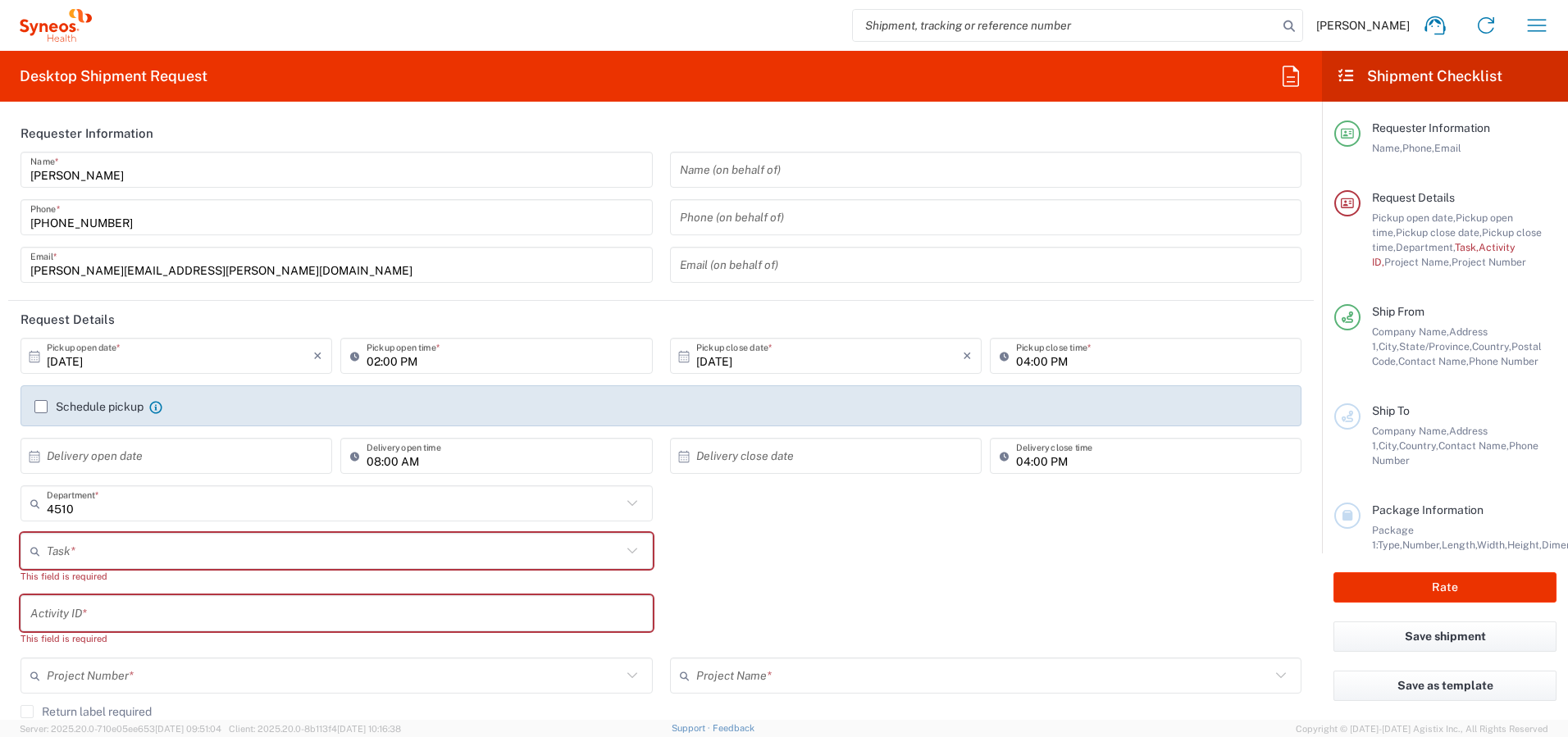
type input "Syneos Health Canada LP- [GEOGRAPHIC_DATA]"
click at [1539, 20] on icon "button" at bounding box center [1537, 25] width 26 height 26
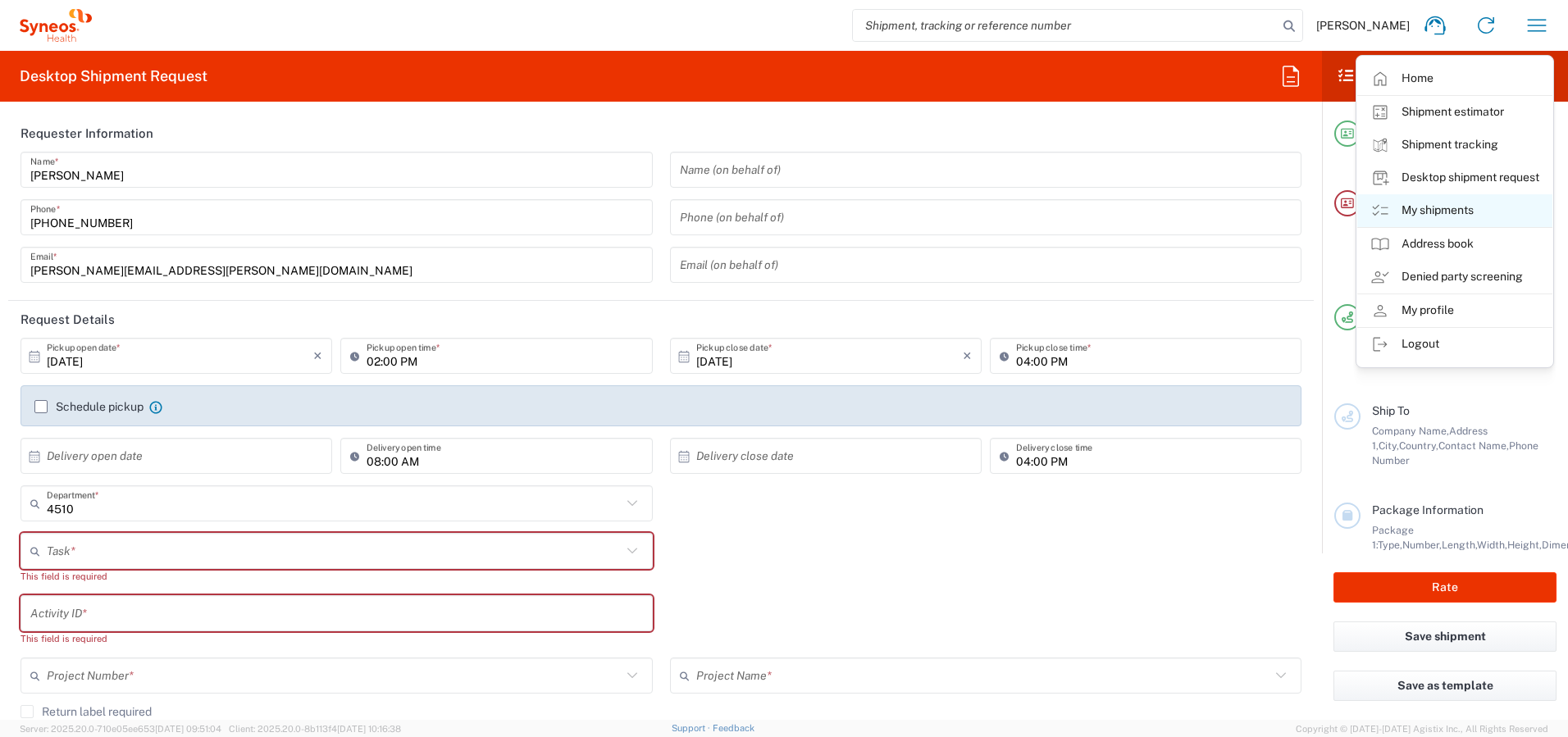
click at [1433, 212] on link "My shipments" at bounding box center [1456, 211] width 195 height 33
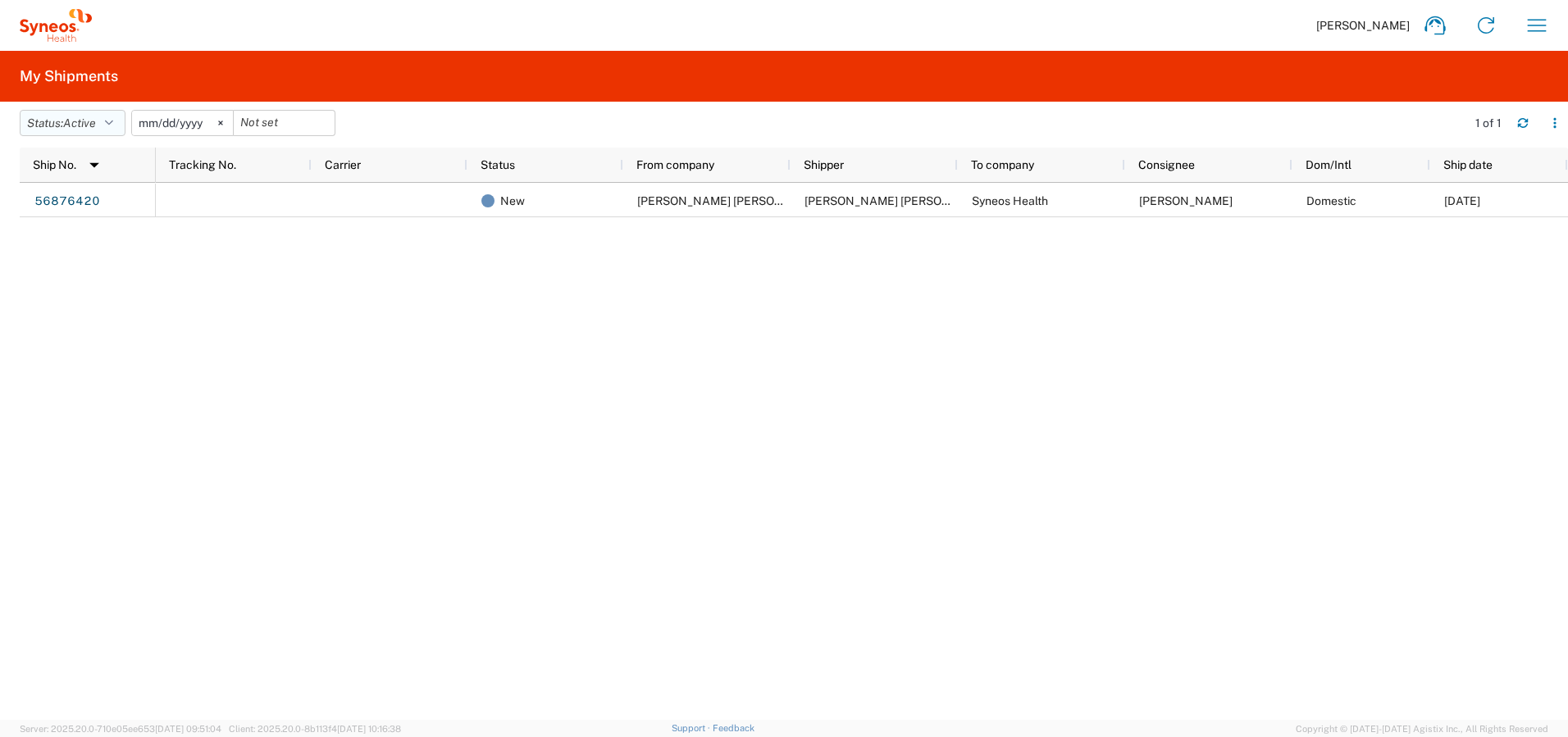
click at [70, 122] on span "Active" at bounding box center [80, 123] width 33 height 13
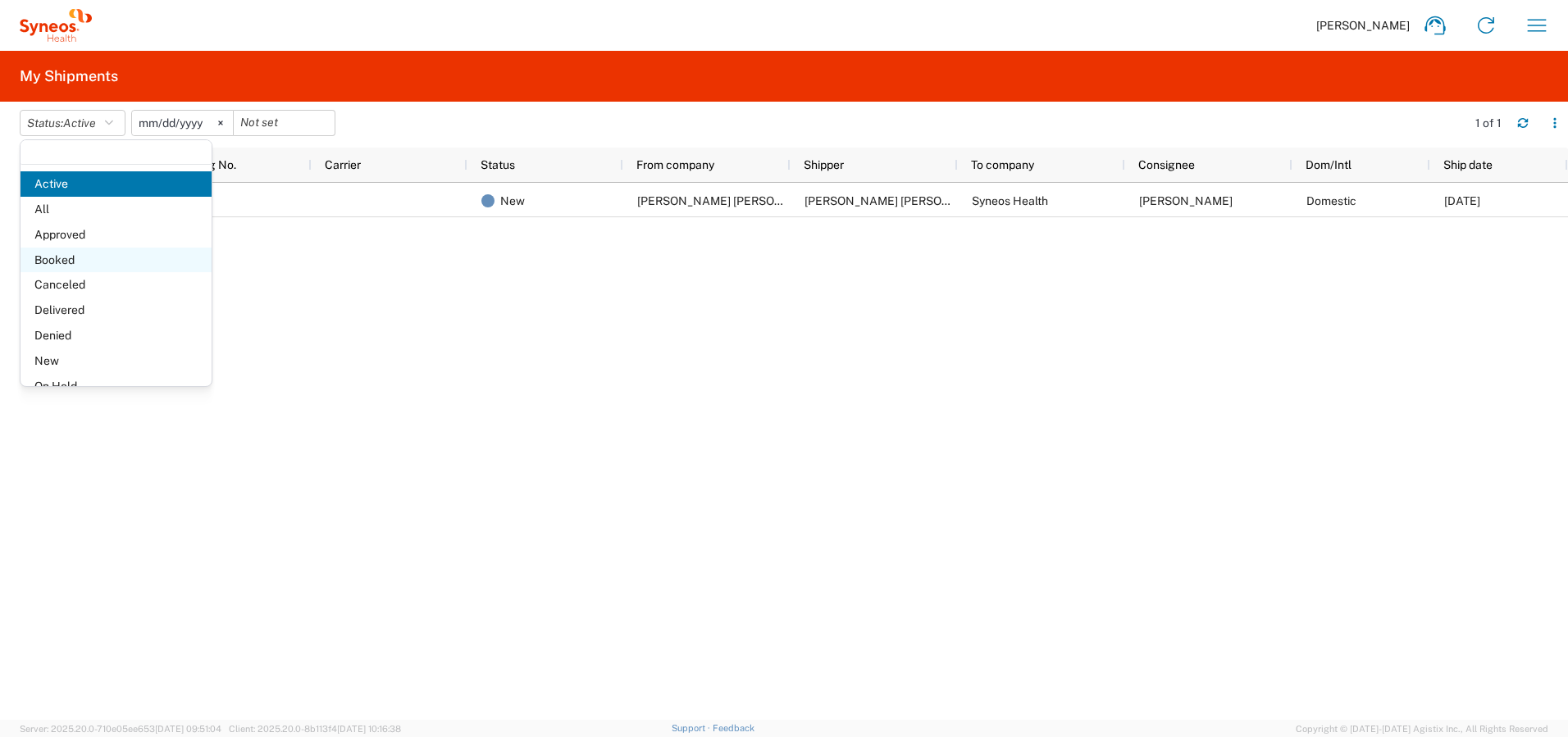
click at [69, 260] on span "Booked" at bounding box center [115, 261] width 191 height 26
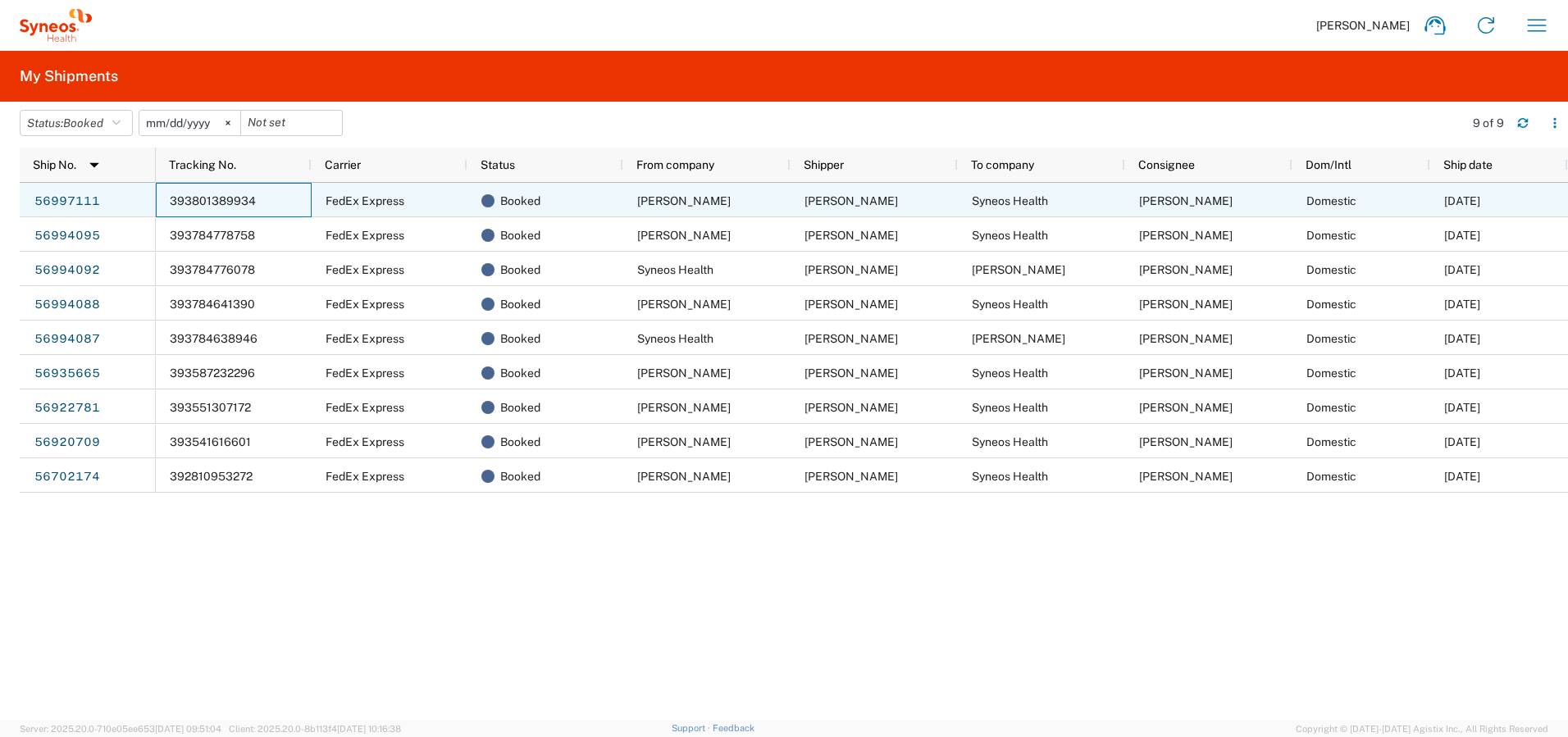
click at [202, 198] on span "393801389934" at bounding box center [212, 201] width 86 height 13
